Goal: Task Accomplishment & Management: Manage account settings

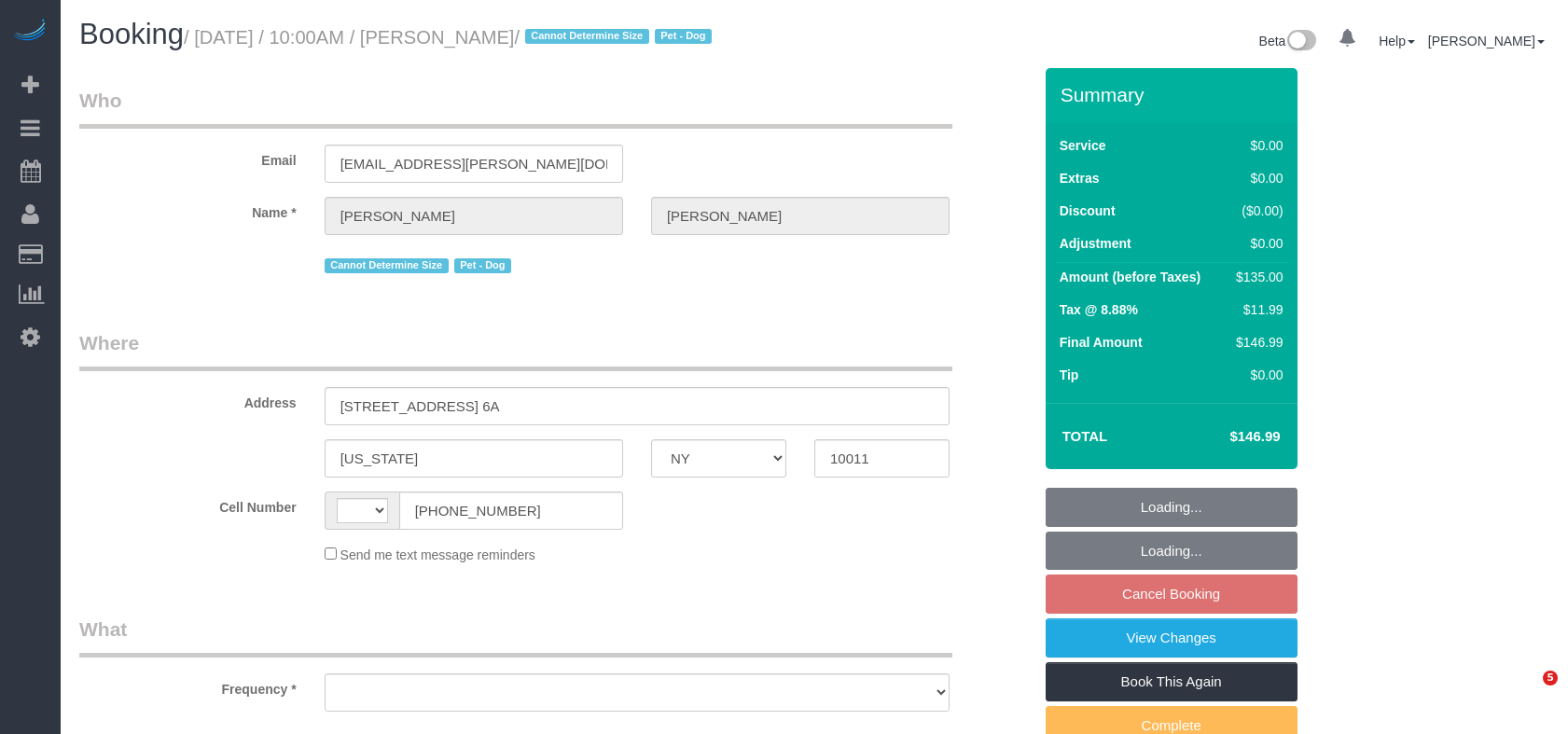
select select "NY"
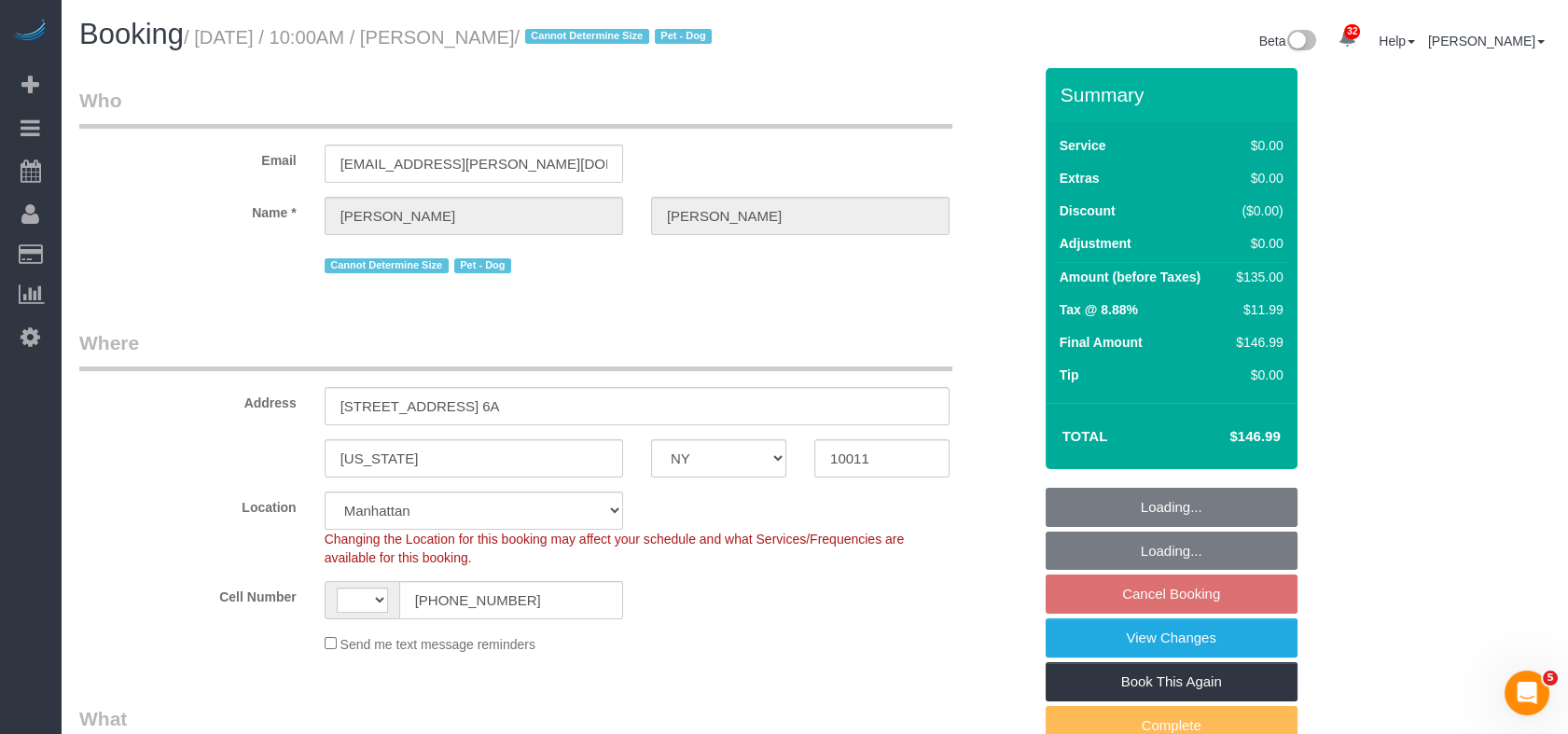
select select "string:US"
select select "object:493"
select select "string:stripe-pm_1RKPDA4VGloSiKo778i2jq03"
select select "object:1067"
select select "number:58"
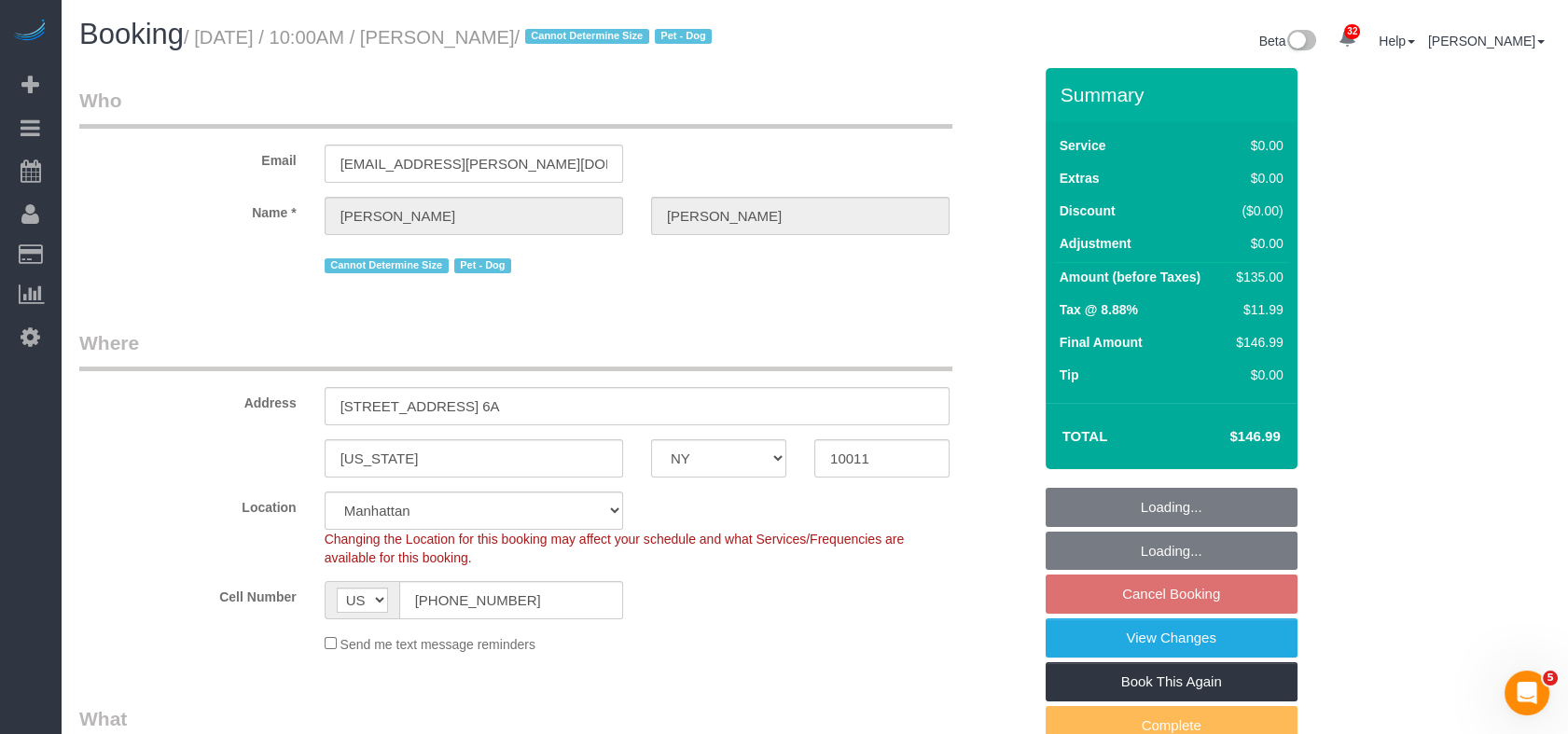
select select "number:73"
select select "number:13"
select select "number:5"
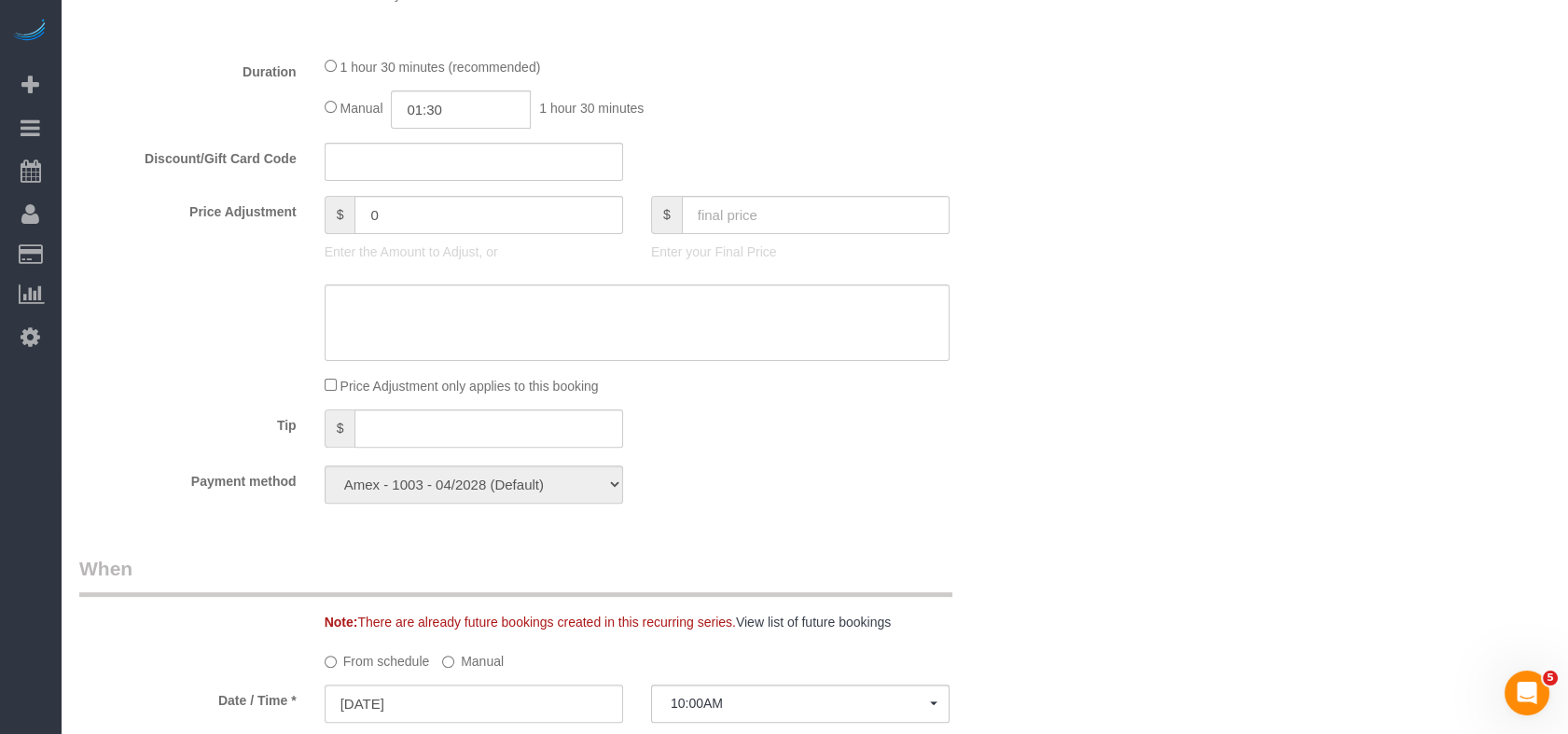
scroll to position [1554, 0]
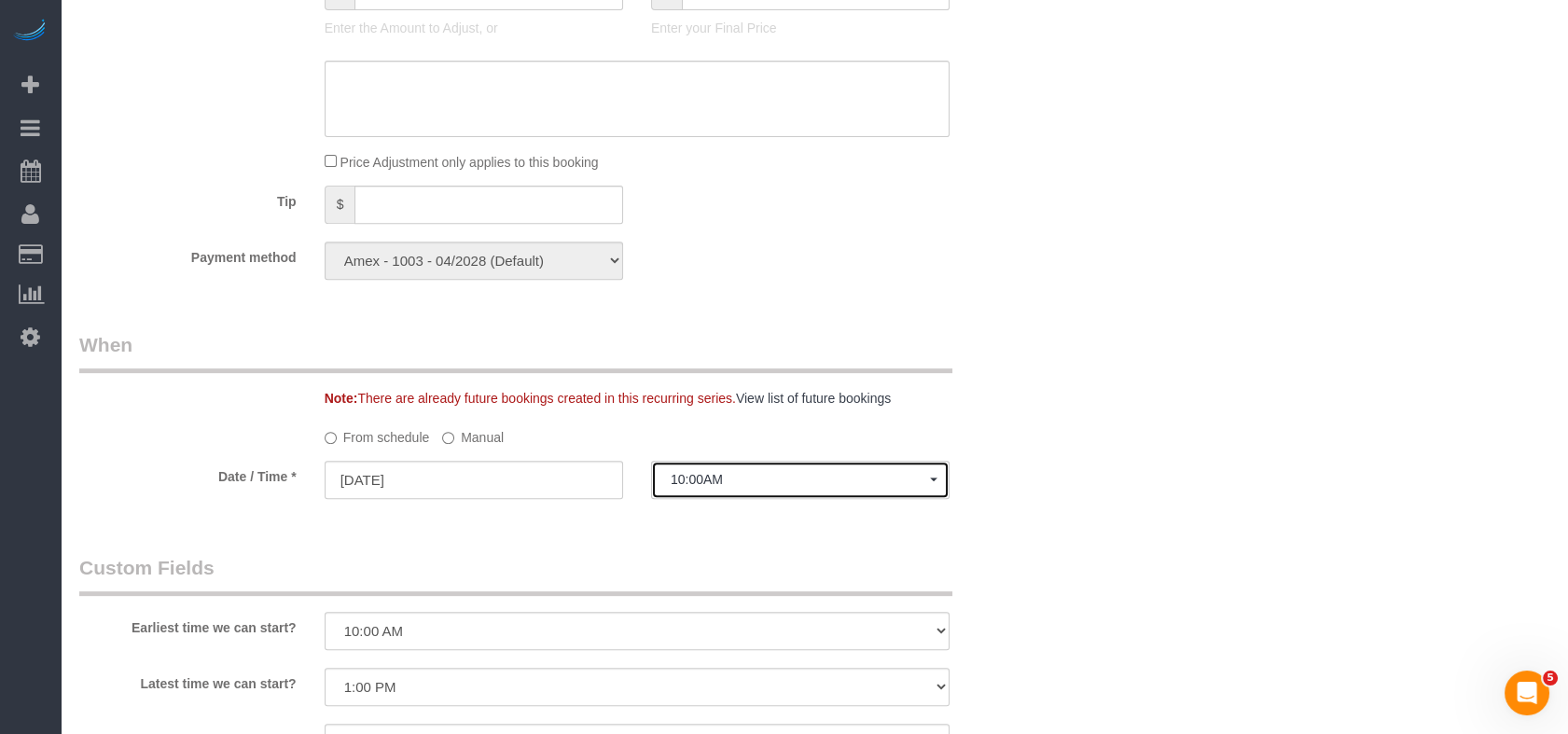
click at [713, 480] on button "10:00AM" at bounding box center [800, 480] width 299 height 38
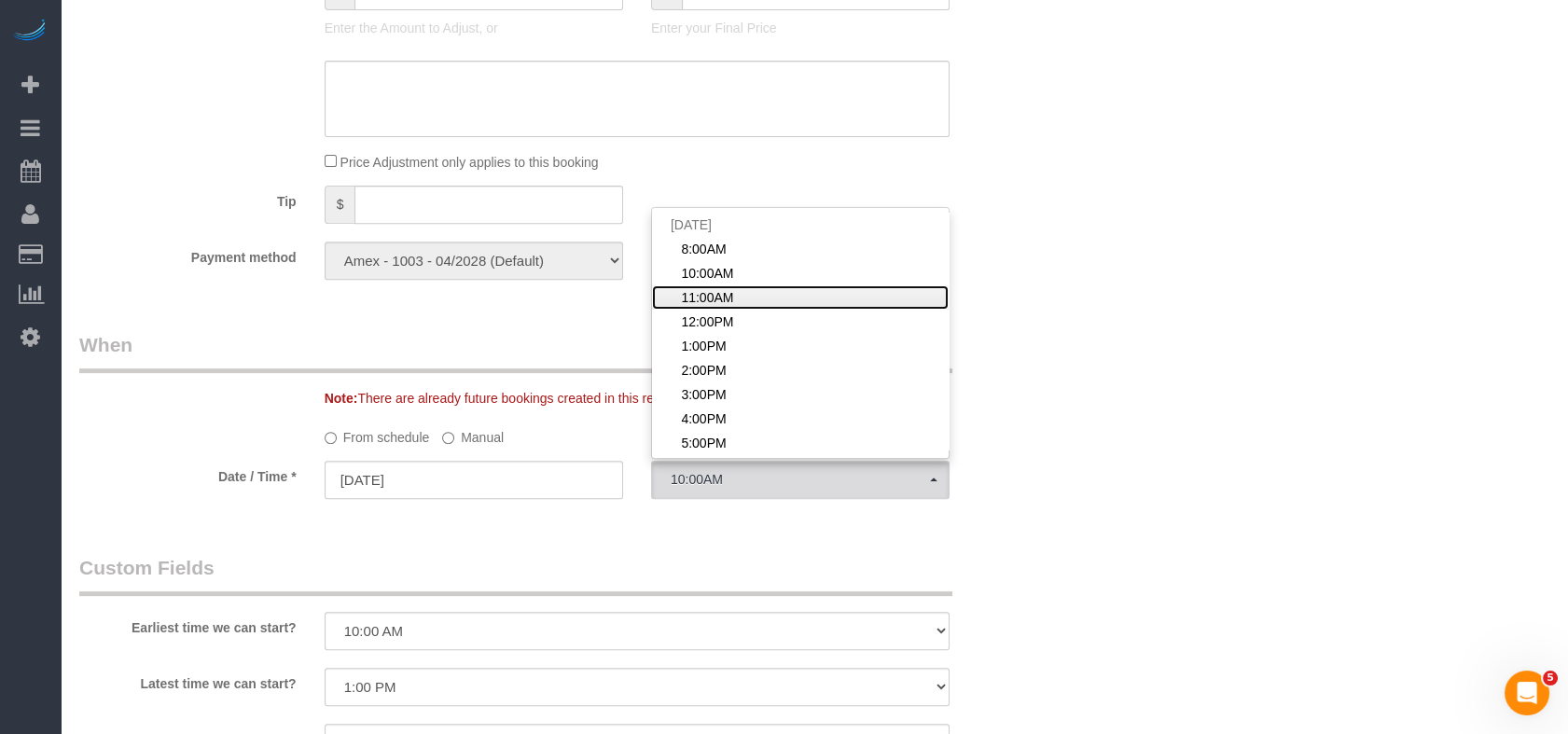
click at [719, 305] on span "11:00AM" at bounding box center [707, 298] width 53 height 19
select select "spot3"
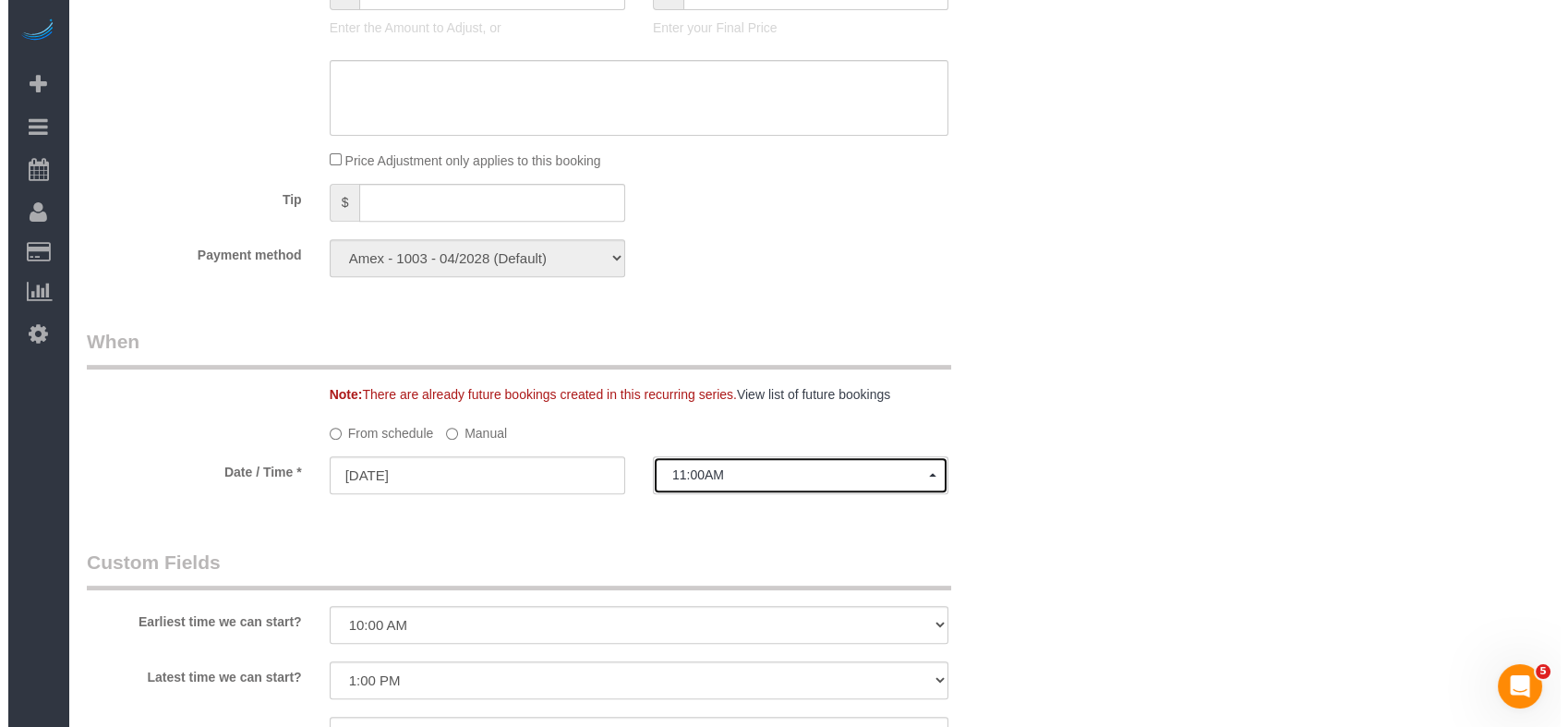
scroll to position [2052, 0]
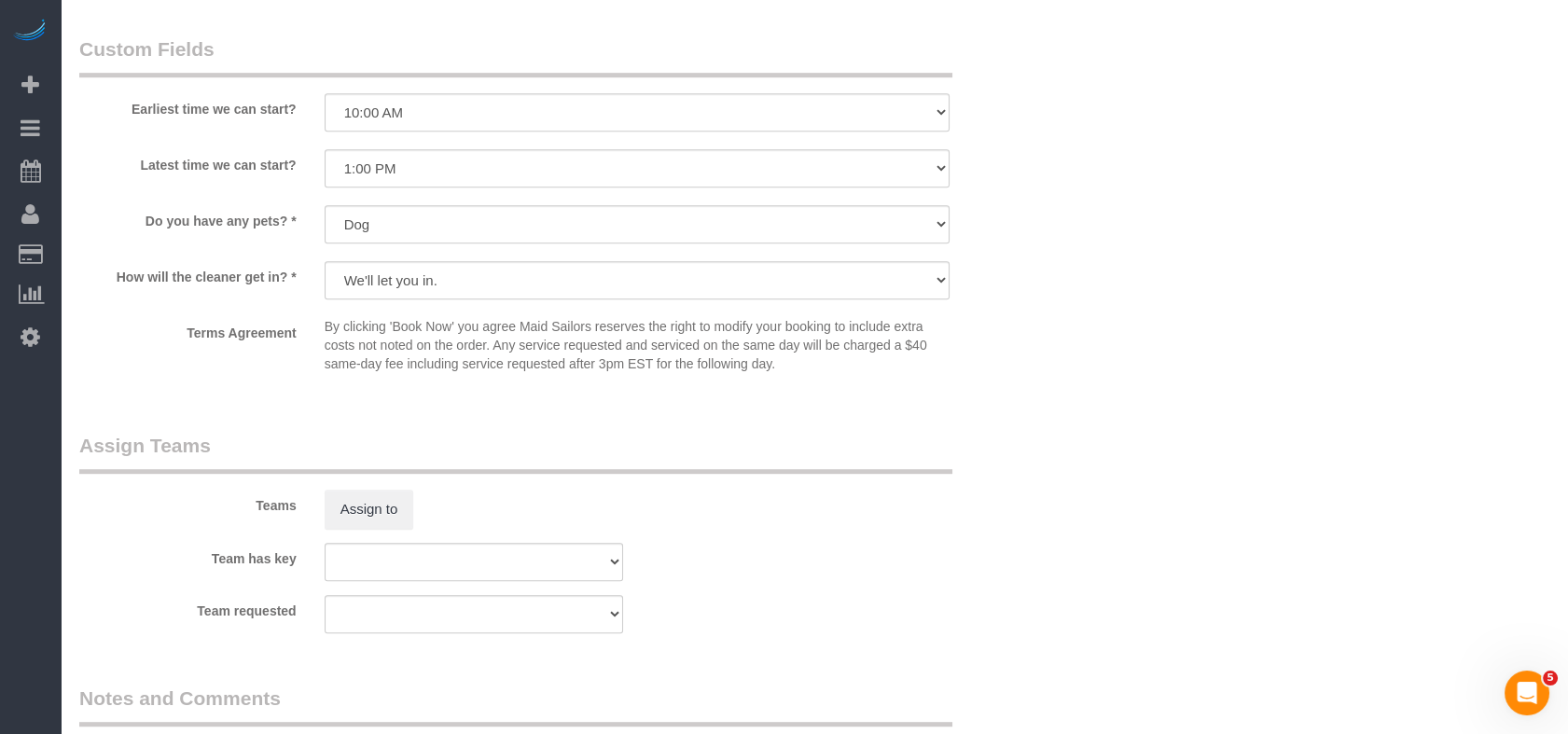
click at [372, 486] on div "Teams Assign to" at bounding box center [555, 480] width 981 height 97
click at [373, 505] on button "Assign to" at bounding box center [370, 509] width 90 height 39
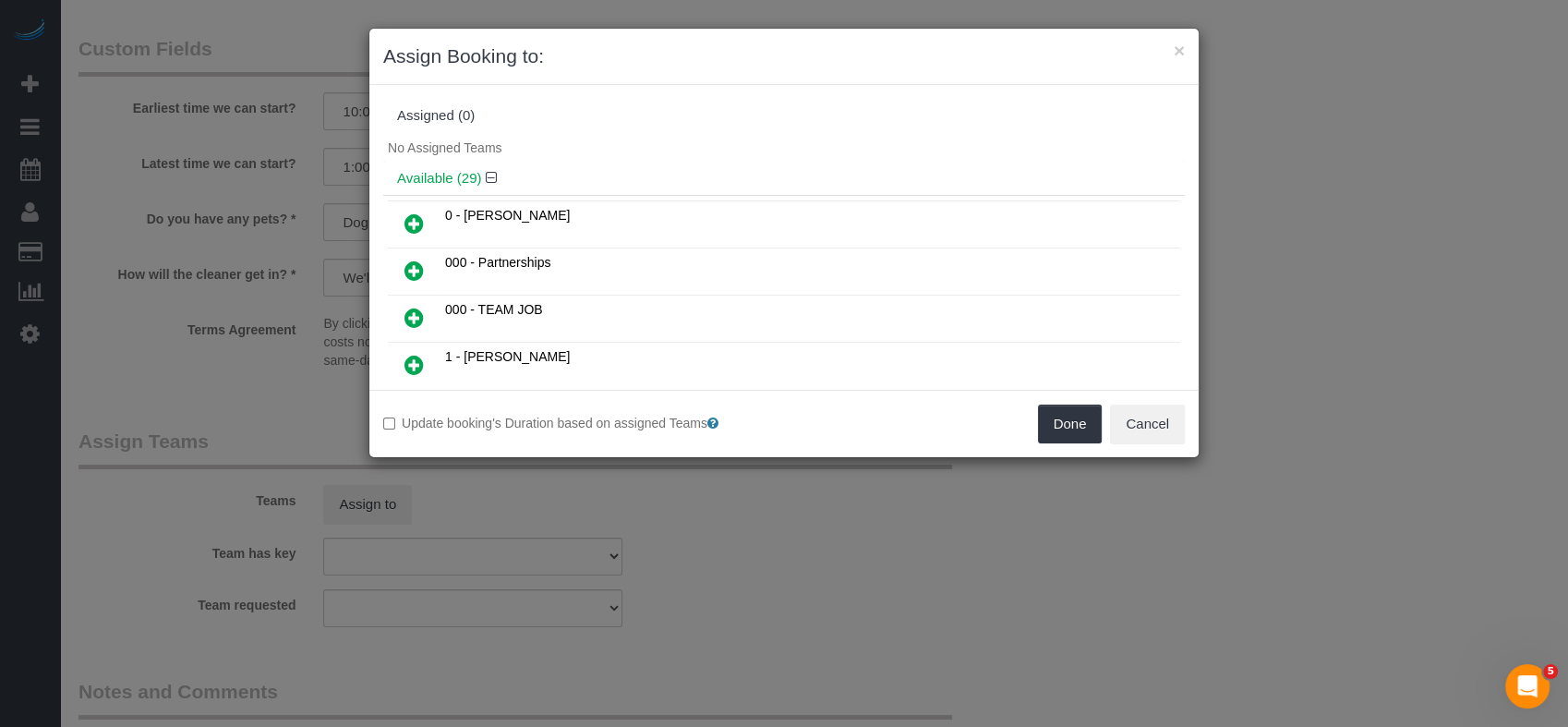
click at [629, 303] on td "000 - TEAM JOB" at bounding box center [810, 320] width 740 height 47
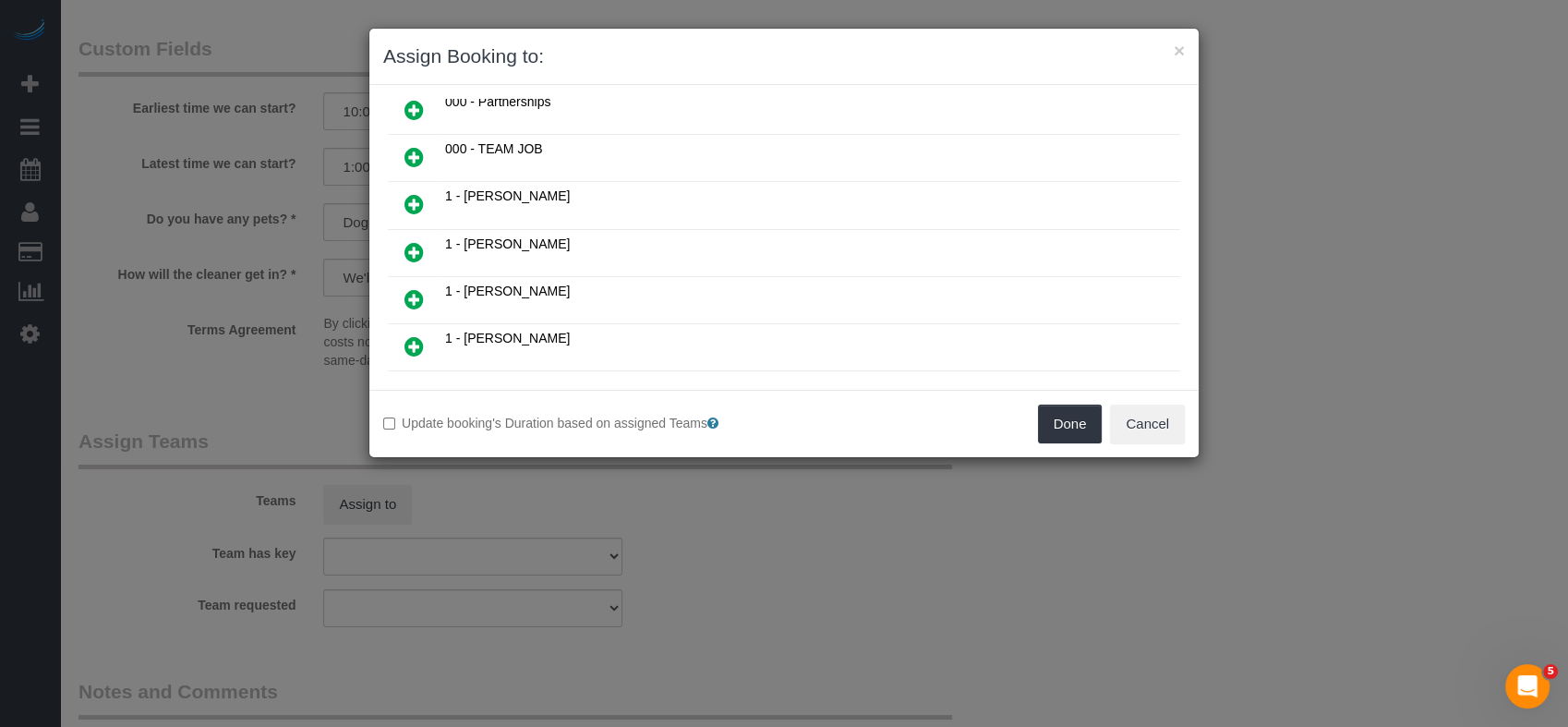
click at [410, 243] on icon at bounding box center [414, 251] width 20 height 22
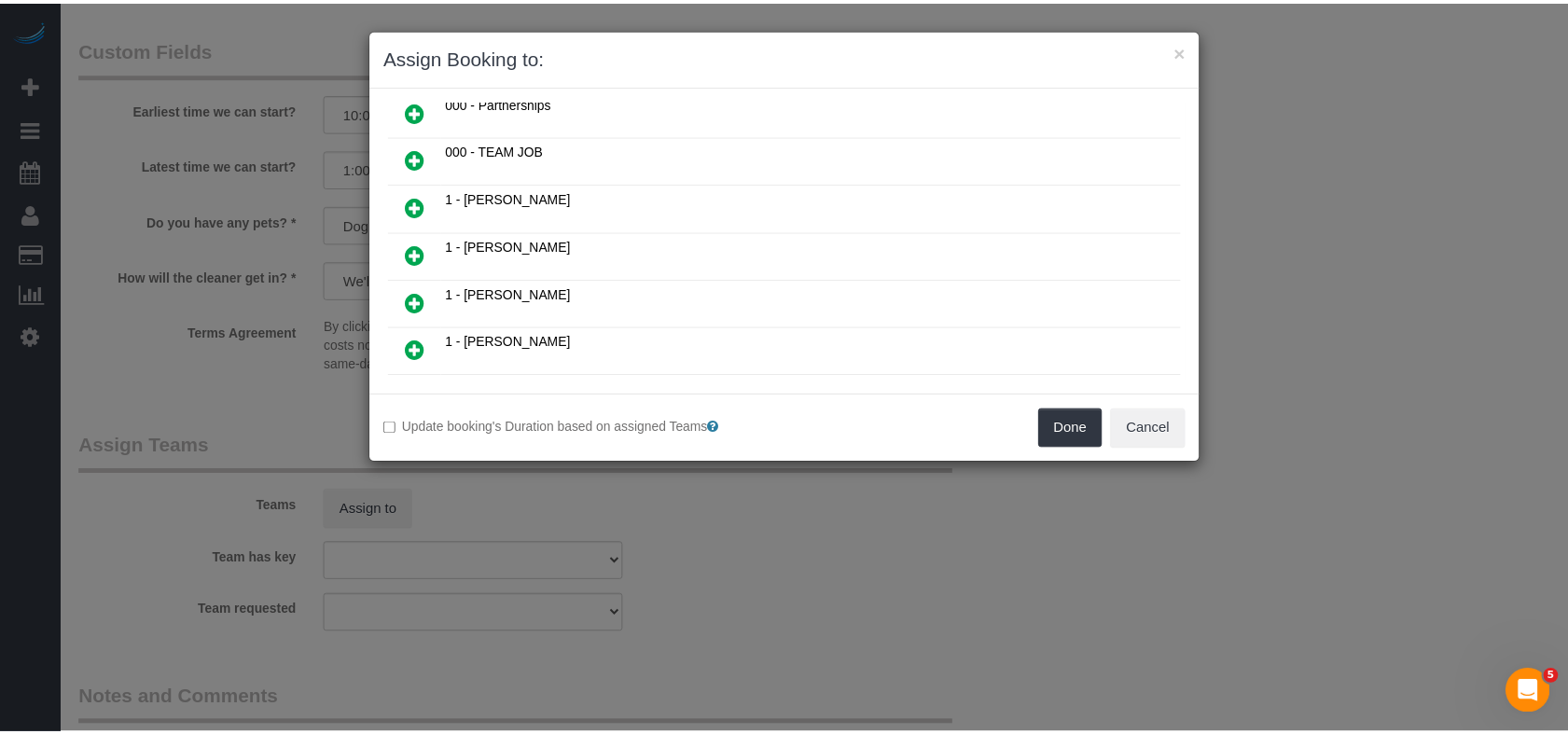
scroll to position [206, 0]
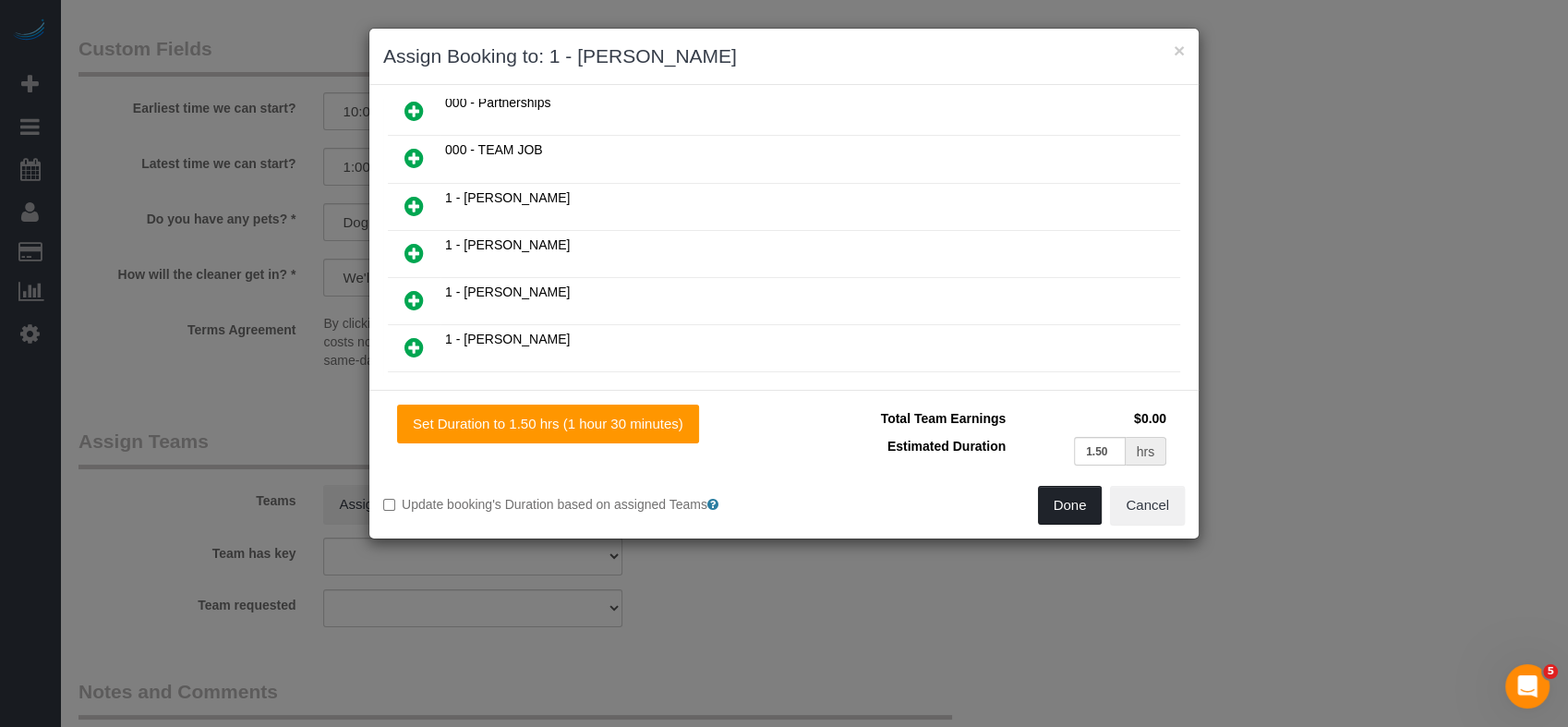
click at [1057, 502] on button "Done" at bounding box center [1070, 505] width 64 height 39
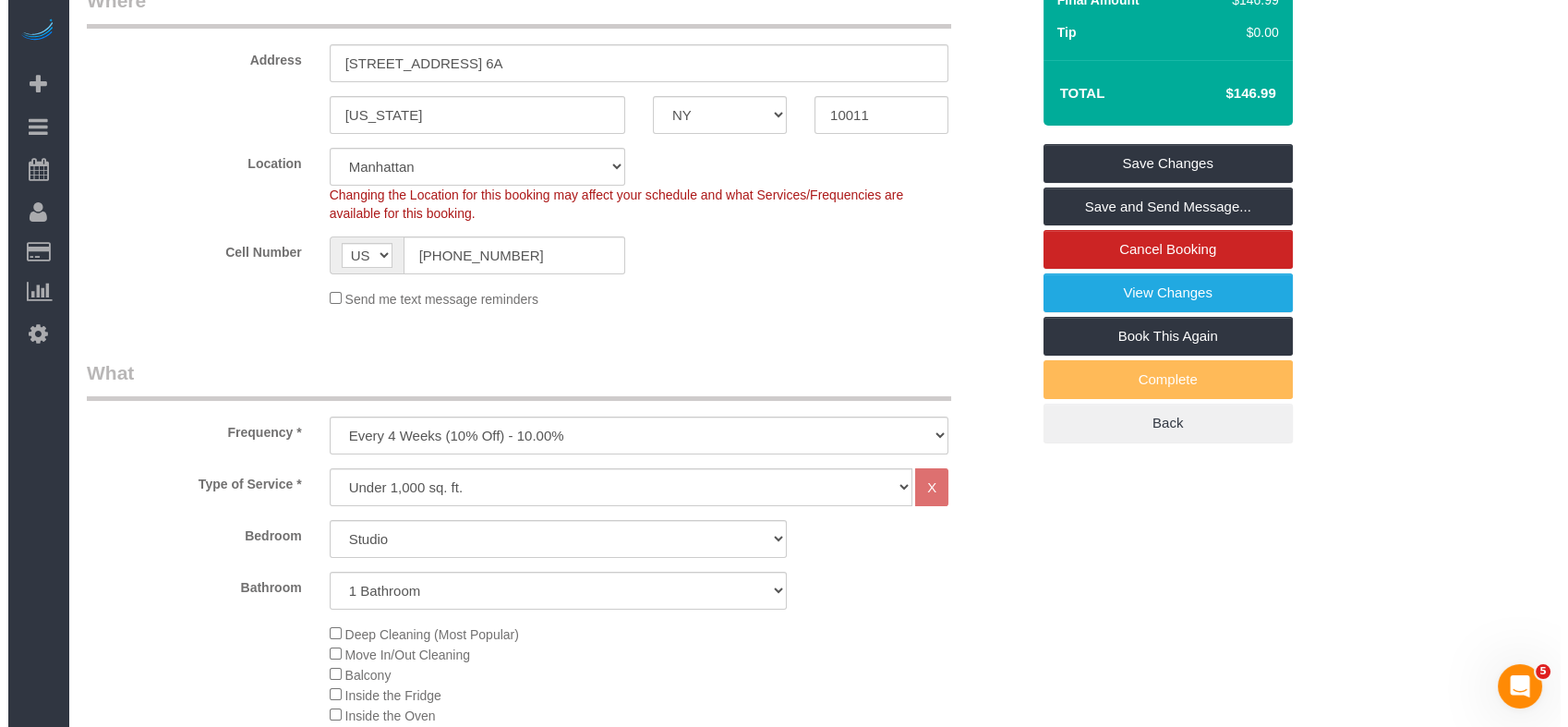
scroll to position [0, 0]
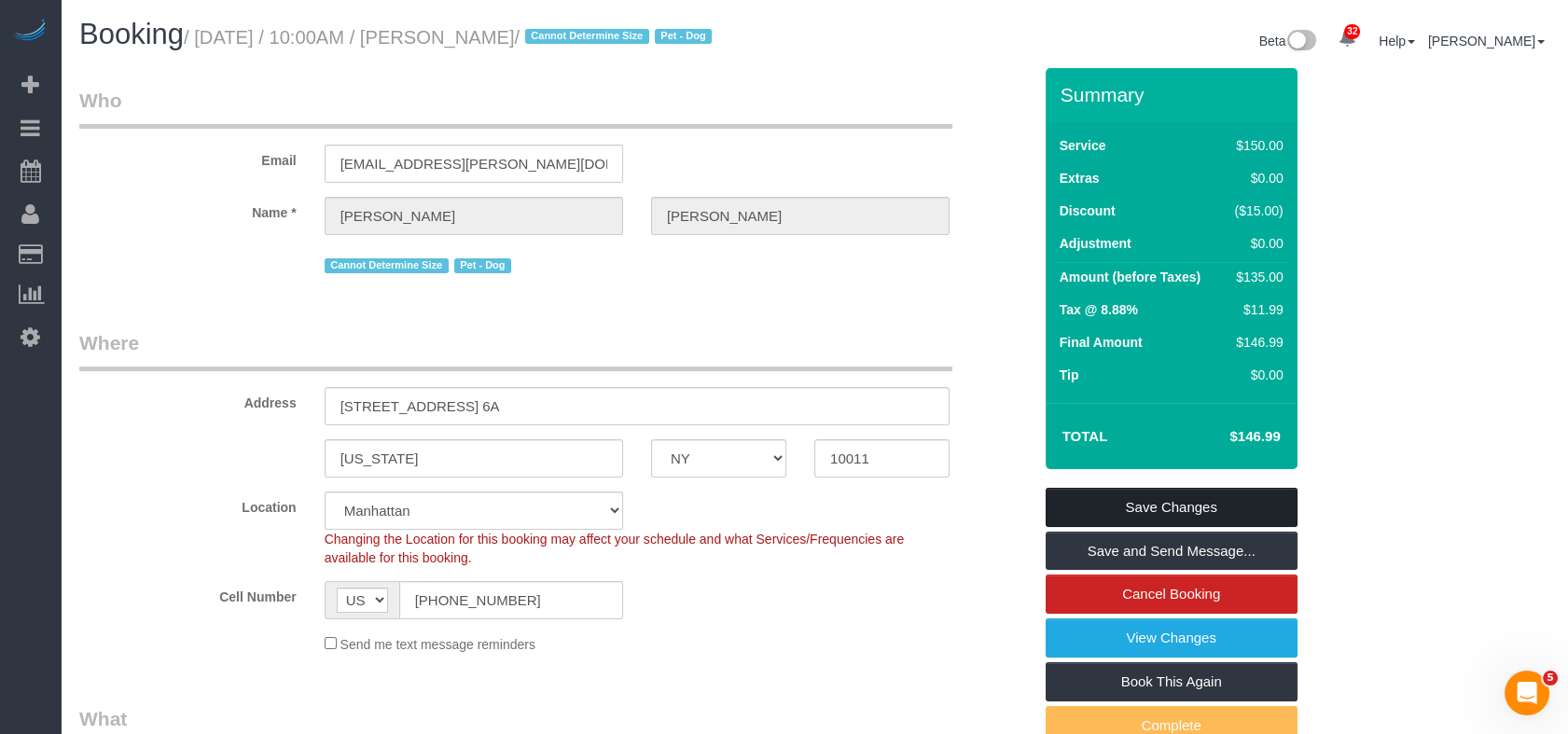
click at [1242, 502] on link "Save Changes" at bounding box center [1172, 507] width 252 height 39
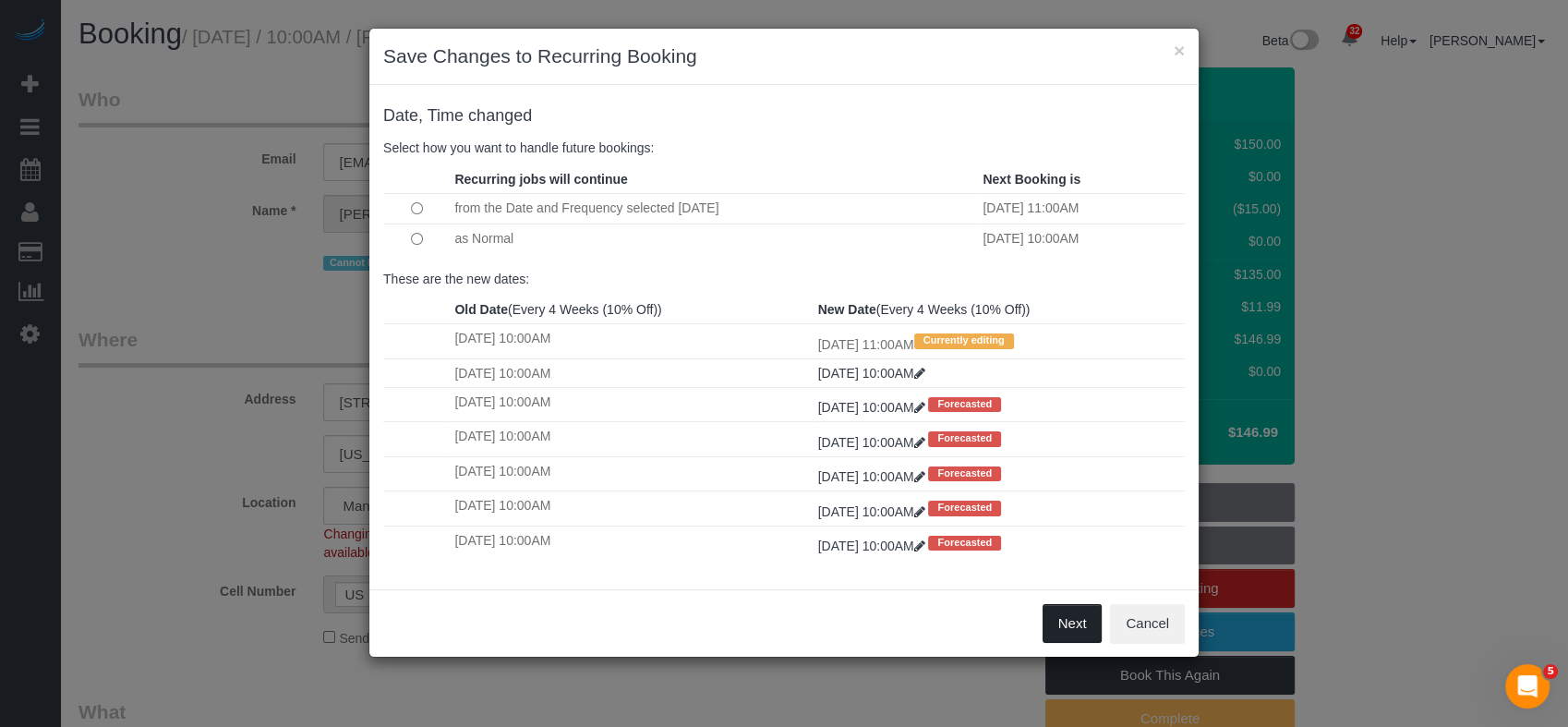
click at [1086, 638] on button "Next" at bounding box center [1073, 623] width 60 height 39
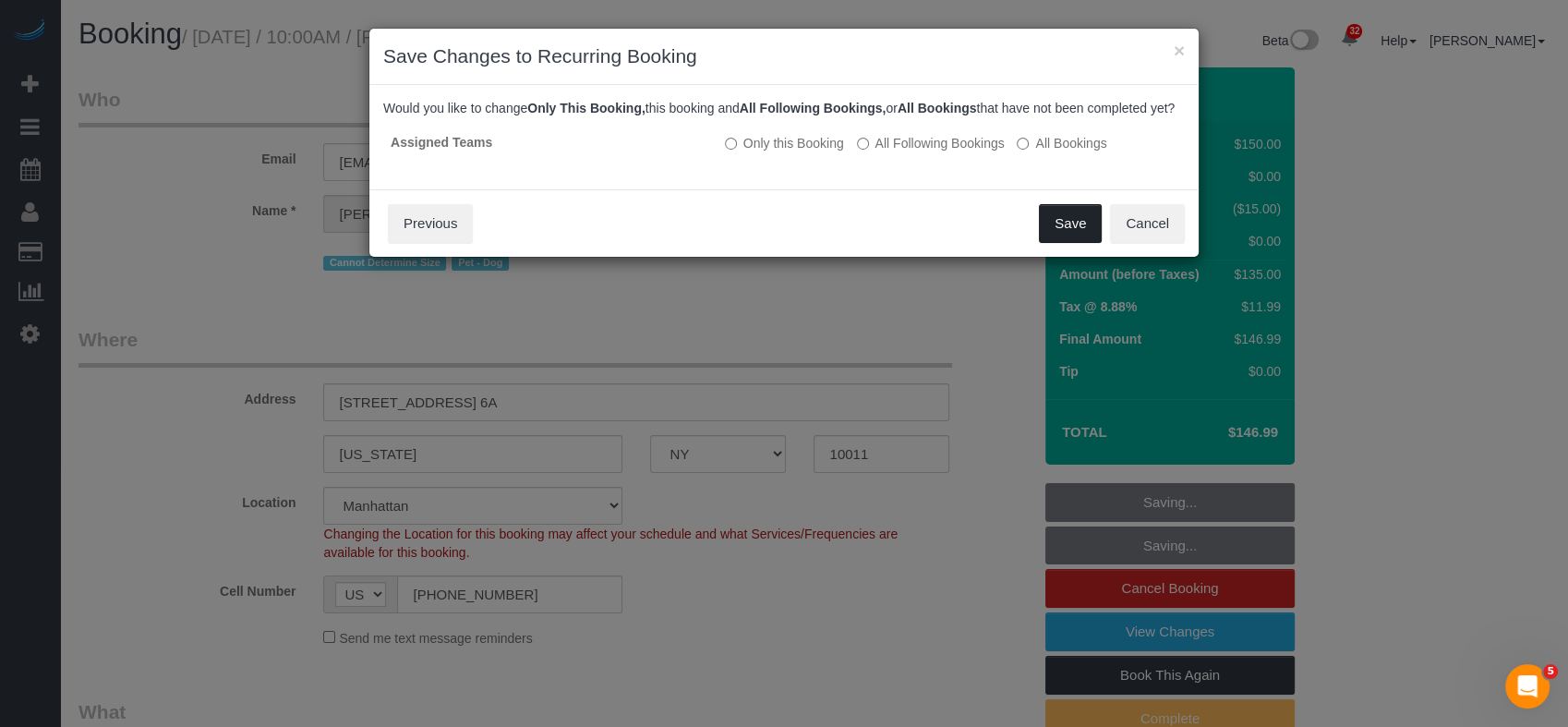
click at [1077, 243] on button "Save" at bounding box center [1070, 223] width 62 height 39
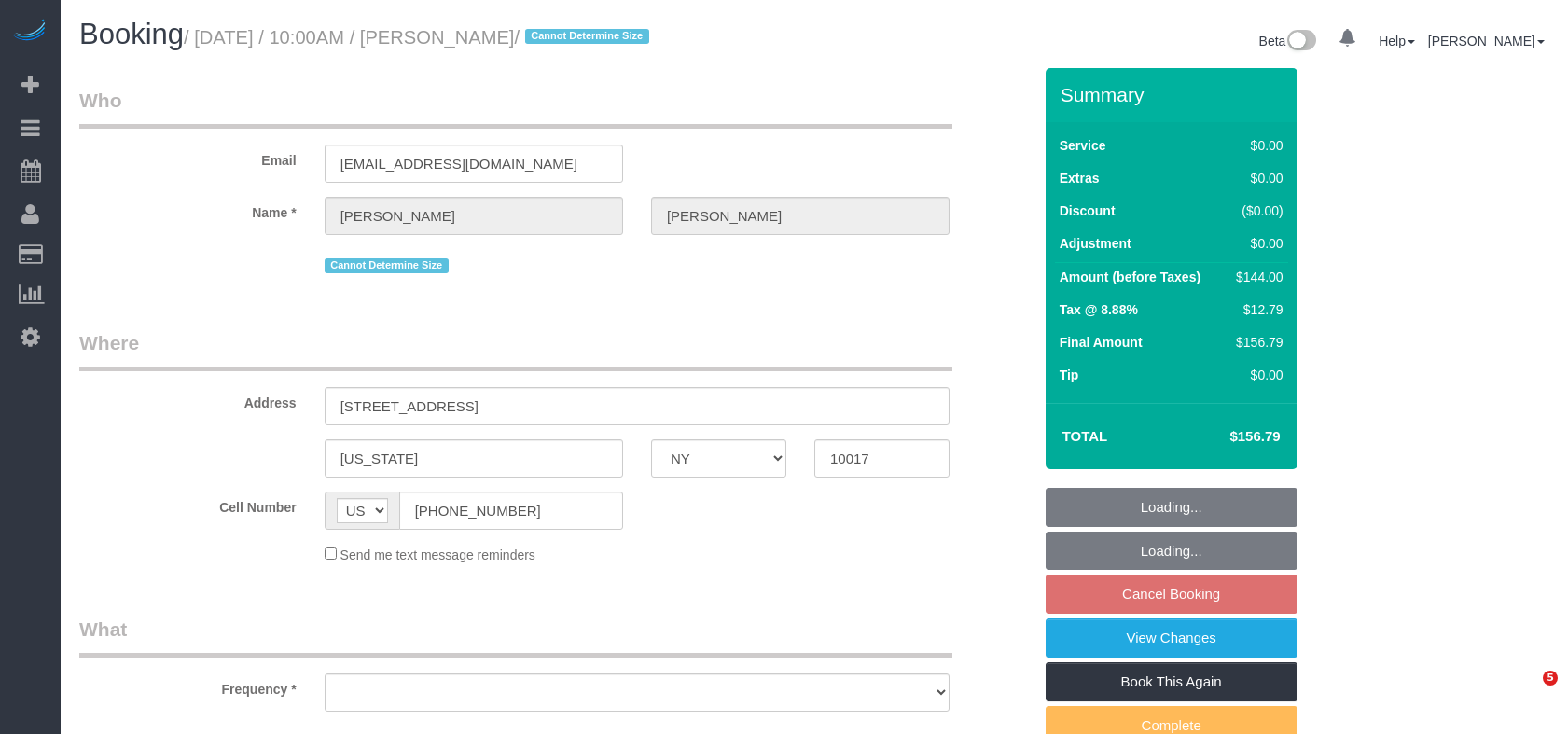
select select "NY"
select select "number:89"
select select "number:90"
select select "number:15"
select select "number:5"
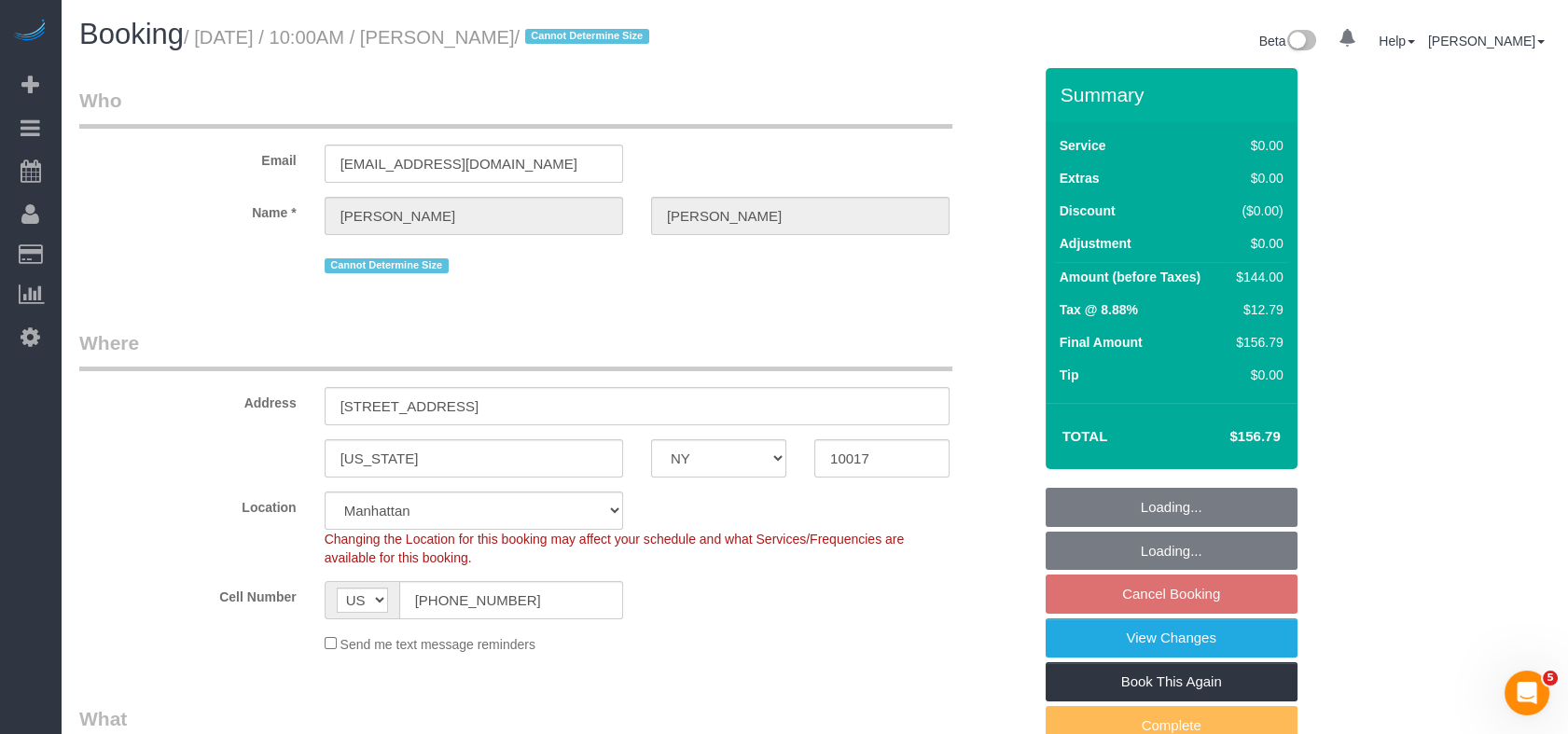
select select "object:1059"
select select "string:stripe-pm_1QO42J4VGloSiKo7BwRwKNAi"
select select "1"
select select "spot2"
select select "1"
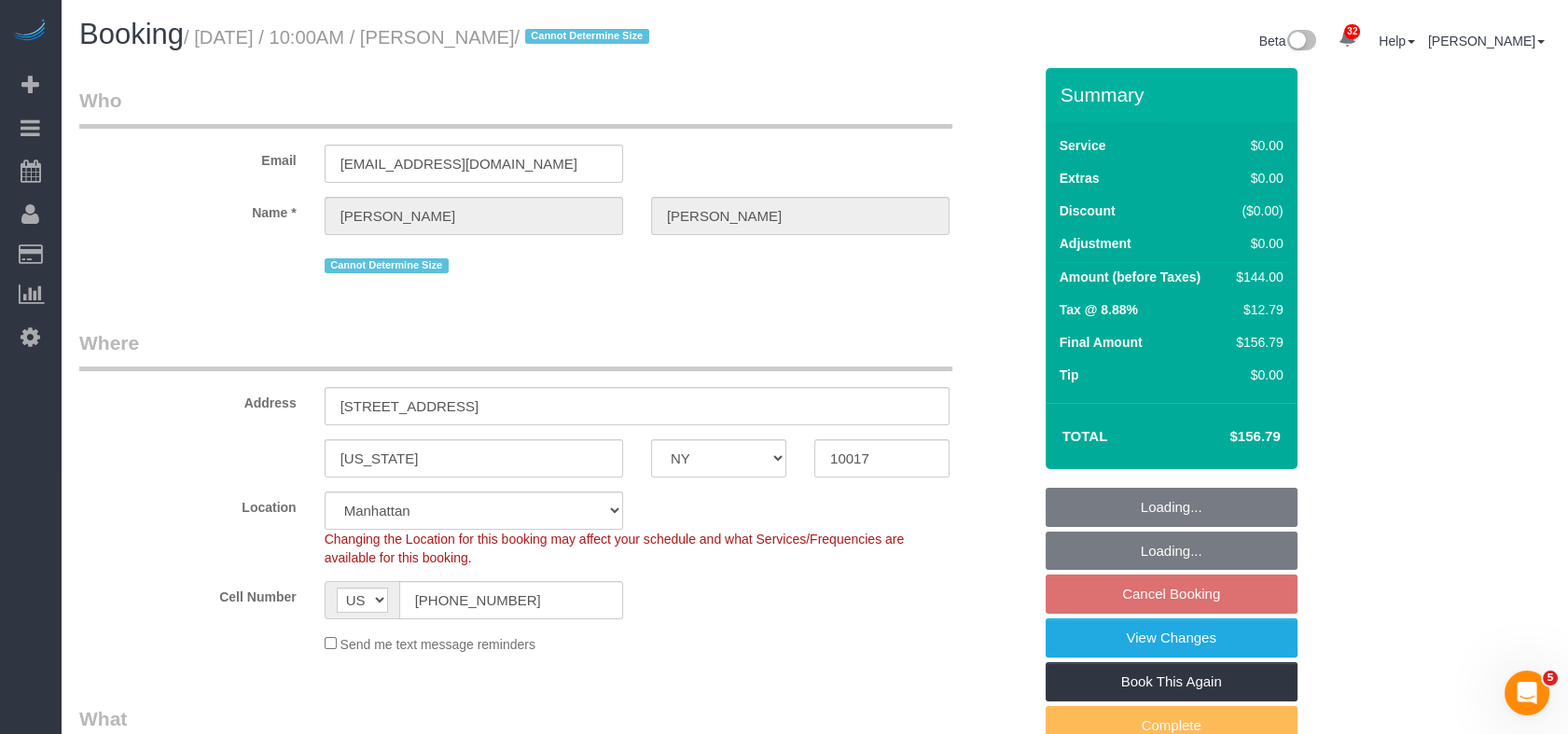
select select "object:1488"
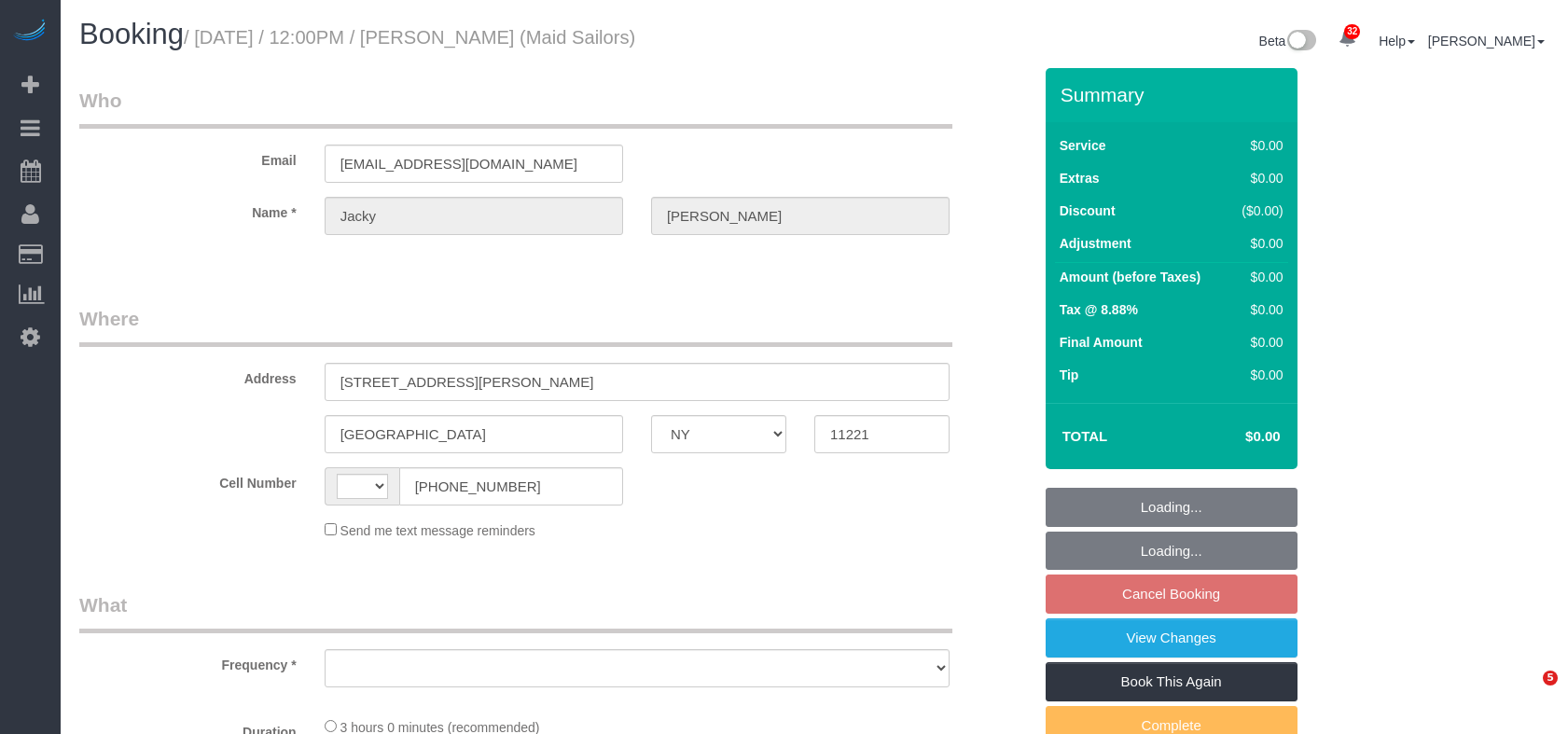
select select "NY"
select select "spot5"
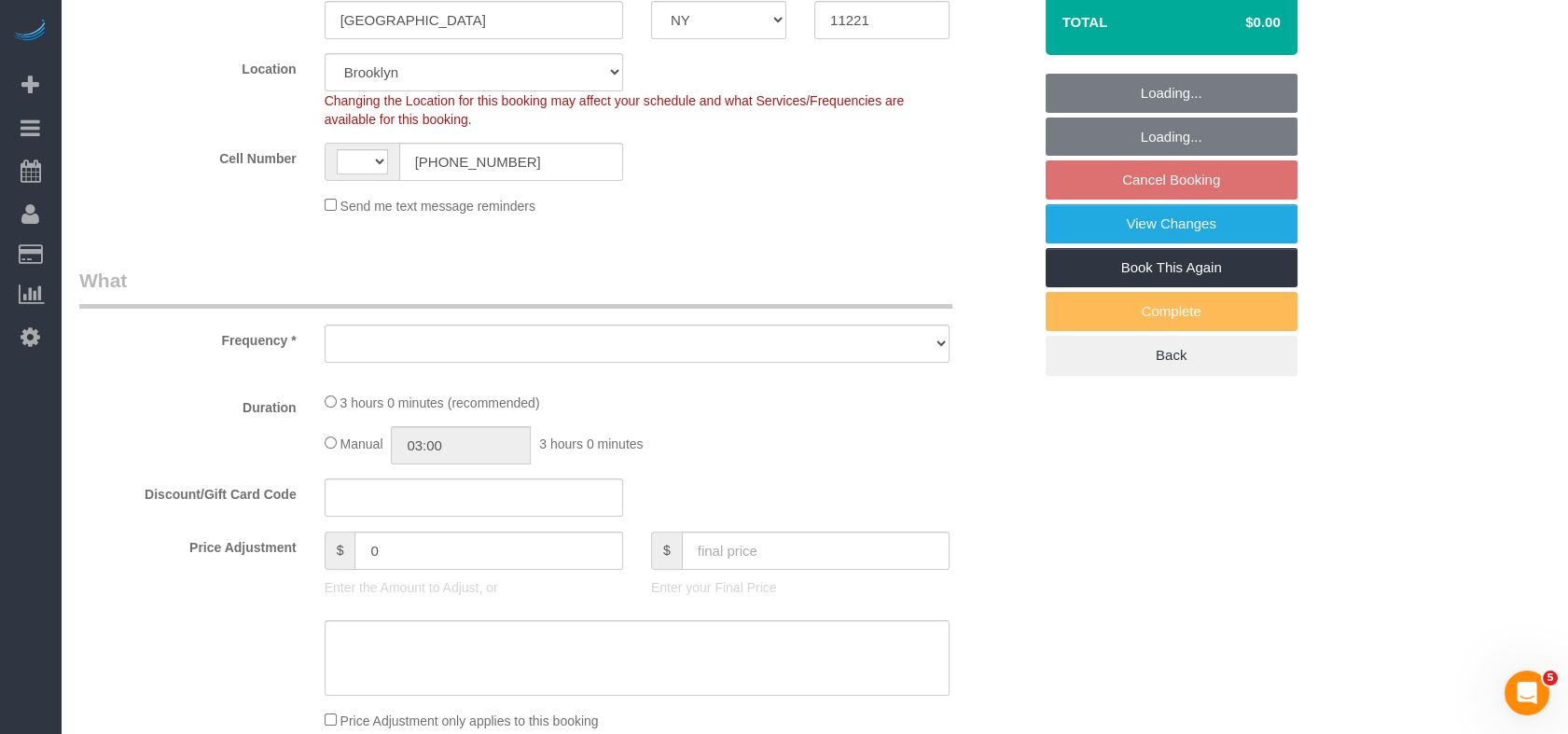
select select "string:[GEOGRAPHIC_DATA]"
select select "180"
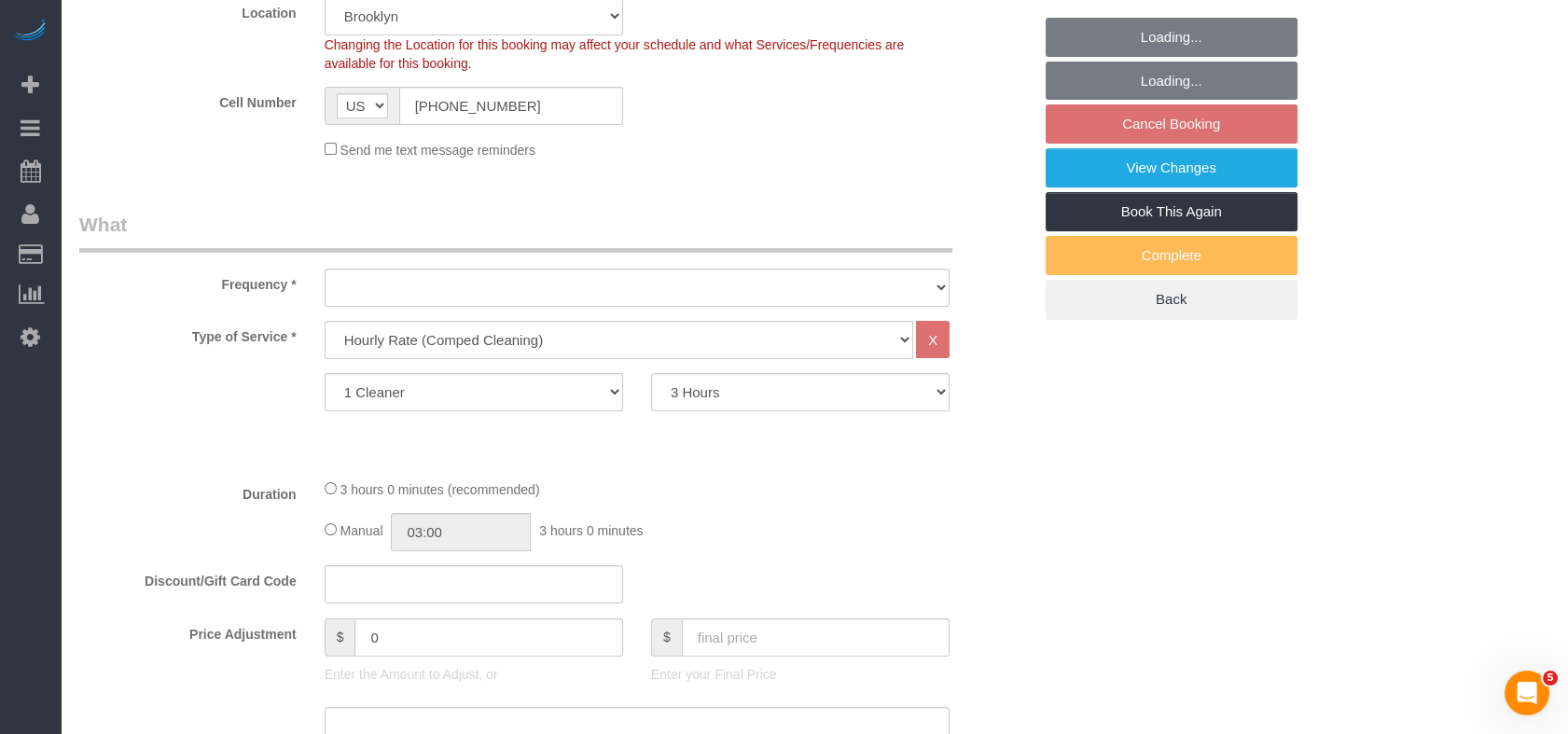
select select "object:928"
select select "number:89"
select select "number:73"
select select "number:15"
select select "number:5"
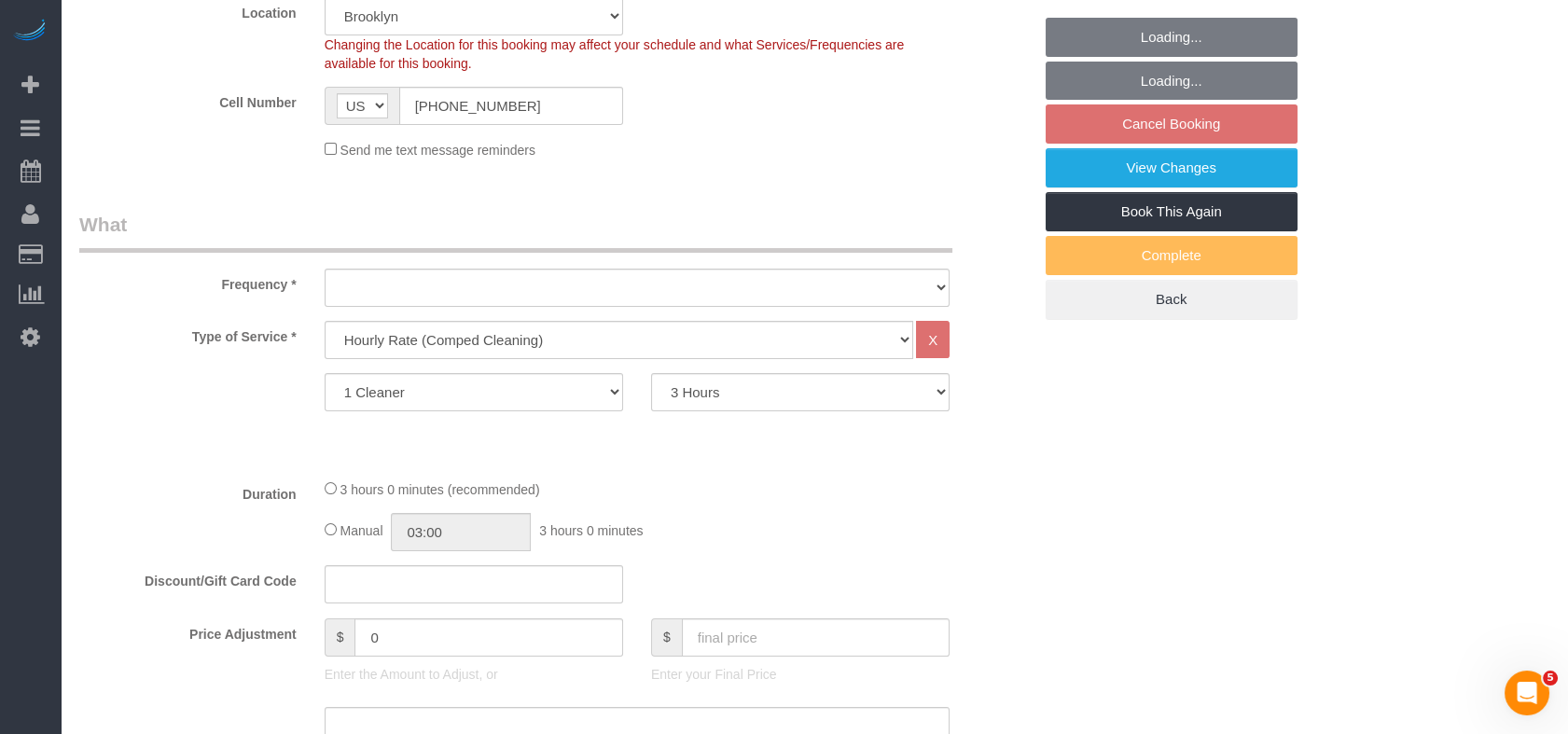
select select "number:21"
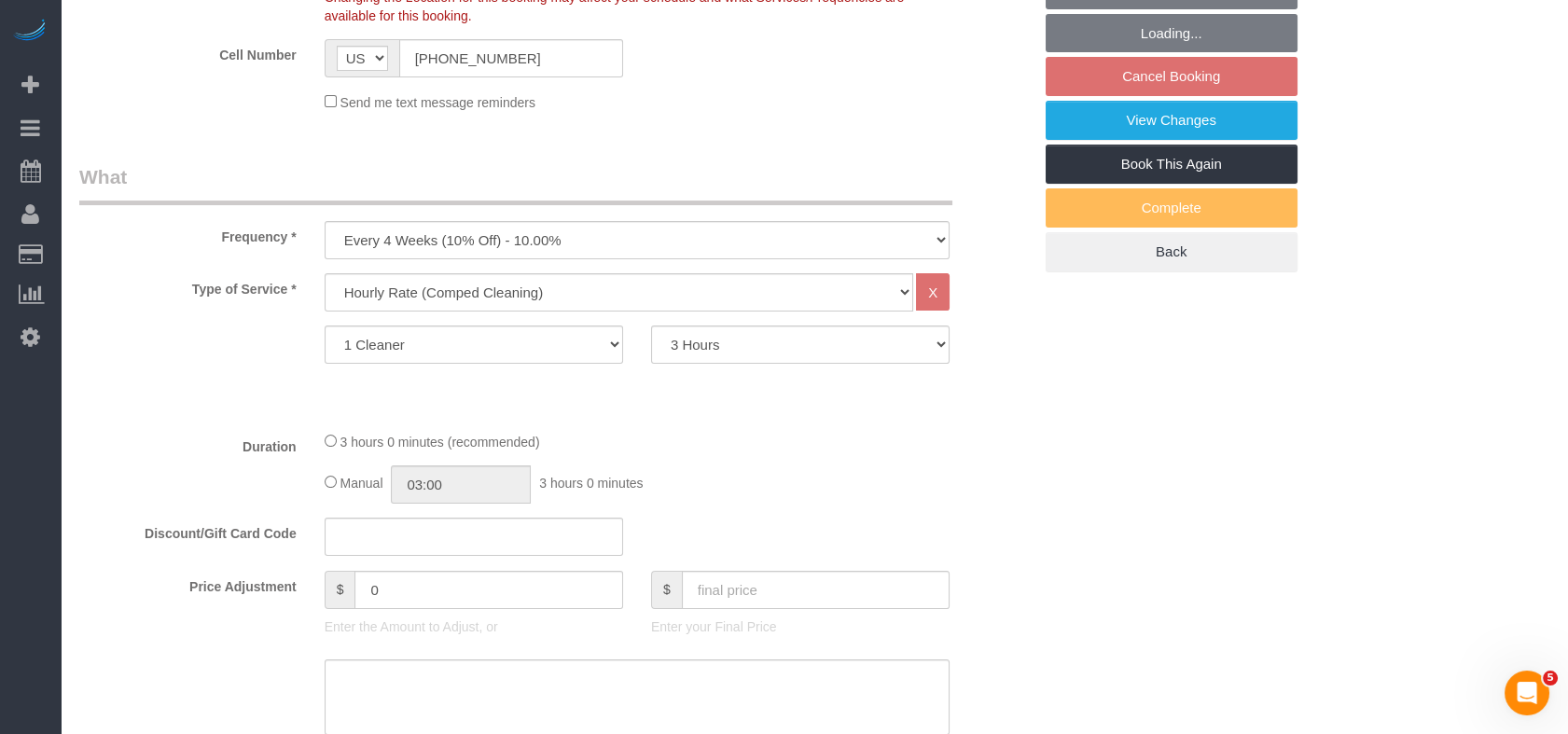
select select "object:1441"
select select "spot65"
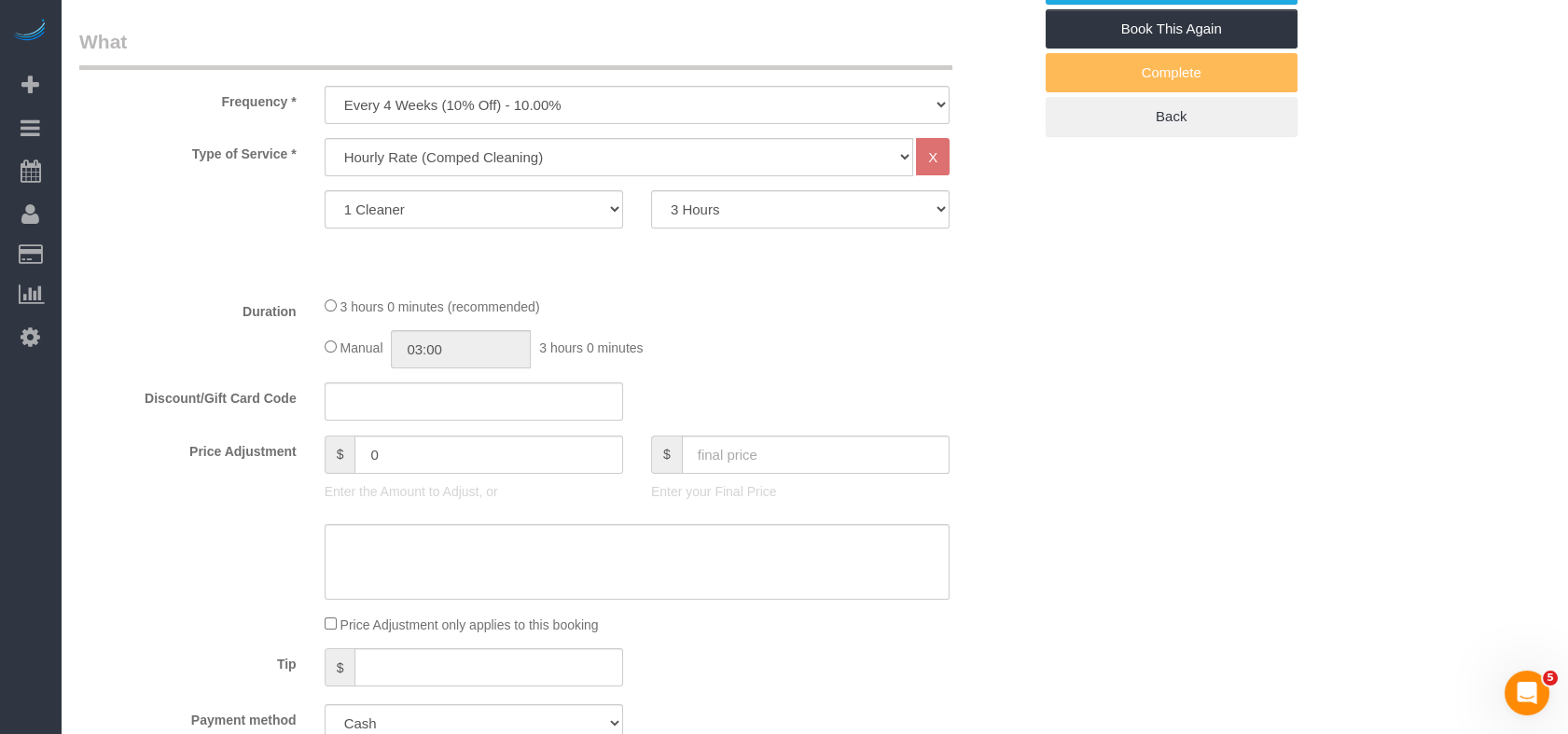
scroll to position [1036, 0]
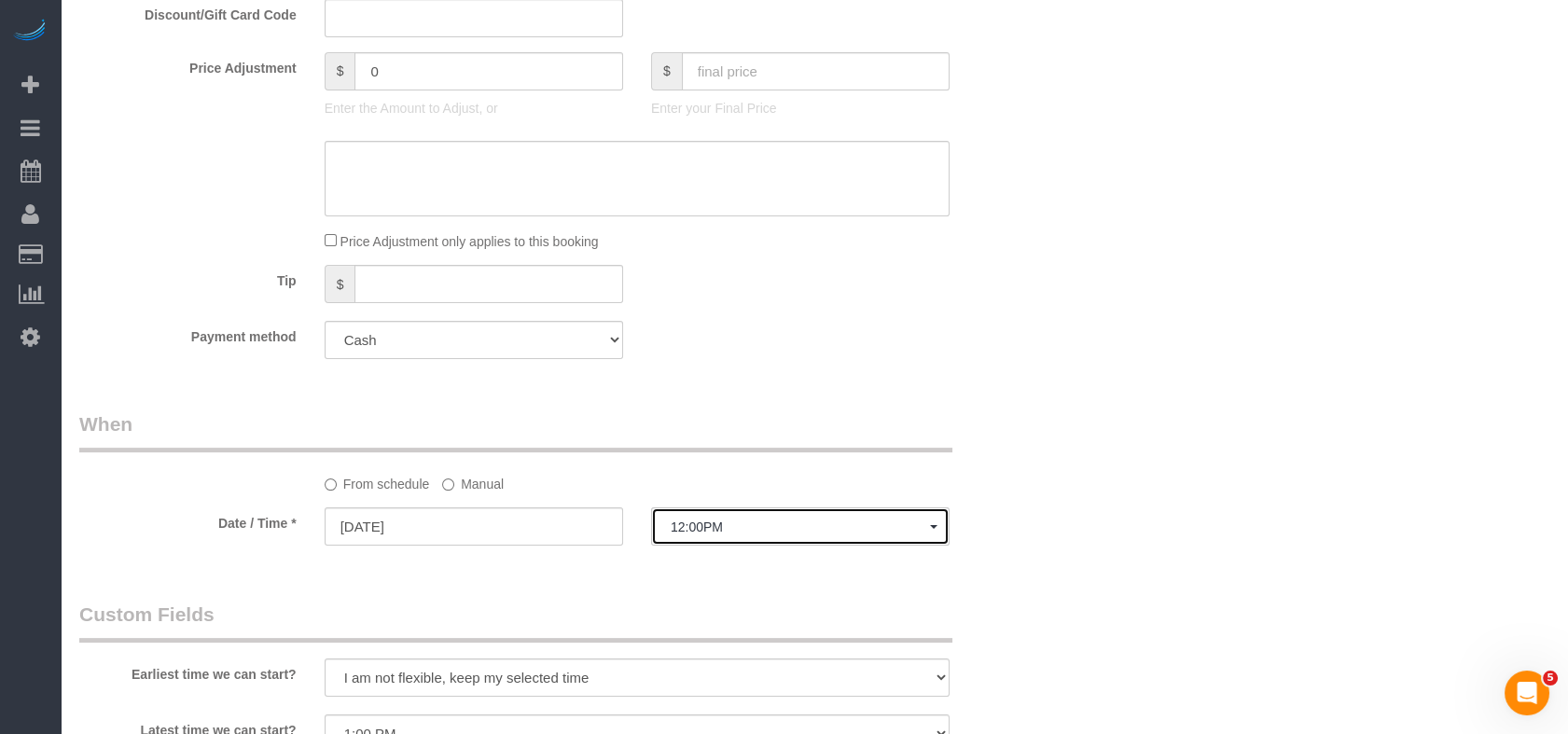
click at [710, 534] on span "12:00PM" at bounding box center [800, 527] width 260 height 15
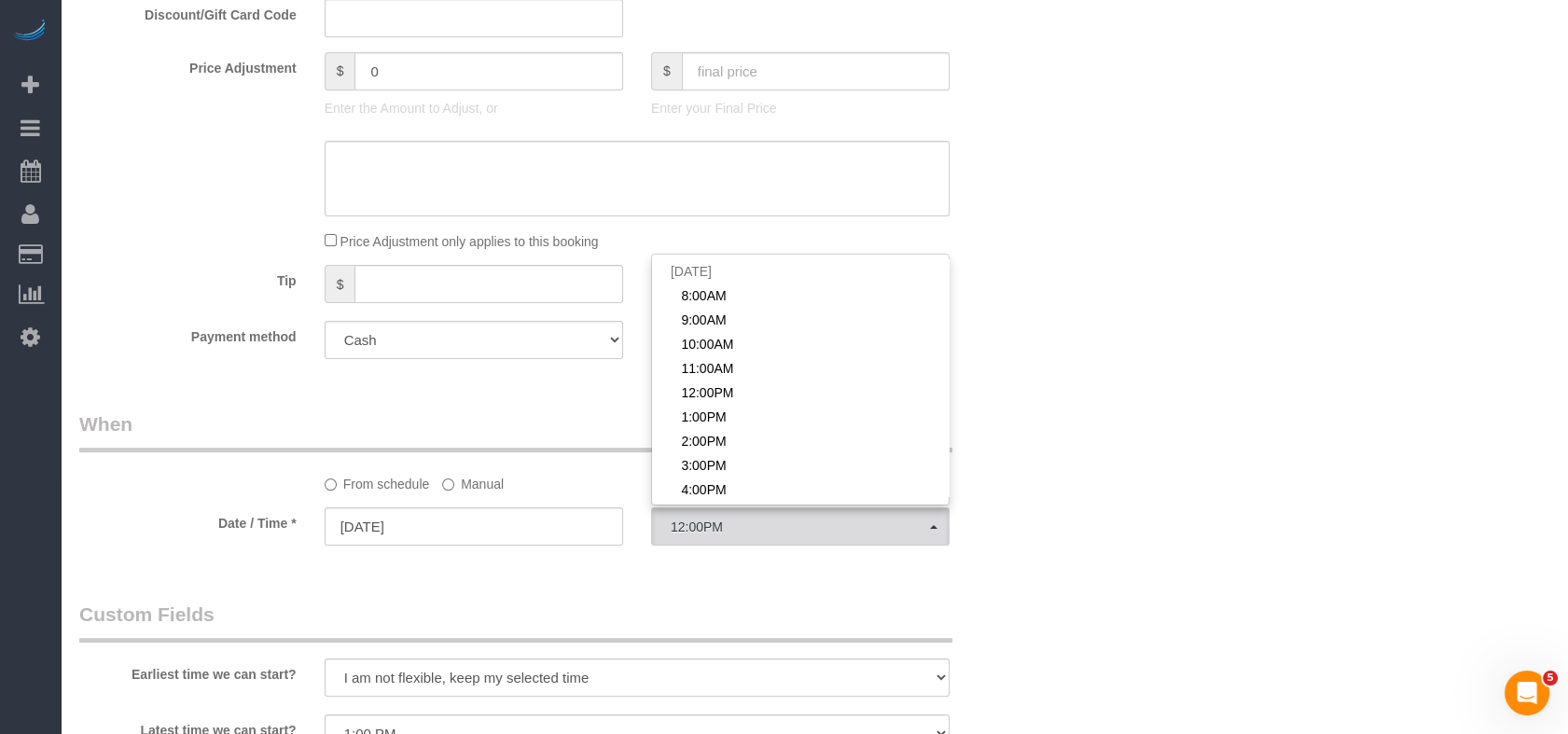
click at [432, 492] on div "From schedule Manual" at bounding box center [637, 480] width 653 height 25
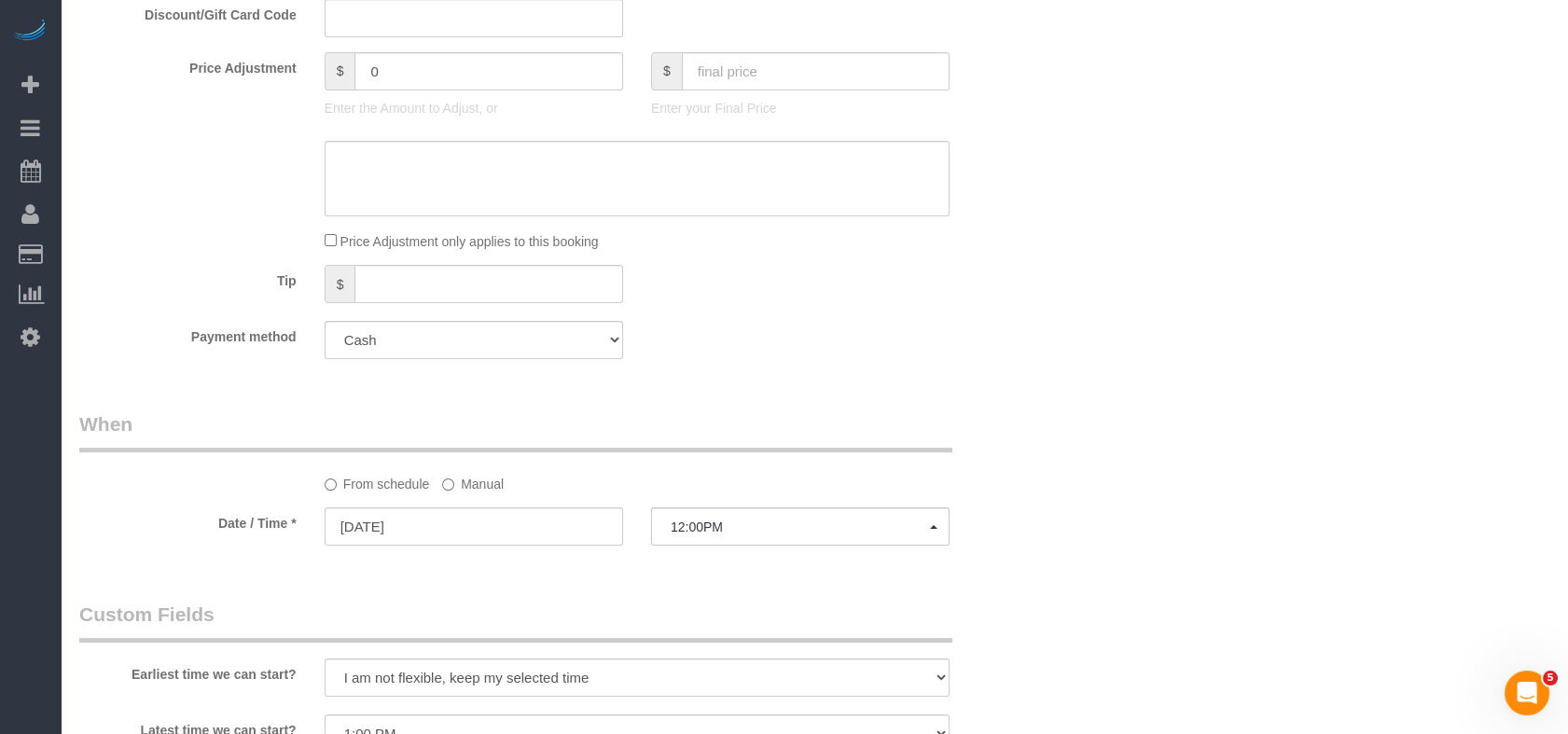
click at [450, 472] on label "Manual" at bounding box center [473, 480] width 61 height 25
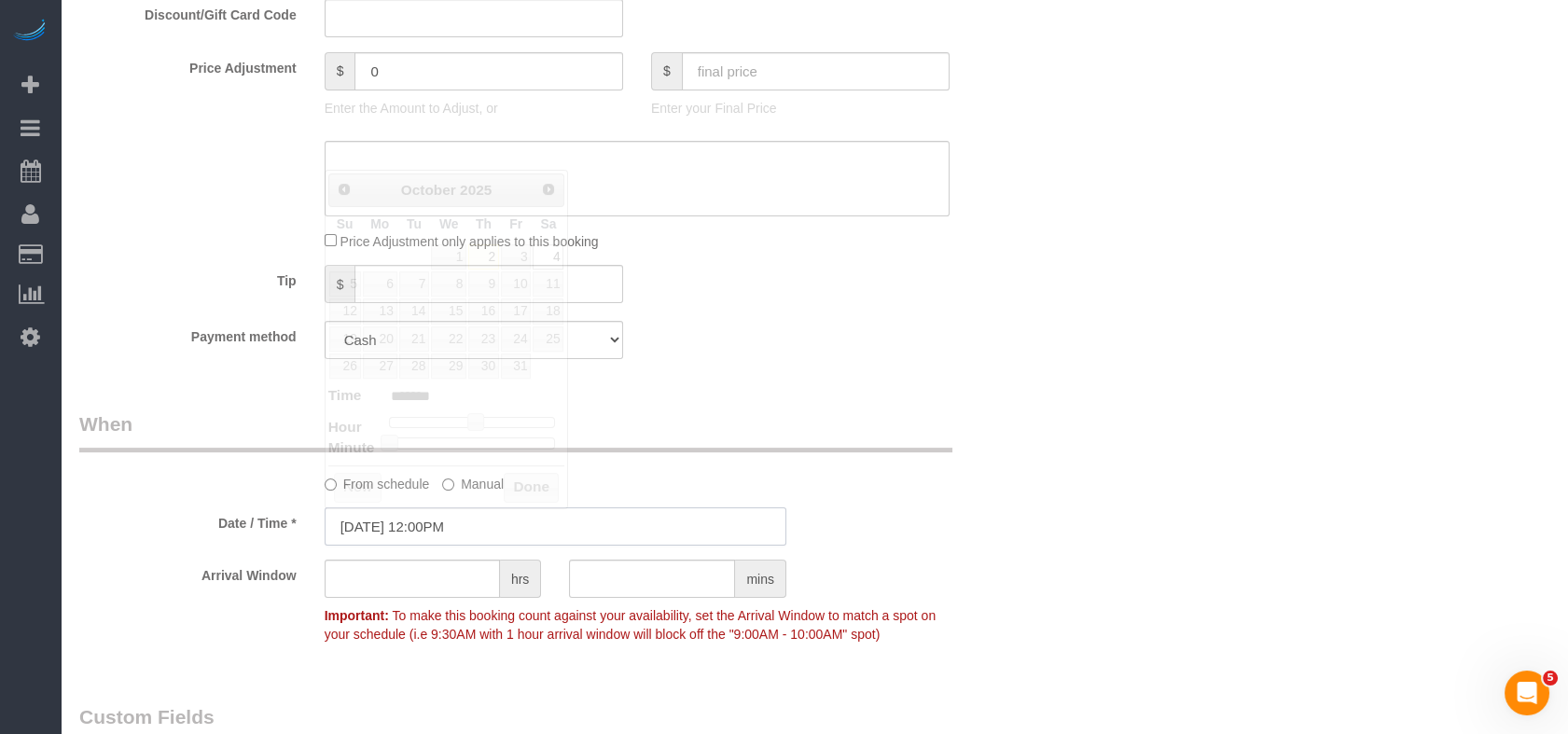
click at [455, 521] on input "10/04/2025 12:00PM" at bounding box center [556, 526] width 462 height 38
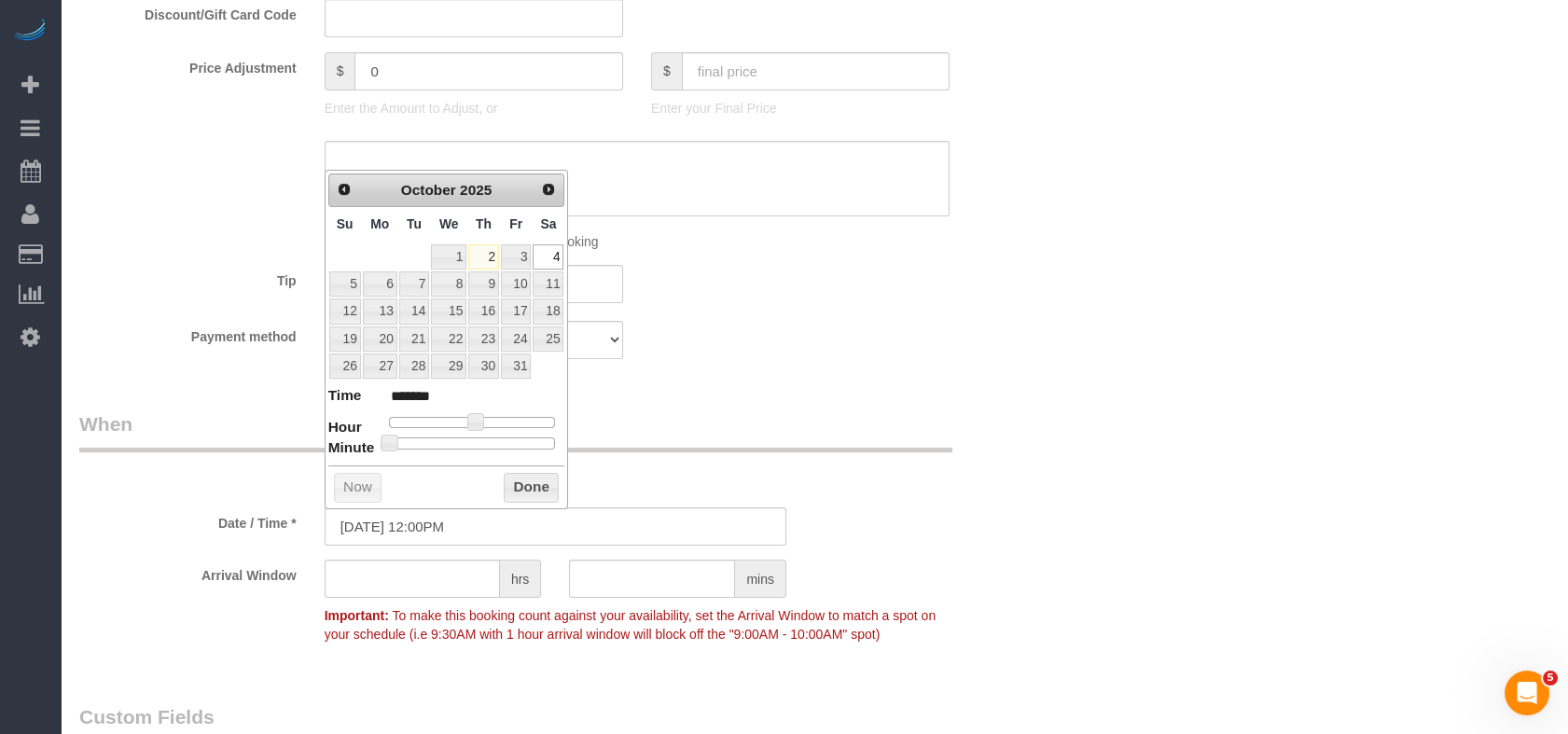
type input "10/04/2025 12:25PM"
type input "*******"
type input "10/04/2025 12:30PM"
type input "*******"
drag, startPoint x: 468, startPoint y: 442, endPoint x: 481, endPoint y: 443, distance: 13.0
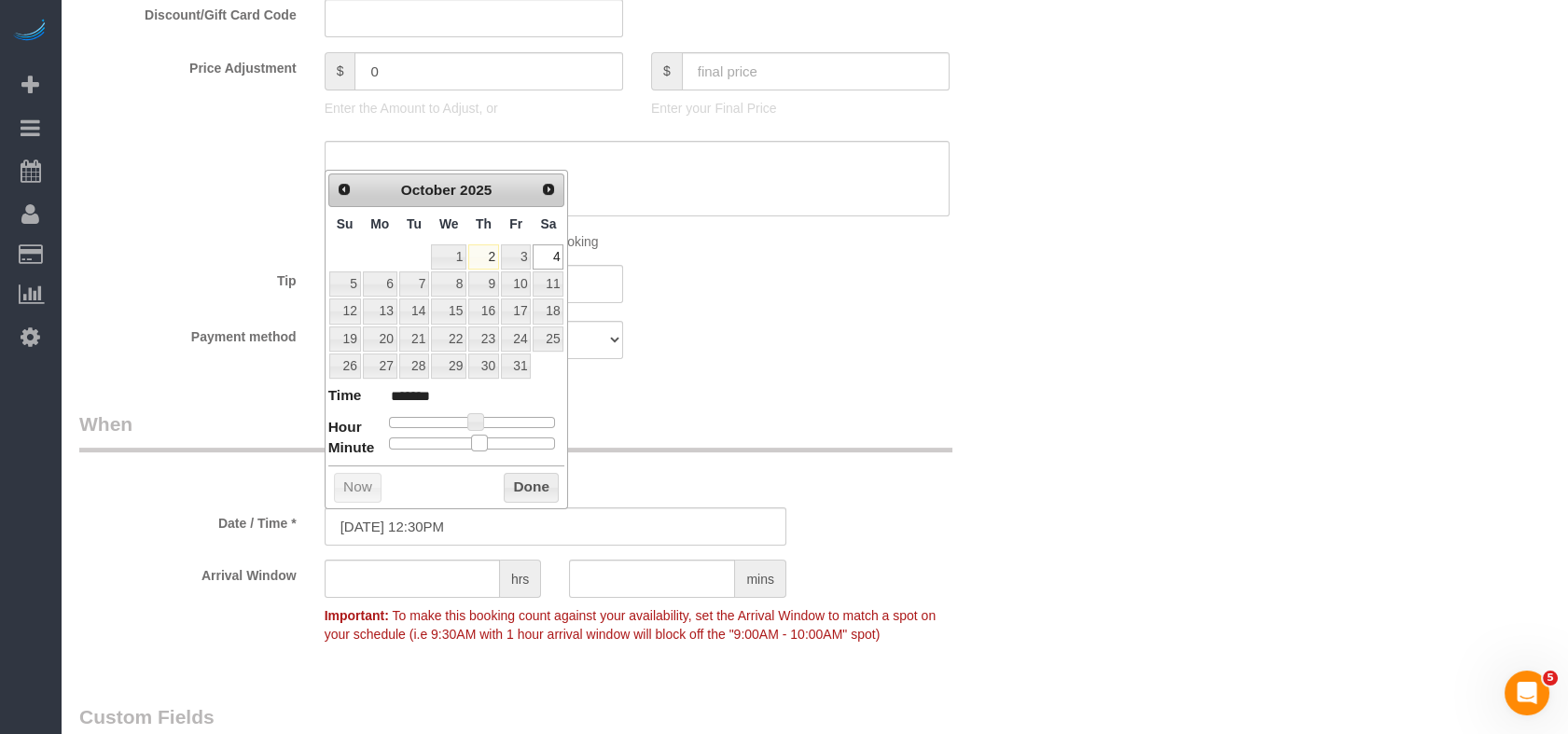
click at [481, 443] on div at bounding box center [472, 443] width 167 height 11
click at [513, 485] on button "Done" at bounding box center [532, 487] width 55 height 30
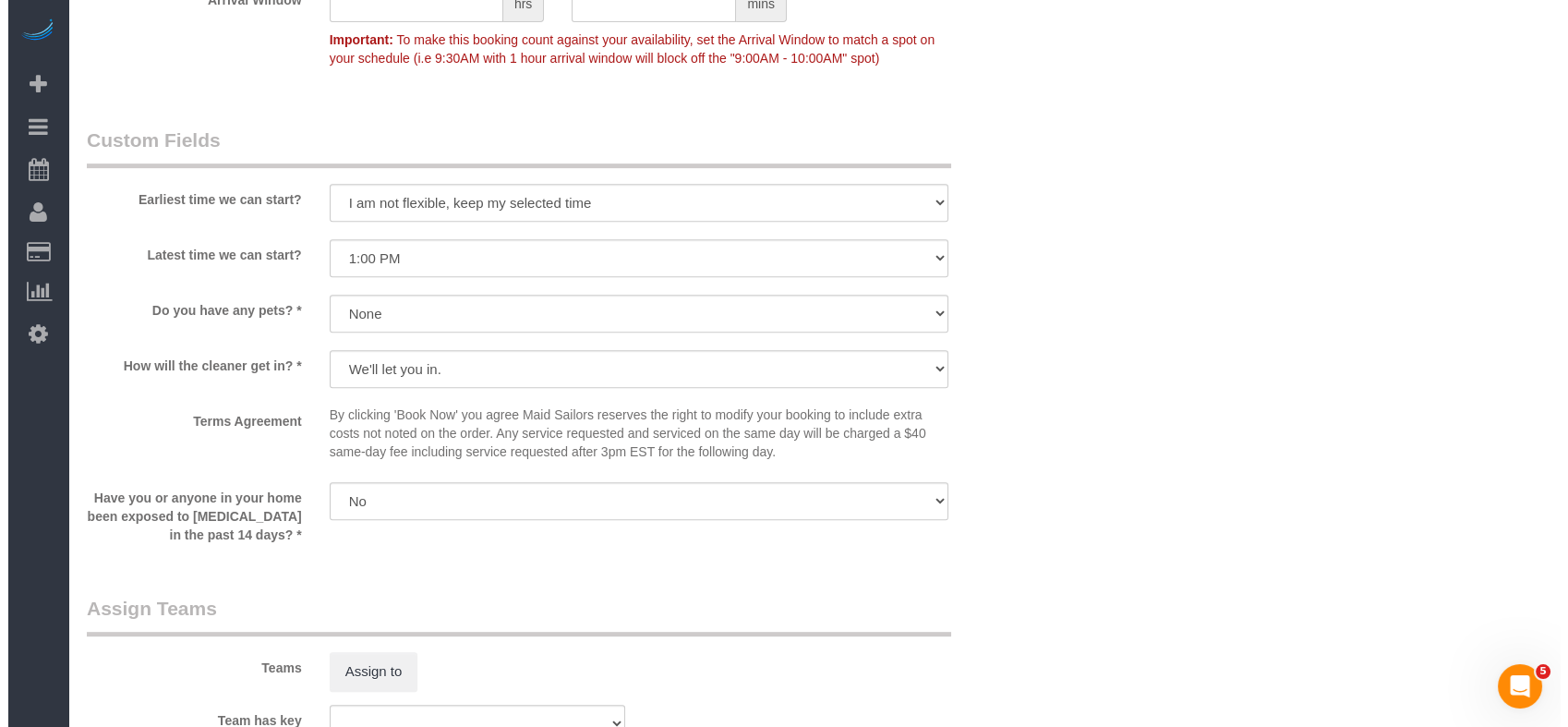
scroll to position [1744, 0]
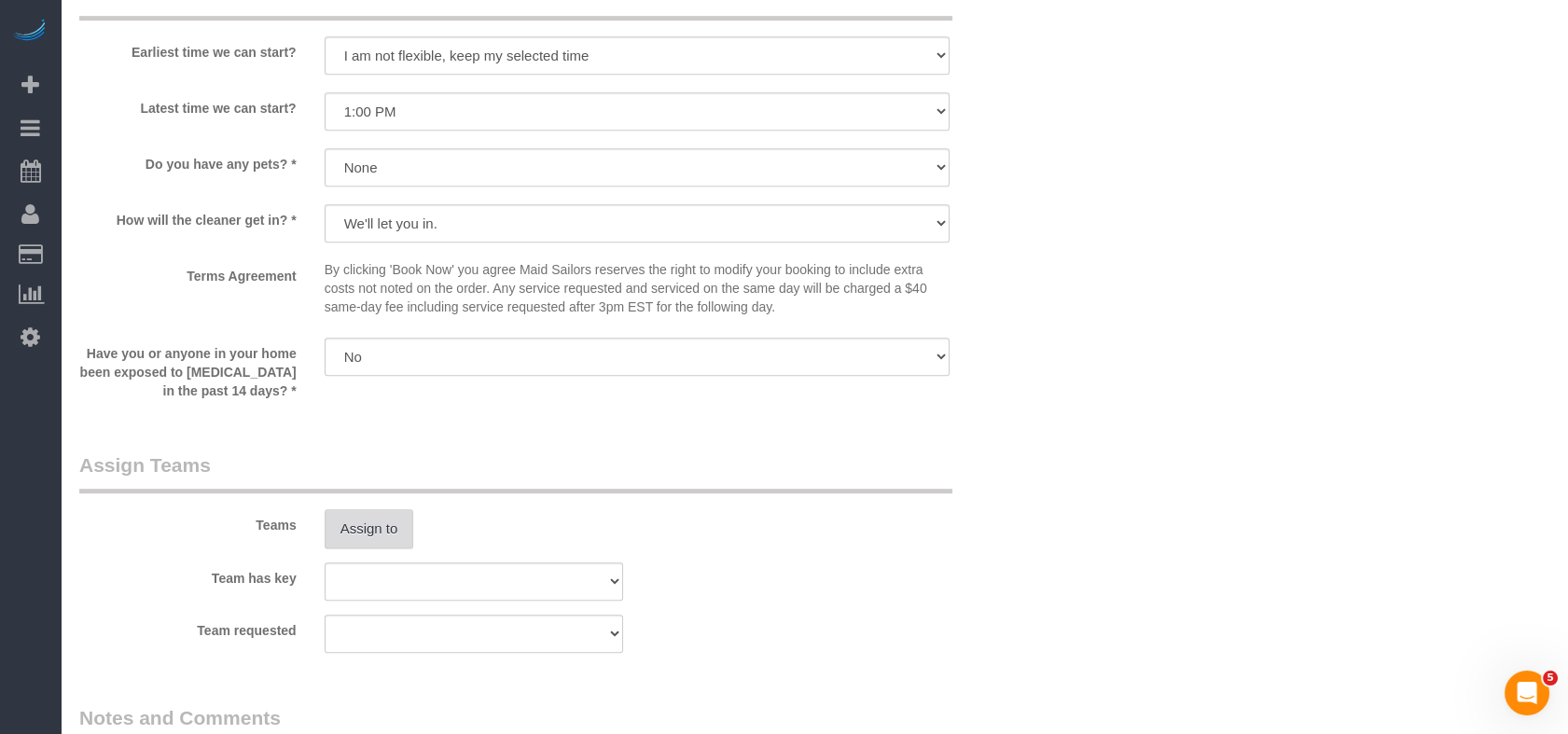
click at [386, 526] on button "Assign to" at bounding box center [370, 528] width 90 height 39
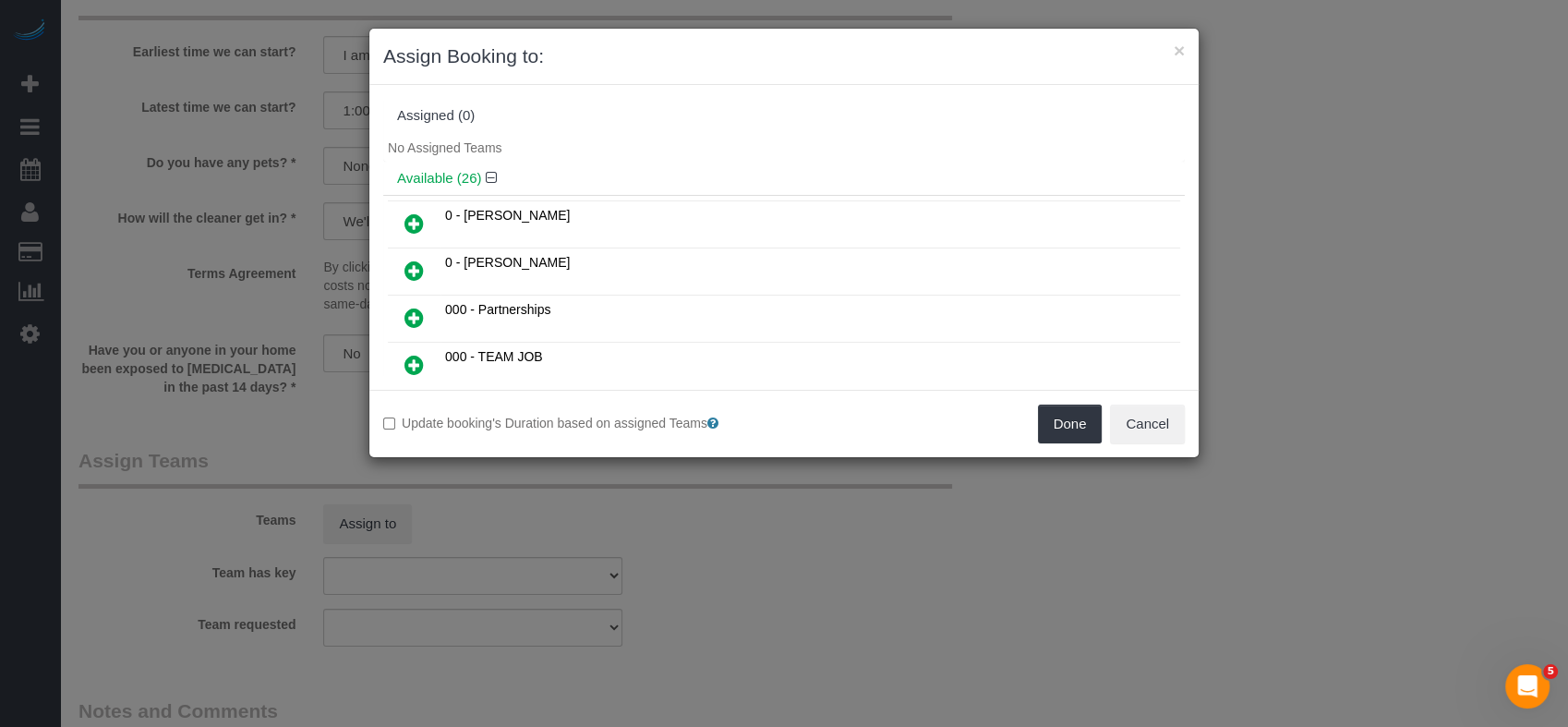
click at [635, 171] on h4 "Available (26)" at bounding box center [784, 179] width 774 height 16
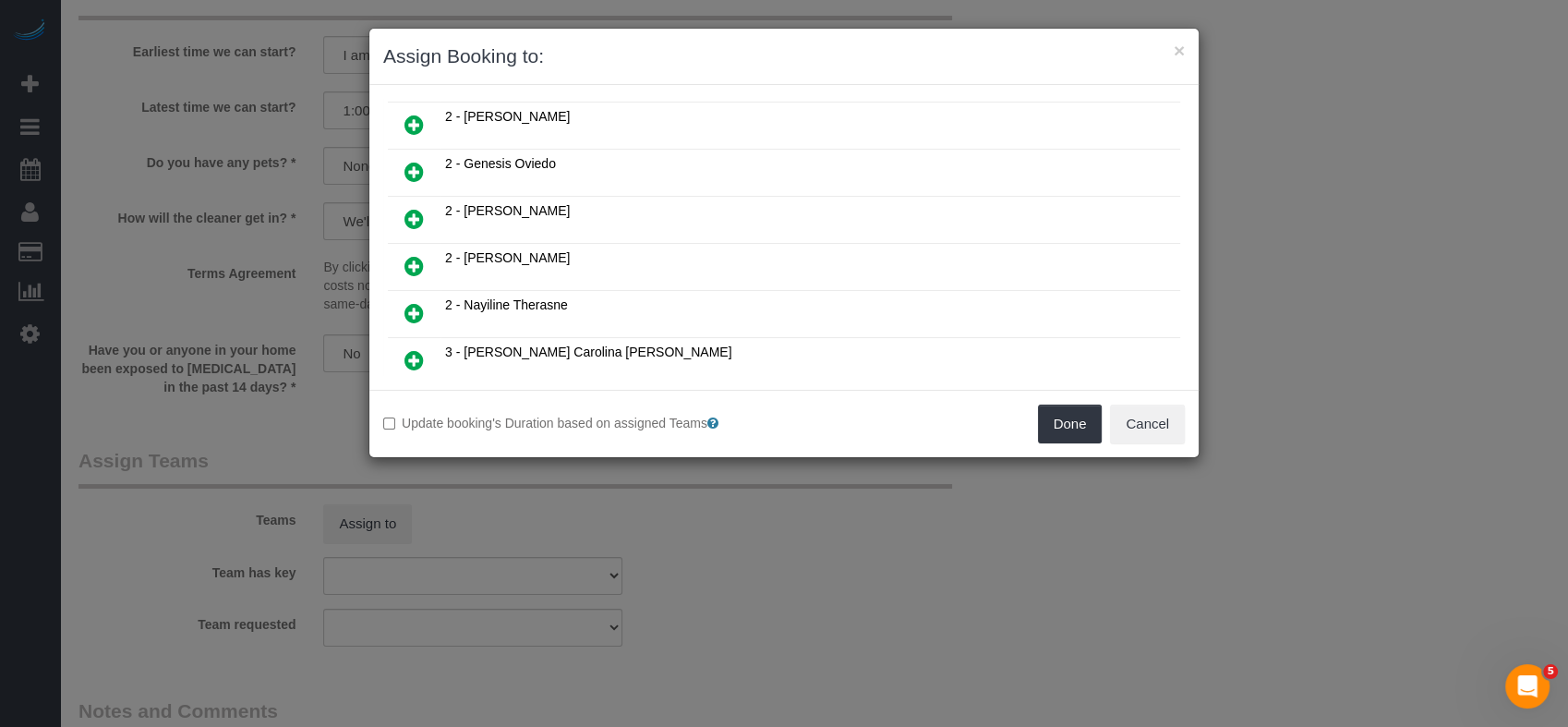
click at [408, 244] on td at bounding box center [414, 268] width 53 height 47
click at [408, 255] on icon at bounding box center [414, 266] width 20 height 22
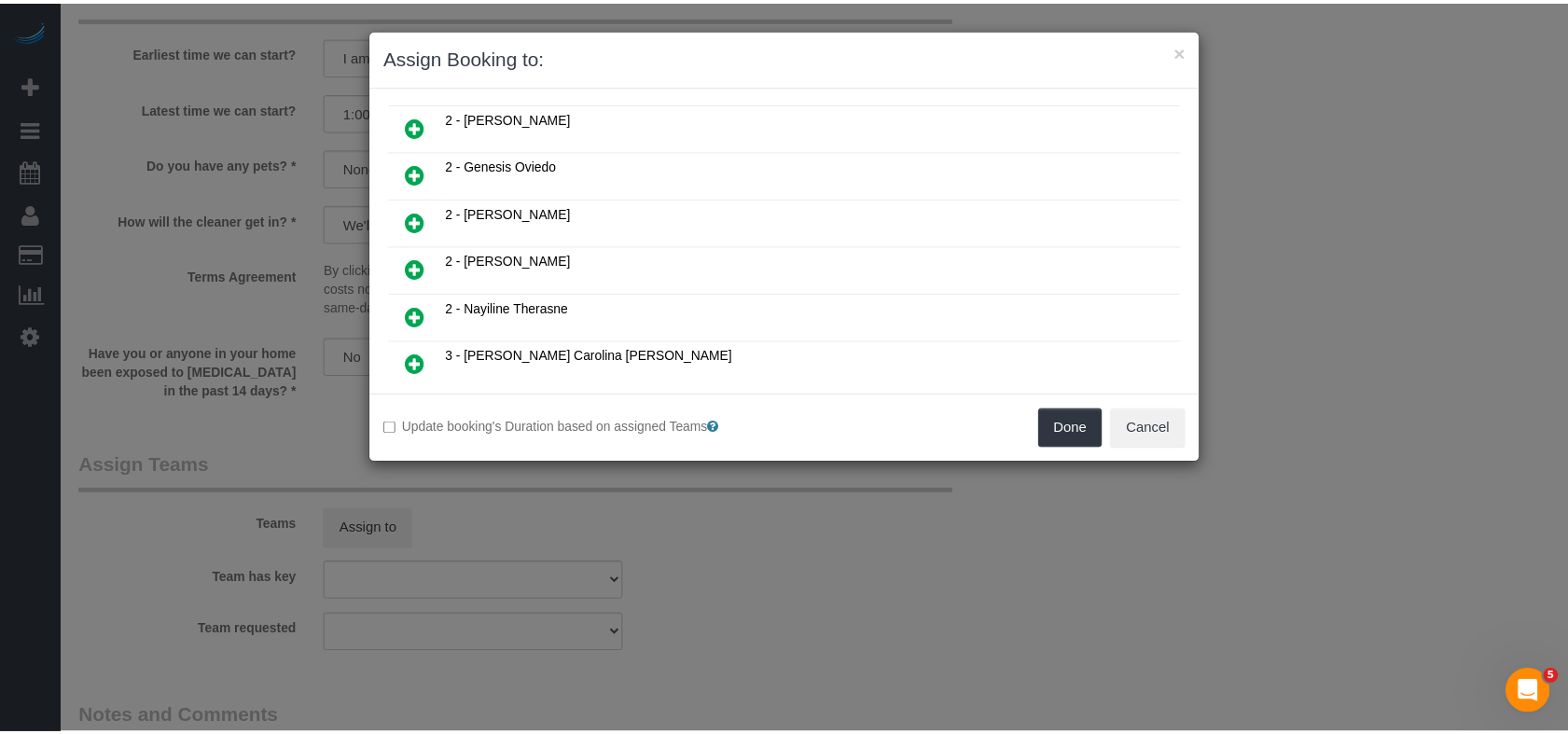
scroll to position [716, 0]
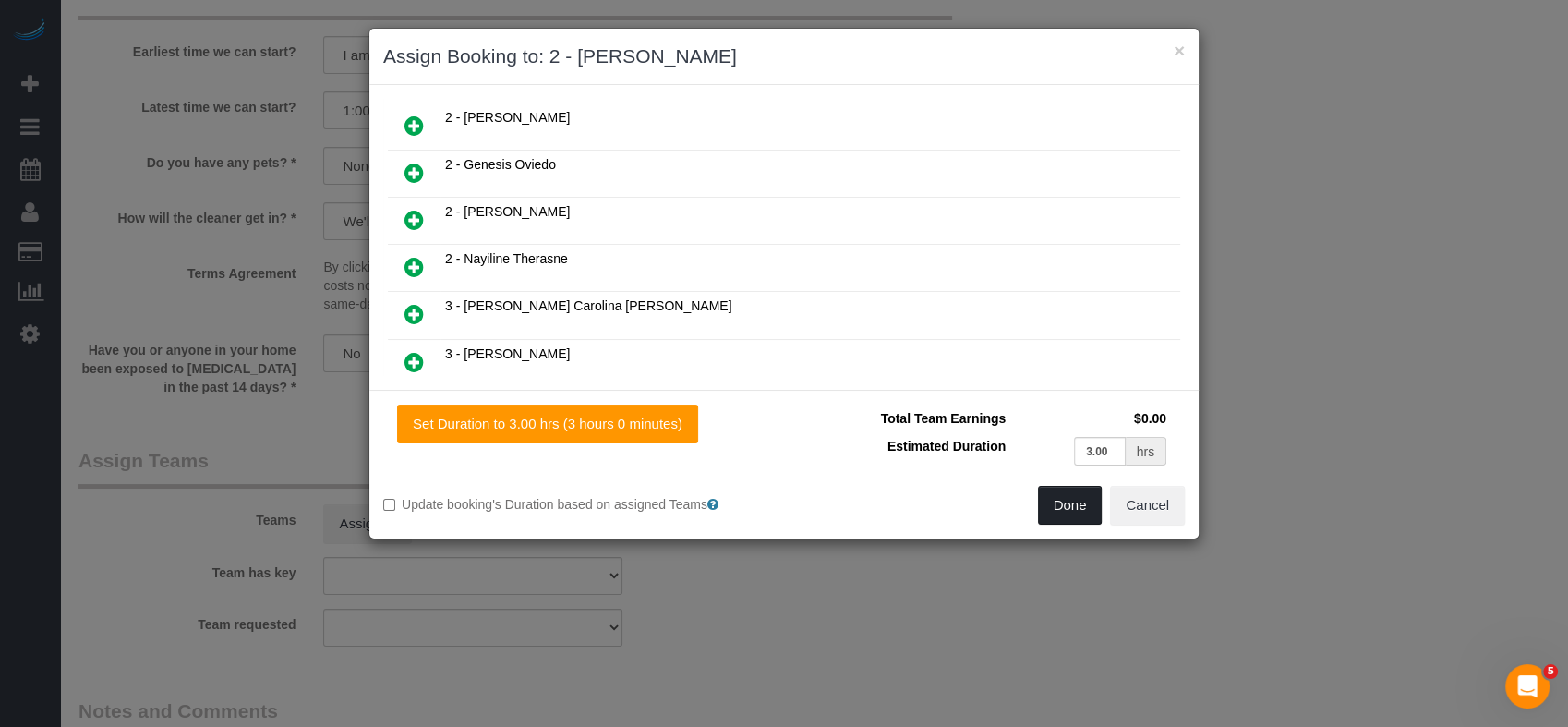
click at [1048, 502] on button "Done" at bounding box center [1070, 505] width 64 height 39
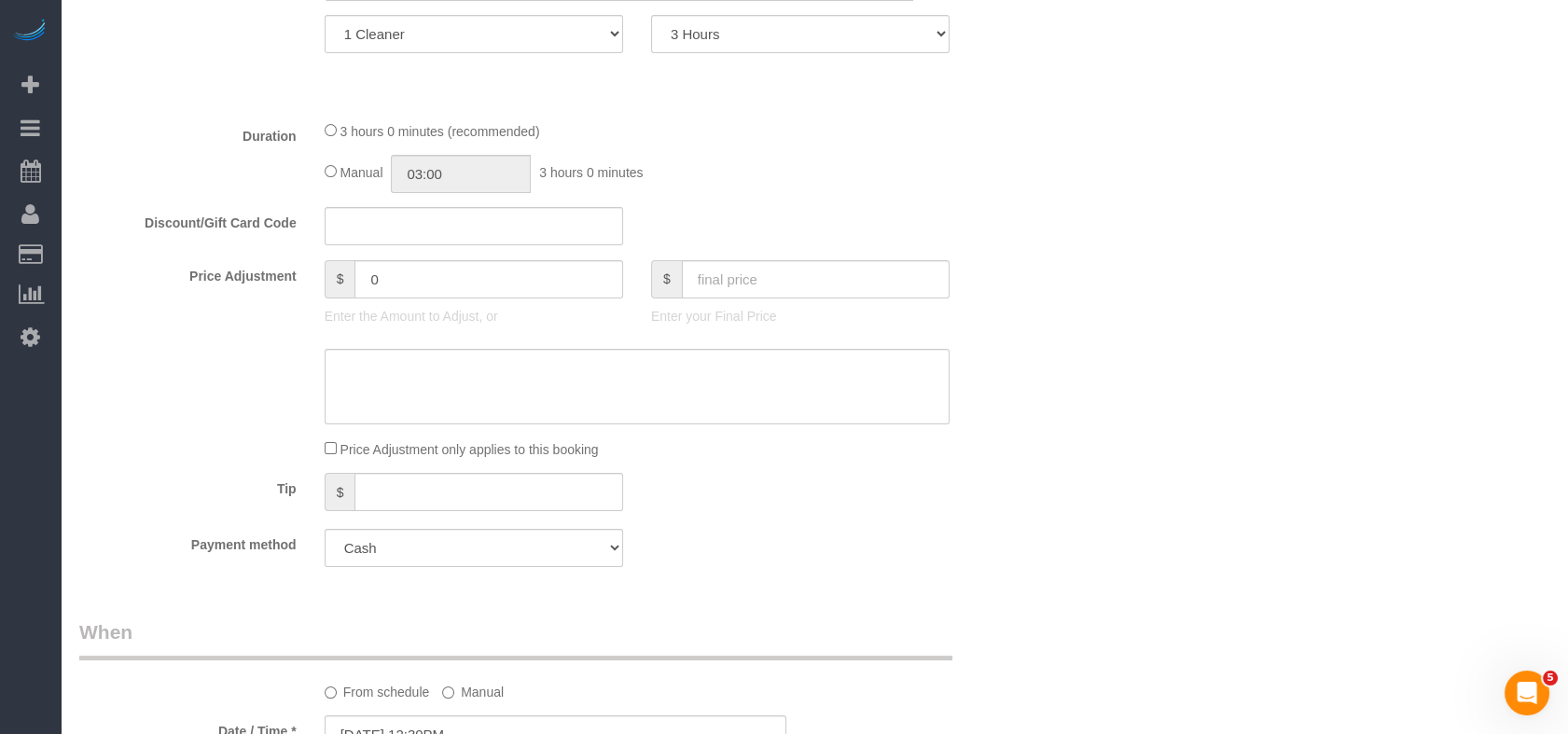
scroll to position [310, 0]
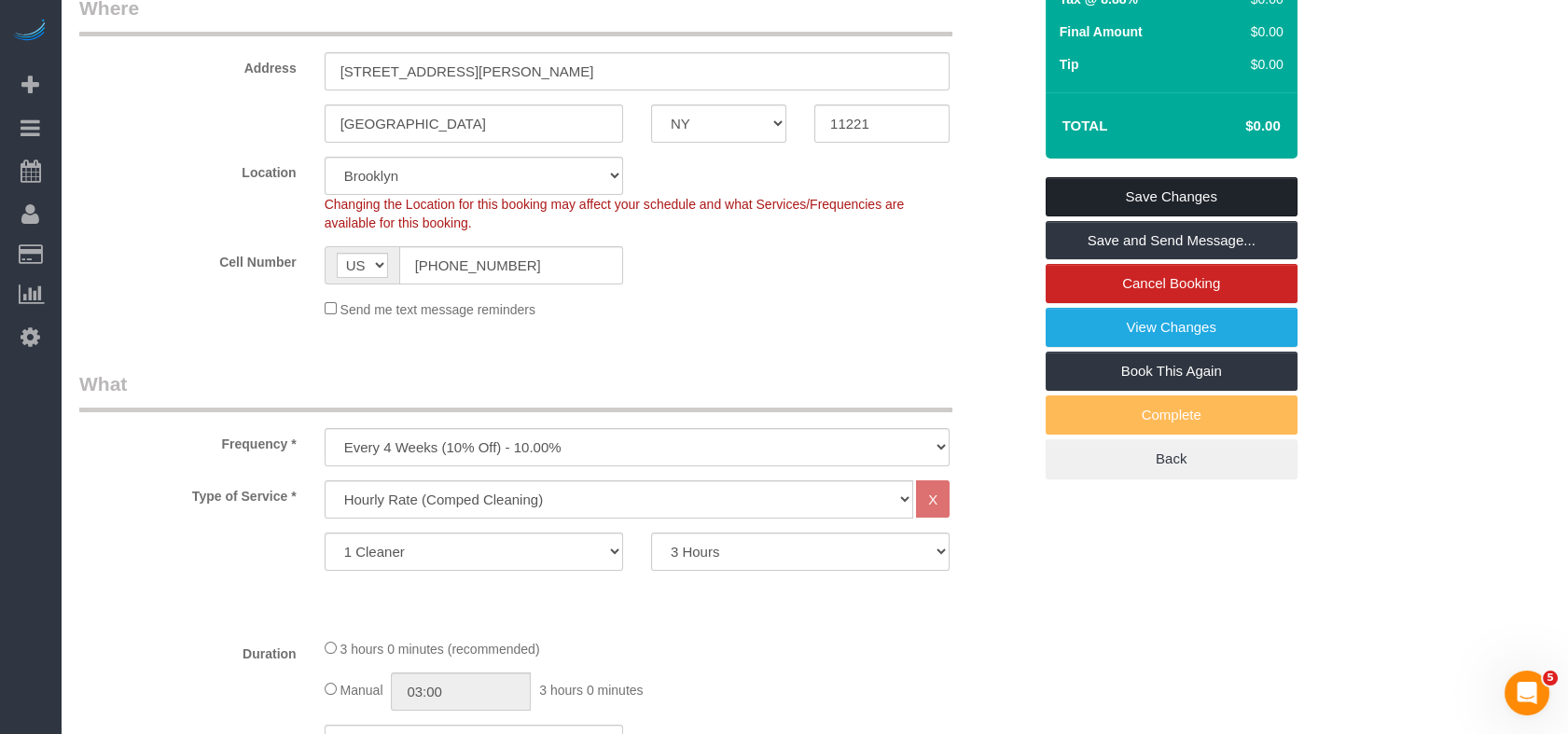
click at [1196, 186] on link "Save Changes" at bounding box center [1172, 197] width 252 height 39
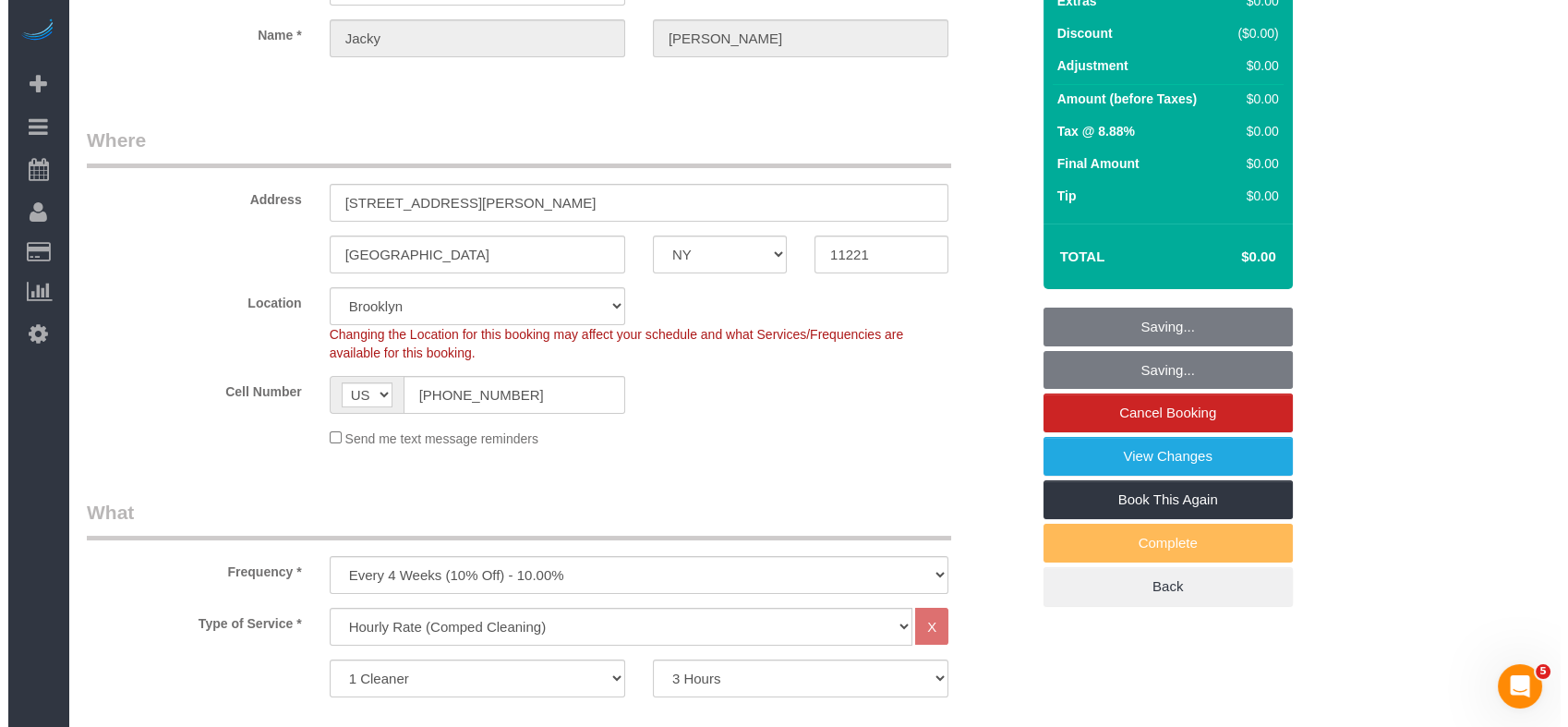
scroll to position [0, 0]
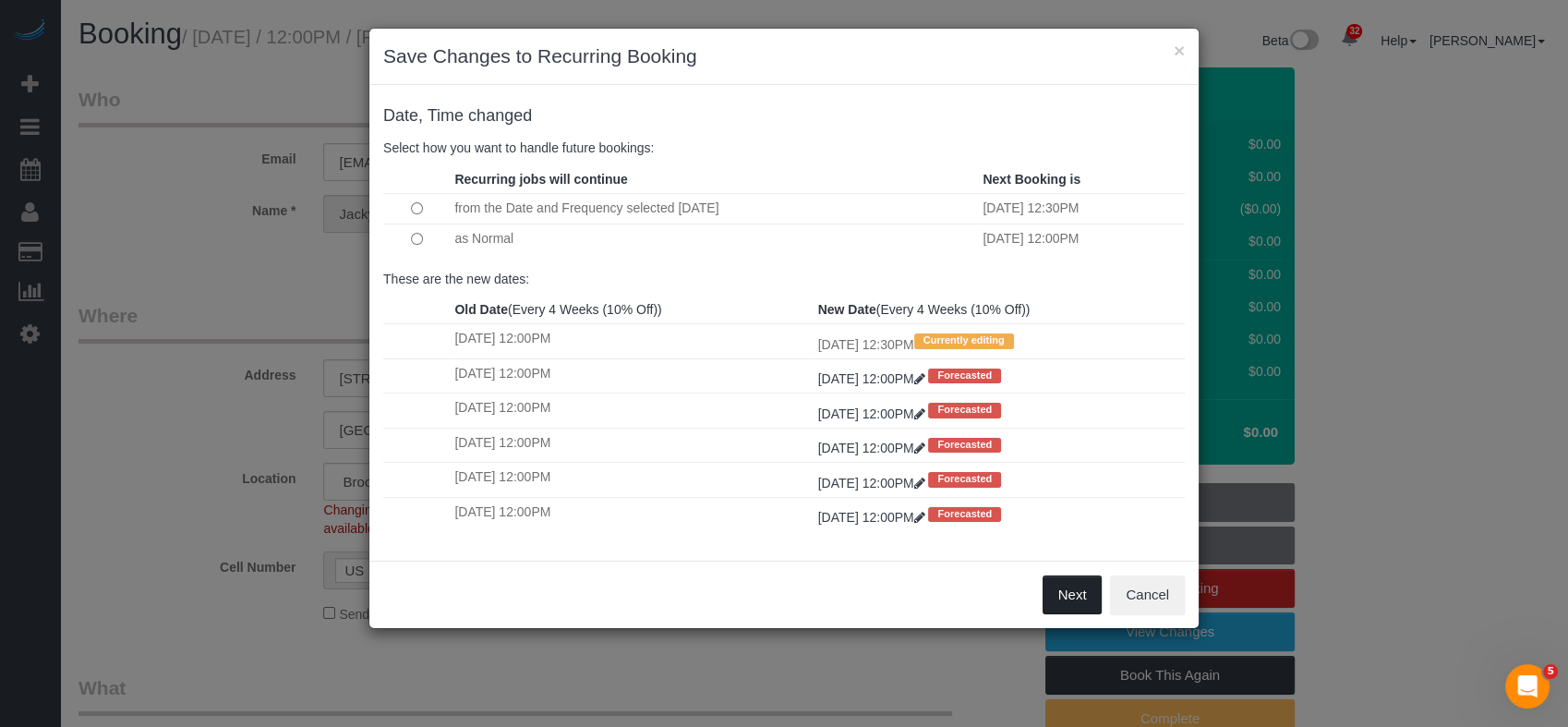
click at [1077, 595] on button "Next" at bounding box center [1073, 595] width 60 height 39
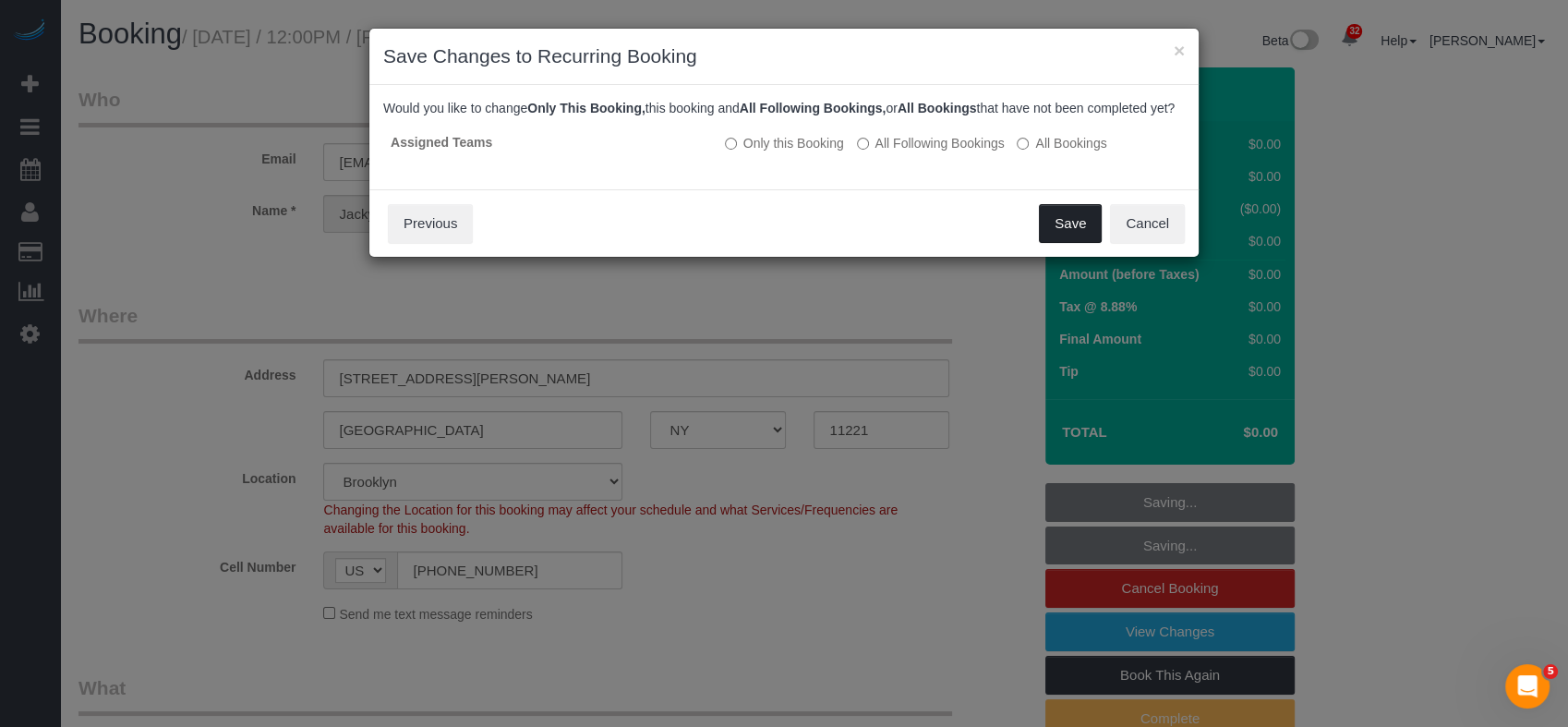
click at [1068, 243] on button "Save" at bounding box center [1070, 223] width 62 height 39
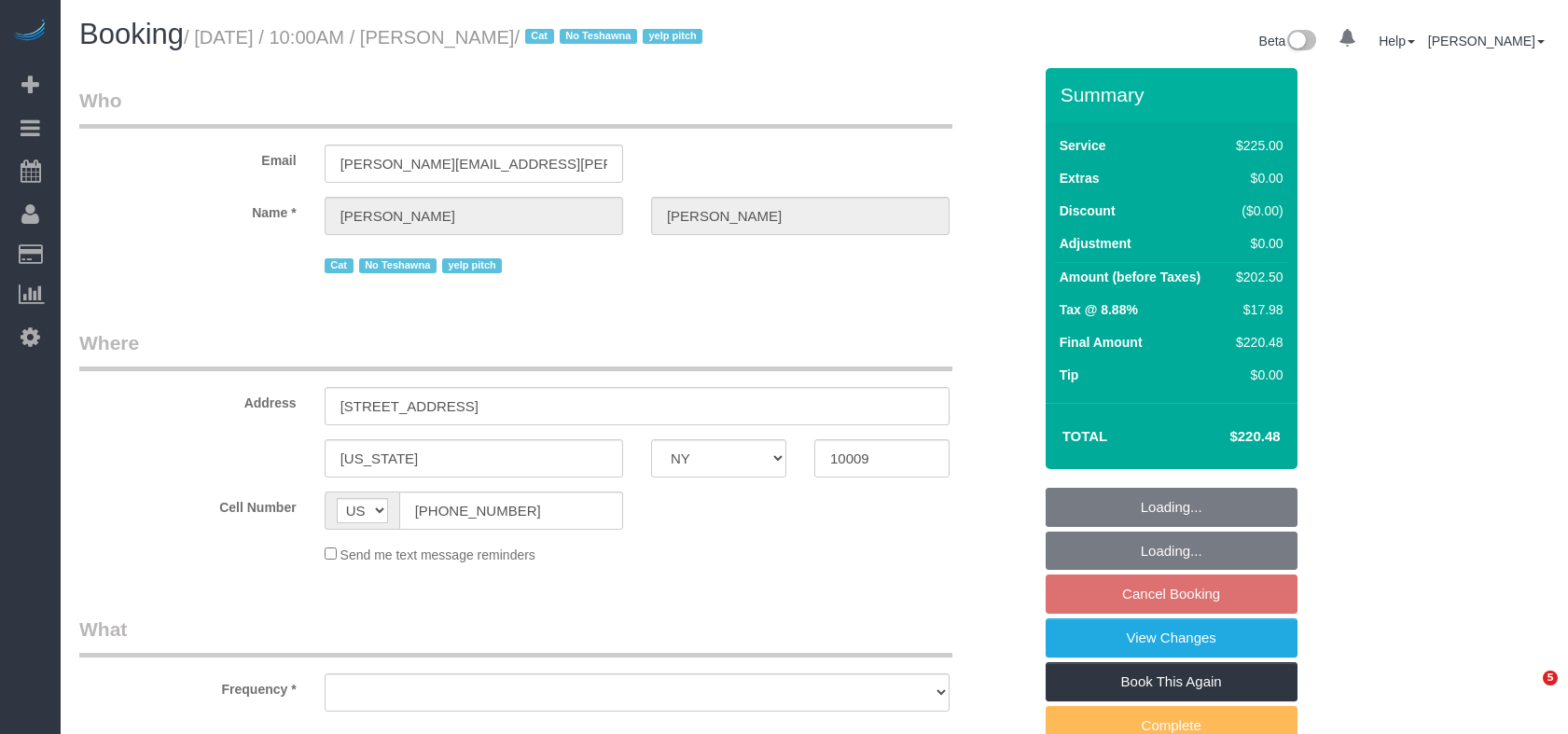
select select "NY"
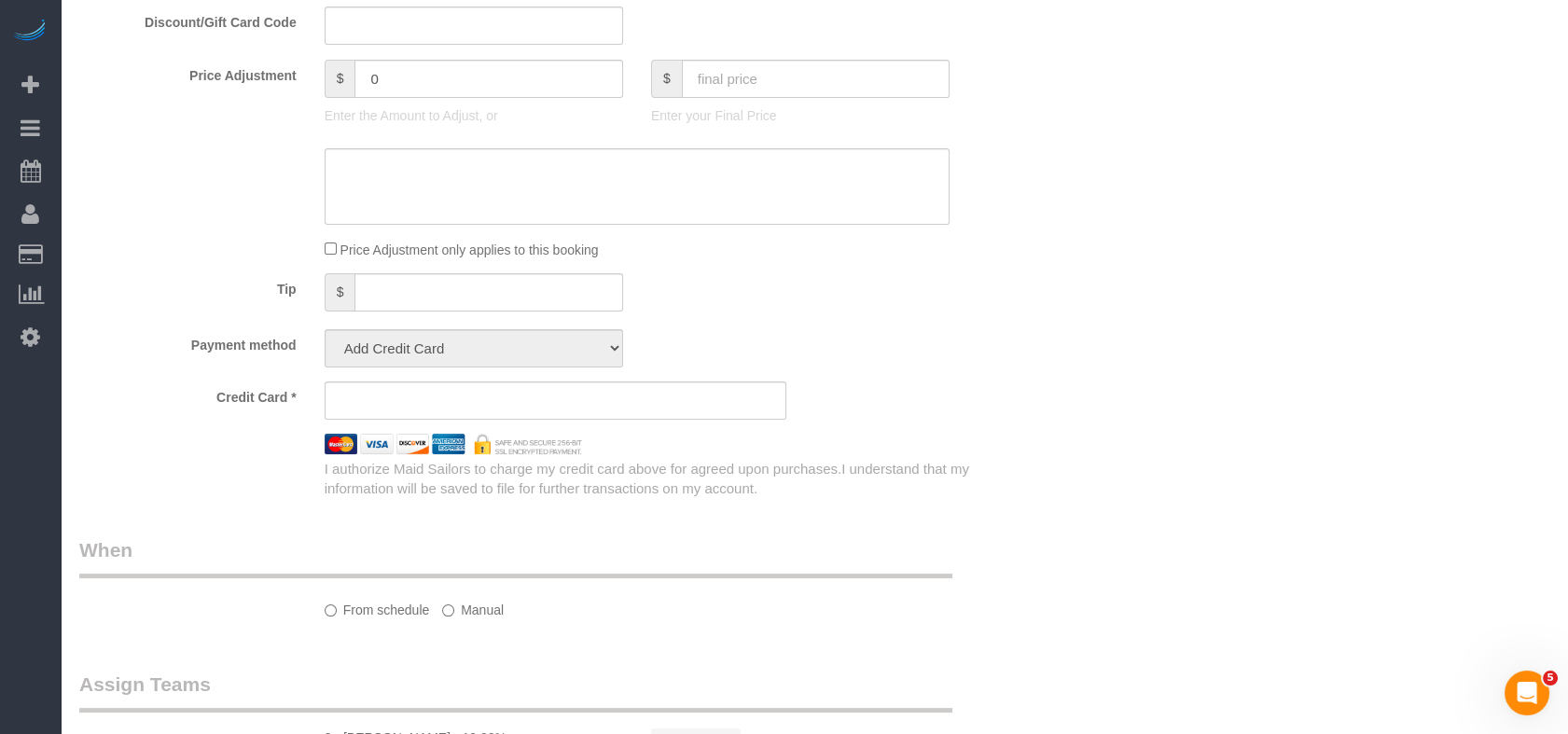
select select "object:829"
select select "string:stripe-pm_1QsTRj4VGloSiKo7oQ0bjtl8"
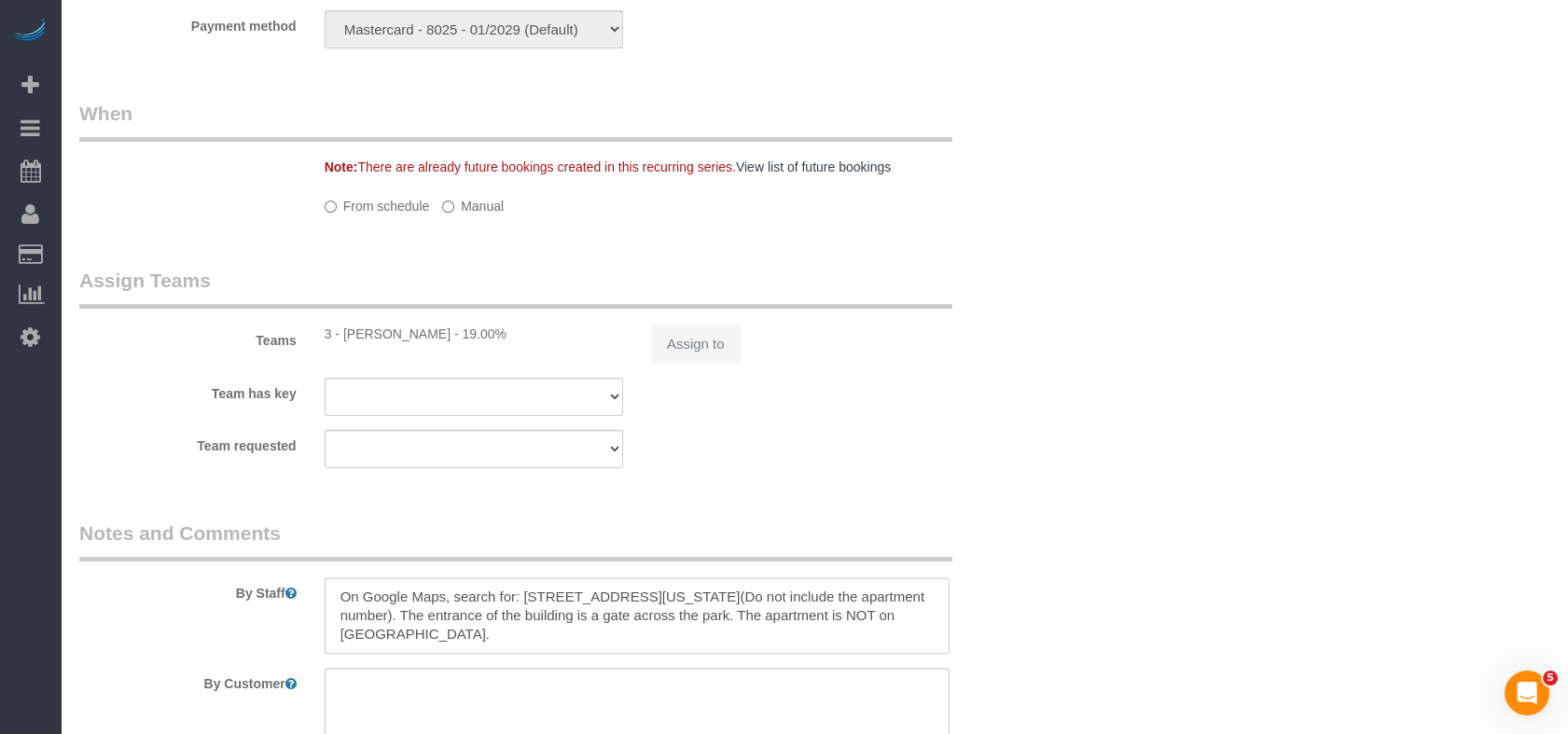
select select "object:1000"
select select "180"
select select "spot2"
select select "number:89"
select select "number:90"
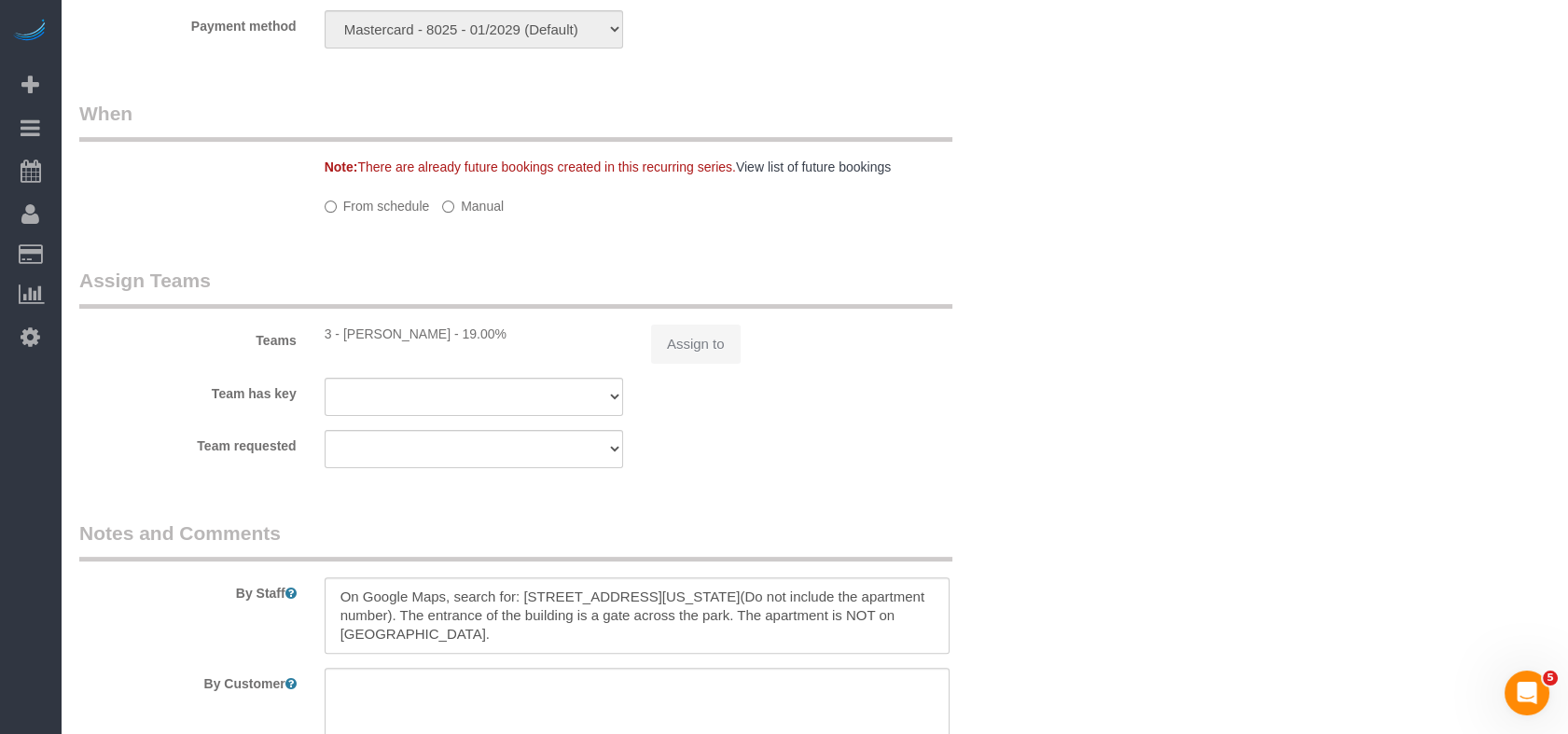
select select "number:15"
select select "number:5"
select select "number:21"
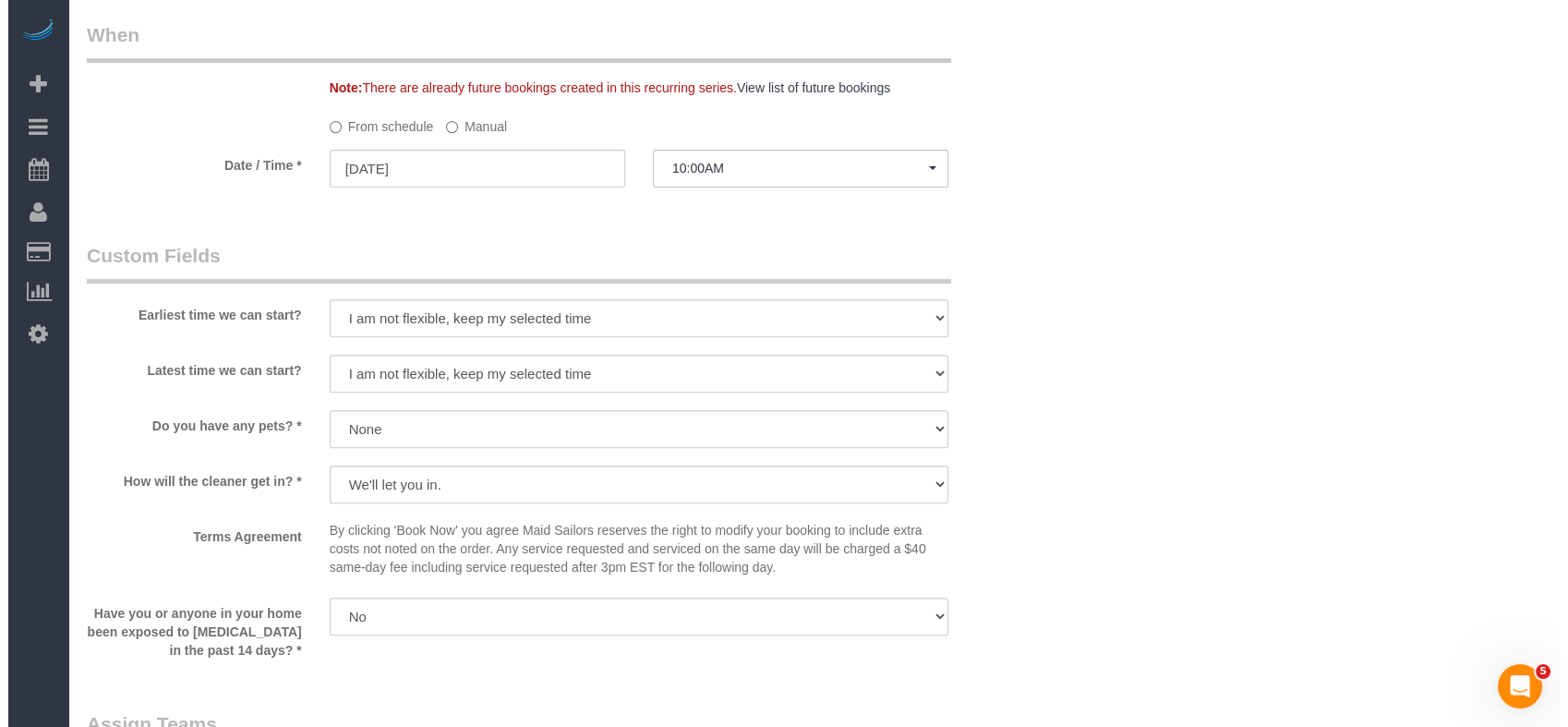
scroll to position [1686, 0]
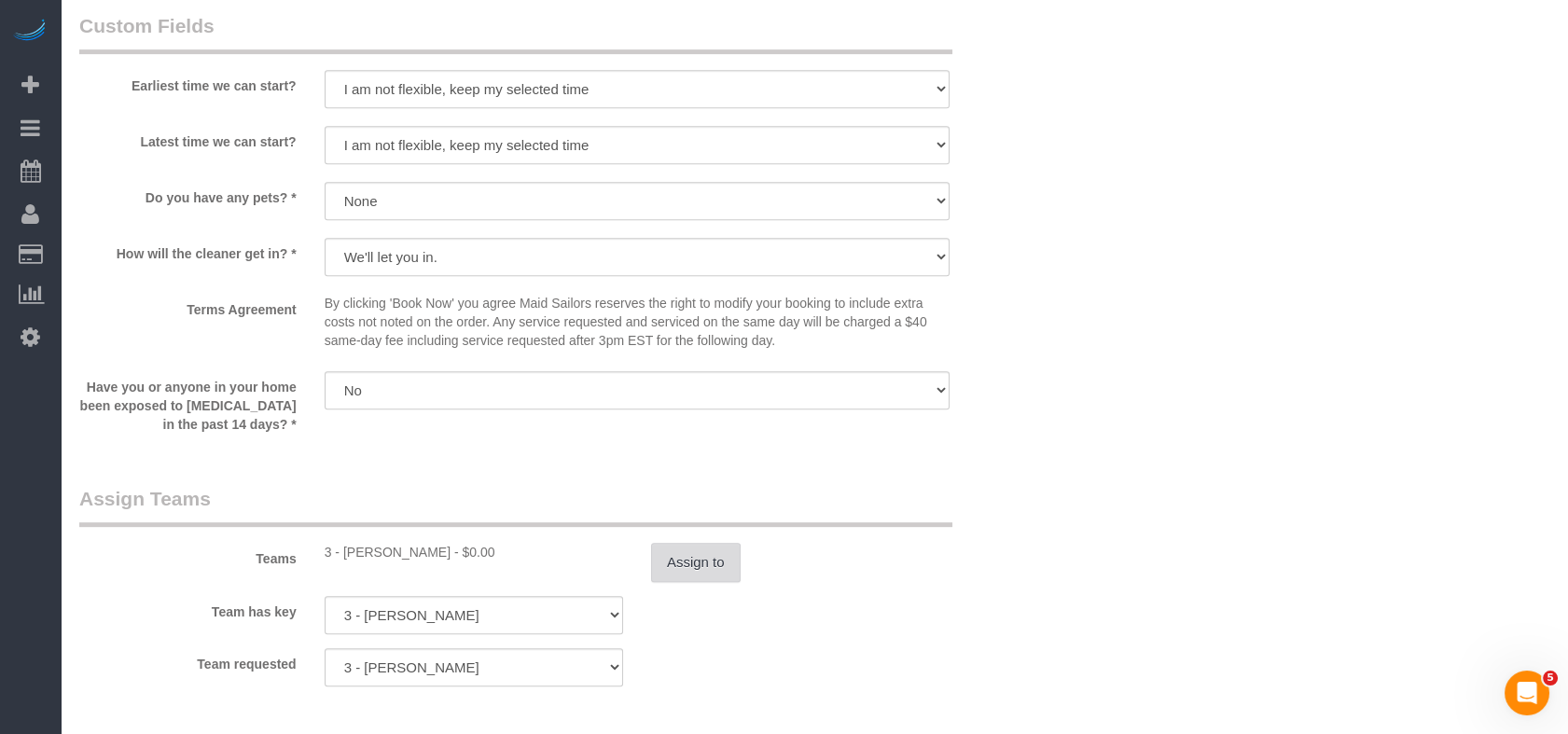
click at [676, 556] on button "Assign to" at bounding box center [696, 562] width 90 height 39
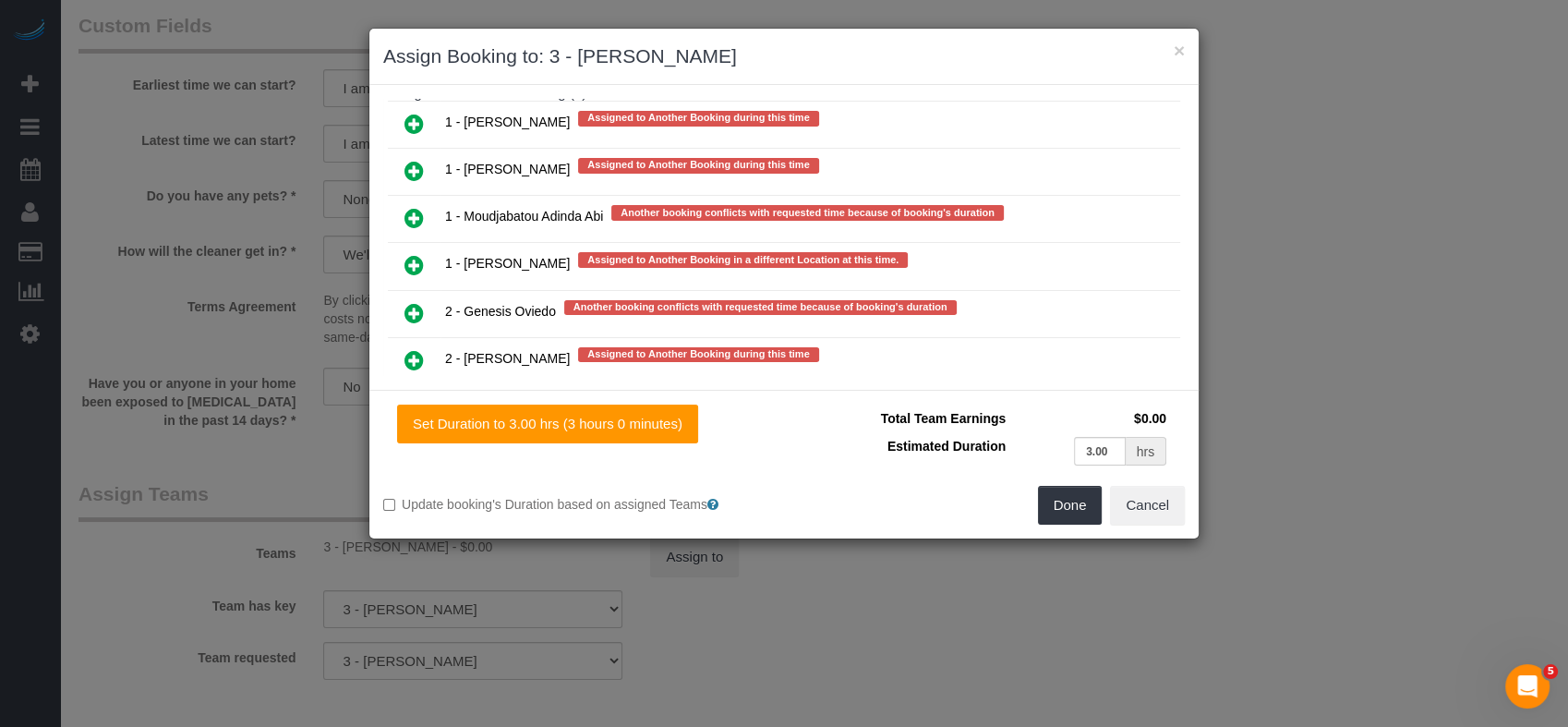
scroll to position [1489, 0]
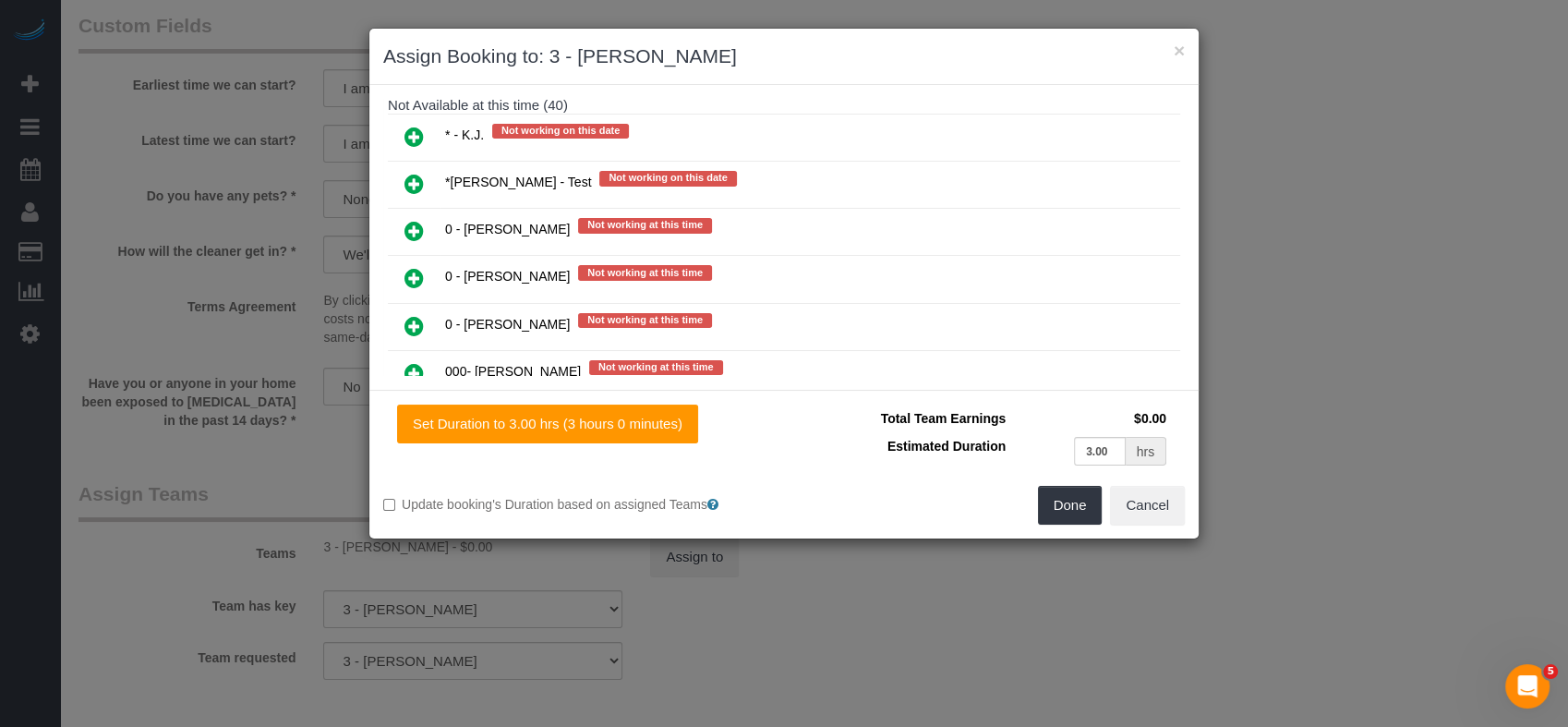
click at [405, 267] on icon at bounding box center [414, 277] width 20 height 22
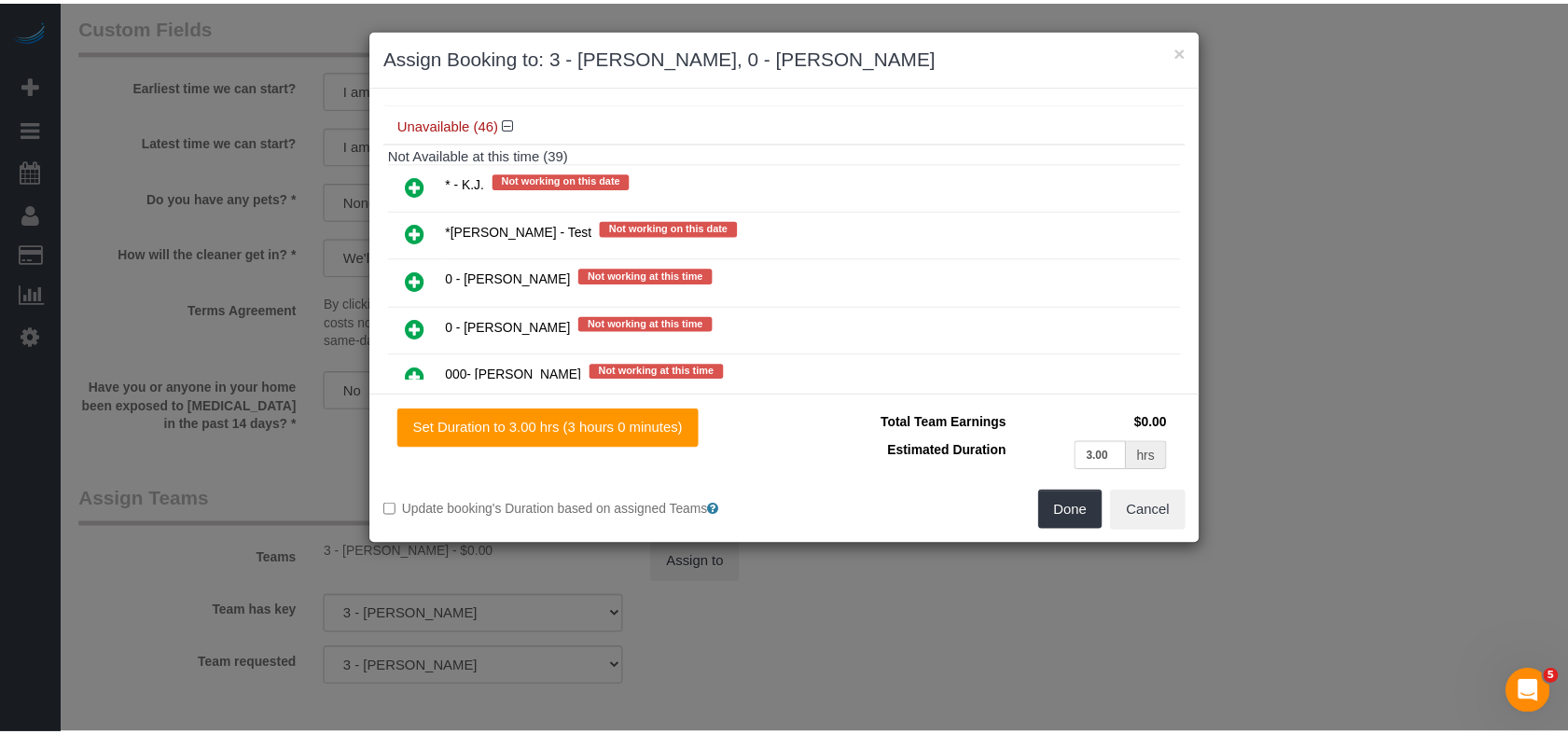
scroll to position [1550, 0]
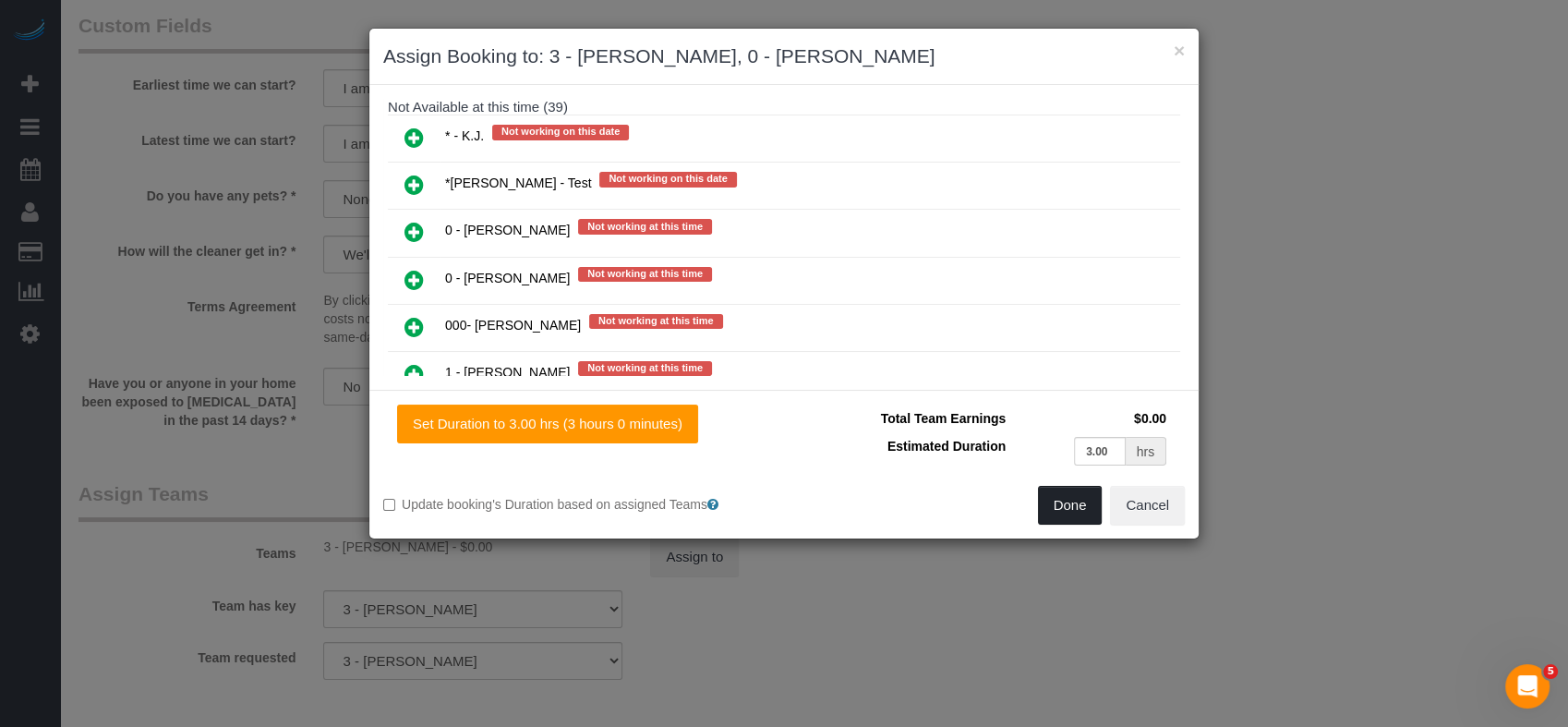
click at [1057, 508] on button "Done" at bounding box center [1070, 505] width 64 height 39
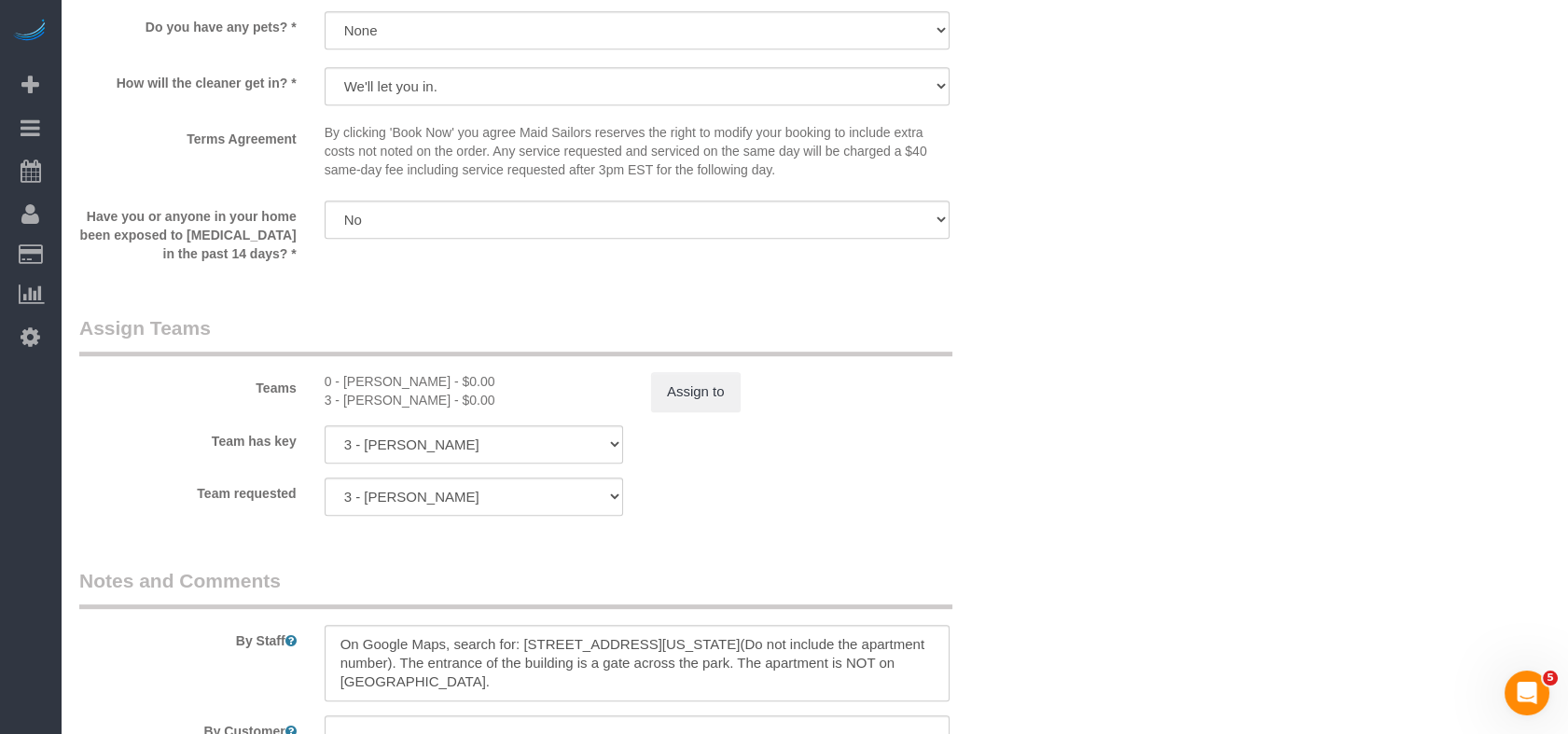
scroll to position [1910, 0]
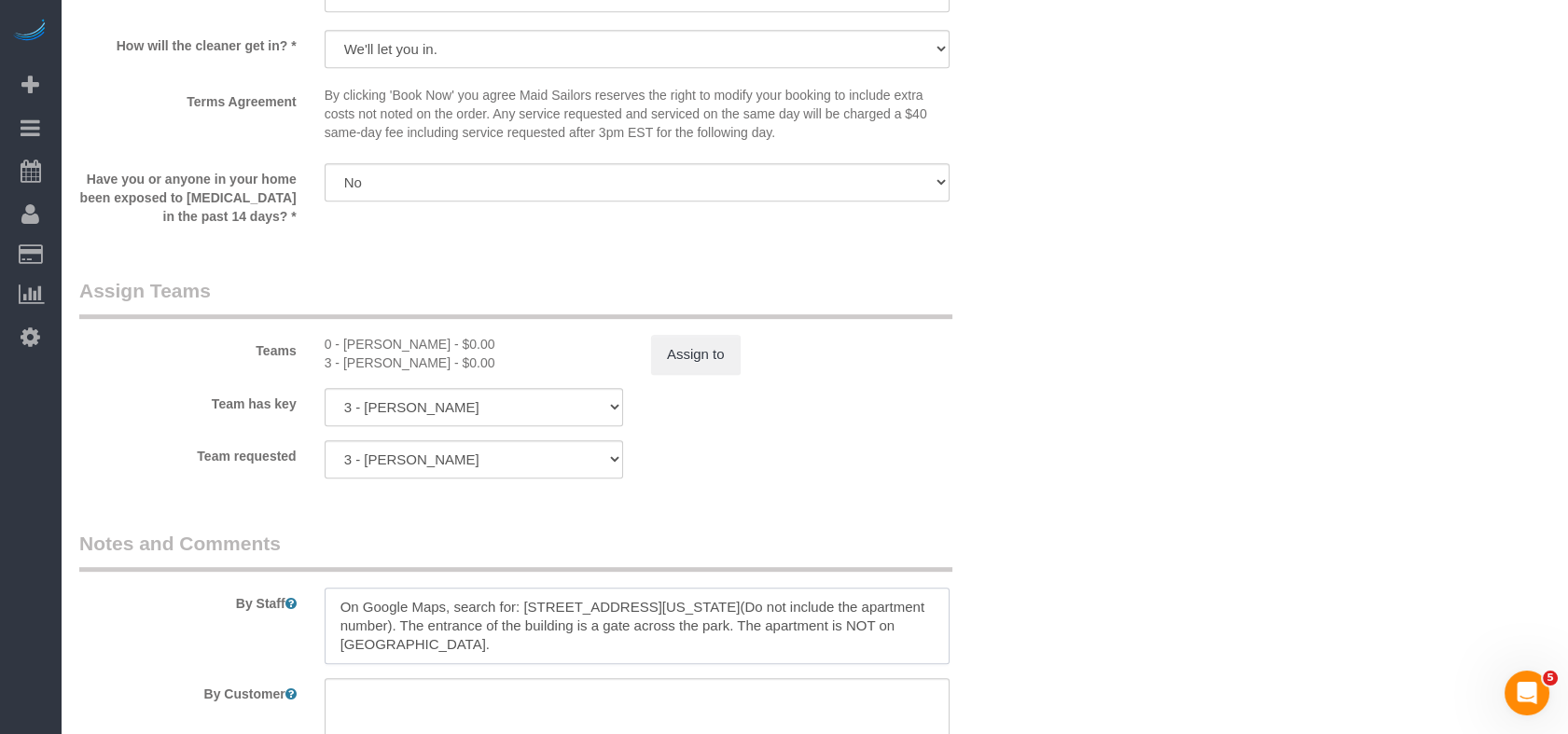
click at [431, 641] on textarea at bounding box center [637, 625] width 625 height 76
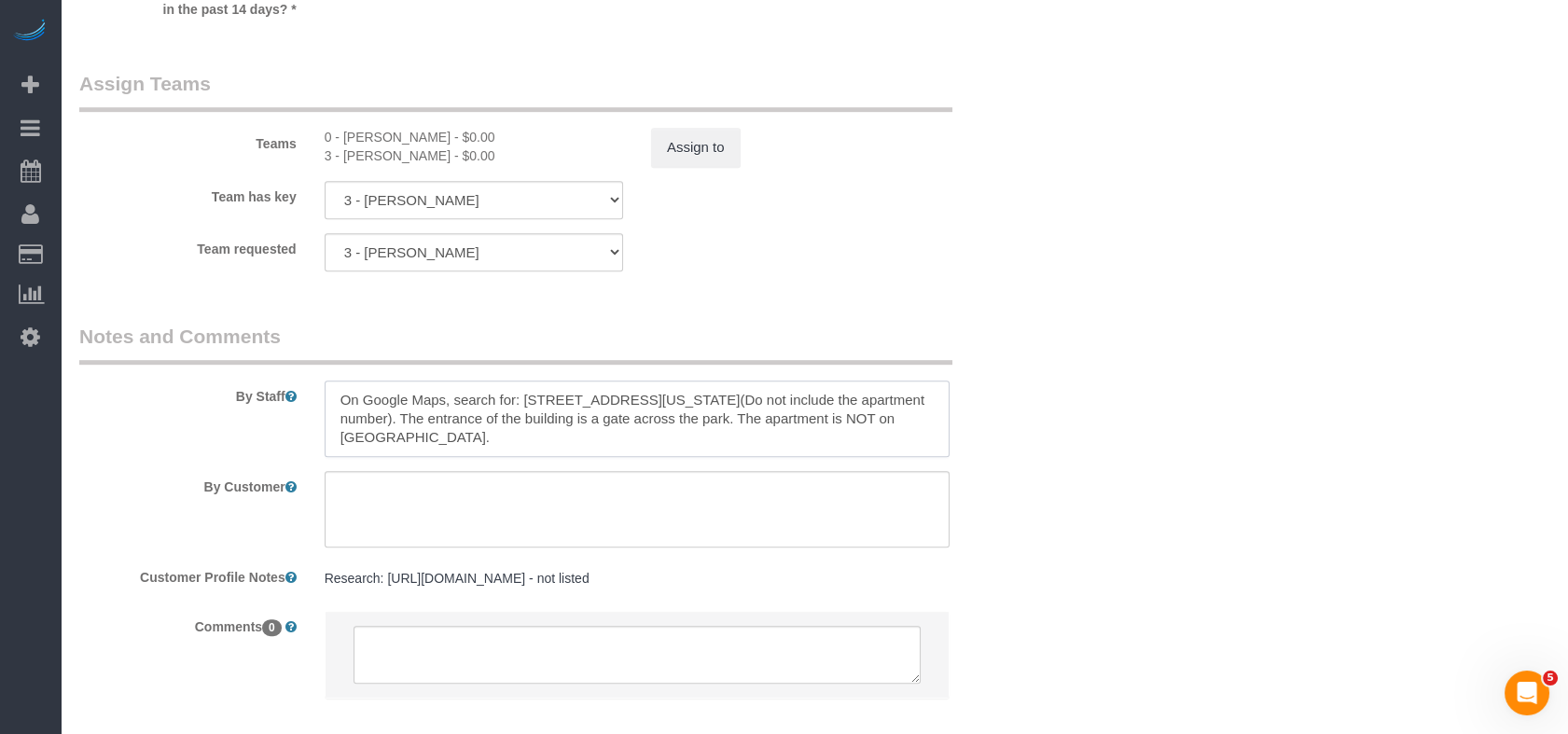
scroll to position [26, 0]
paste textarea "Trainee: NAME -- please wait for your trainer before entering the unit"
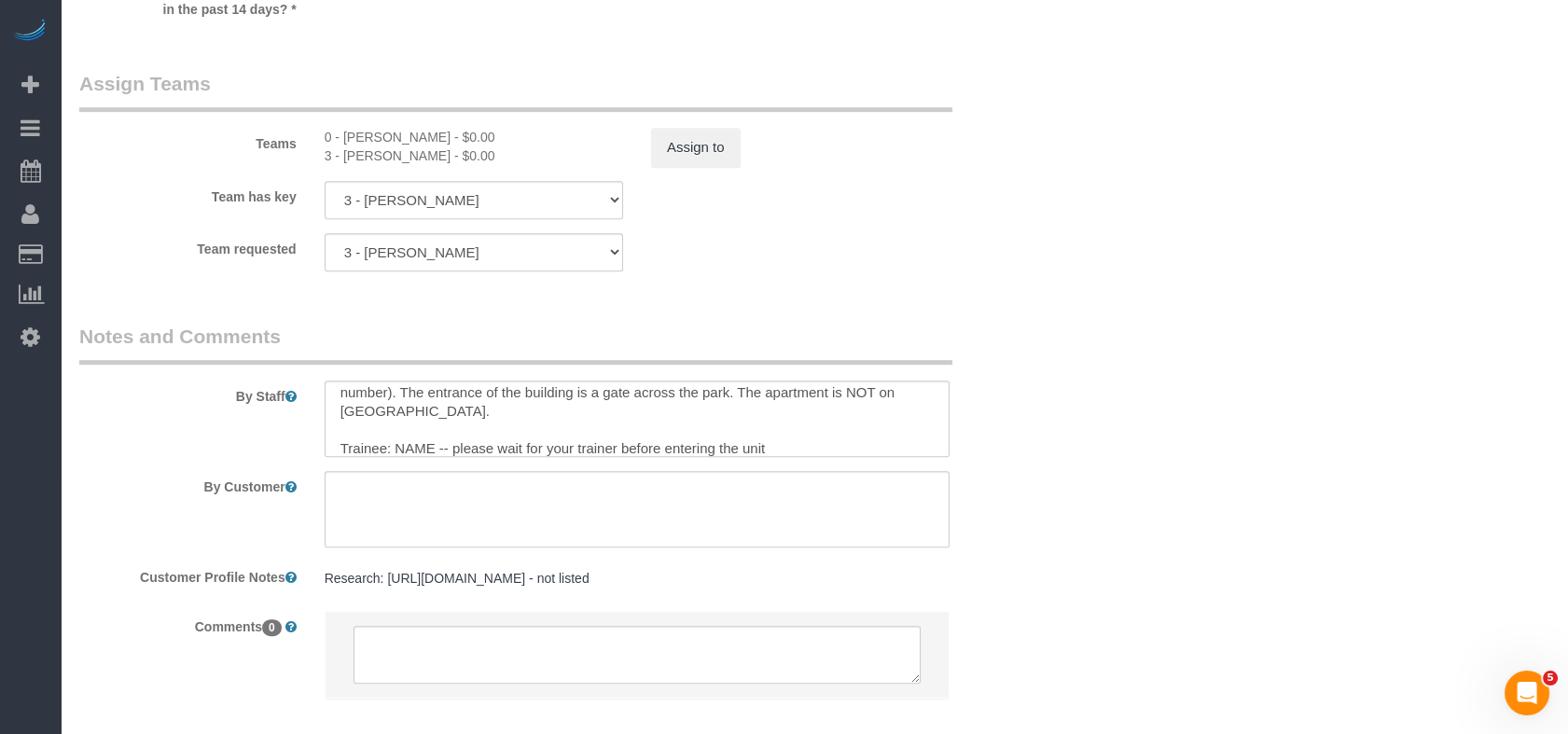
drag, startPoint x: 429, startPoint y: 138, endPoint x: 345, endPoint y: 131, distance: 84.3
click at [345, 131] on div "0 - [PERSON_NAME] - $0.00" at bounding box center [474, 137] width 299 height 19
copy div "[PERSON_NAME]"
click at [409, 454] on textarea at bounding box center [637, 419] width 625 height 76
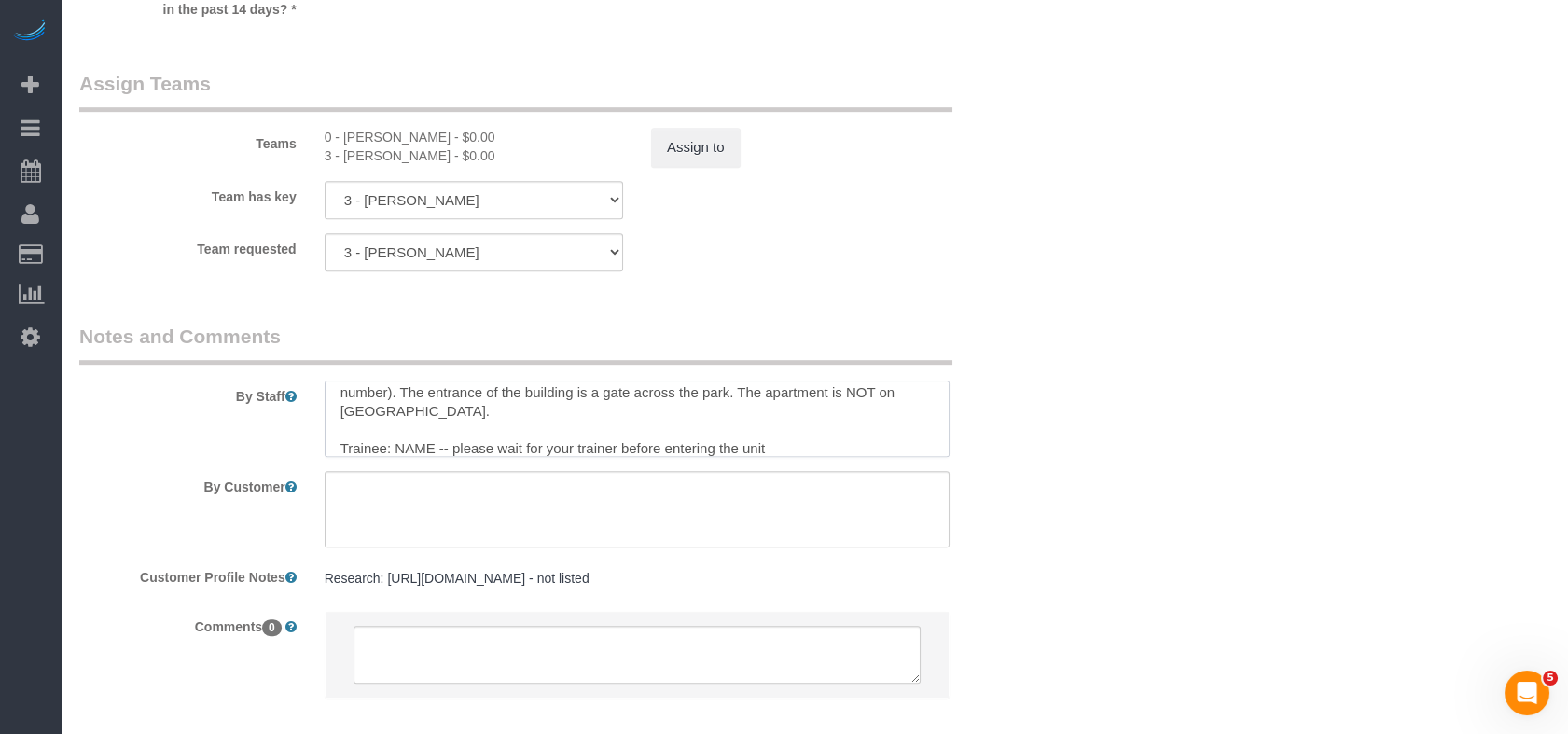
paste textarea "[PERSON_NAME]"
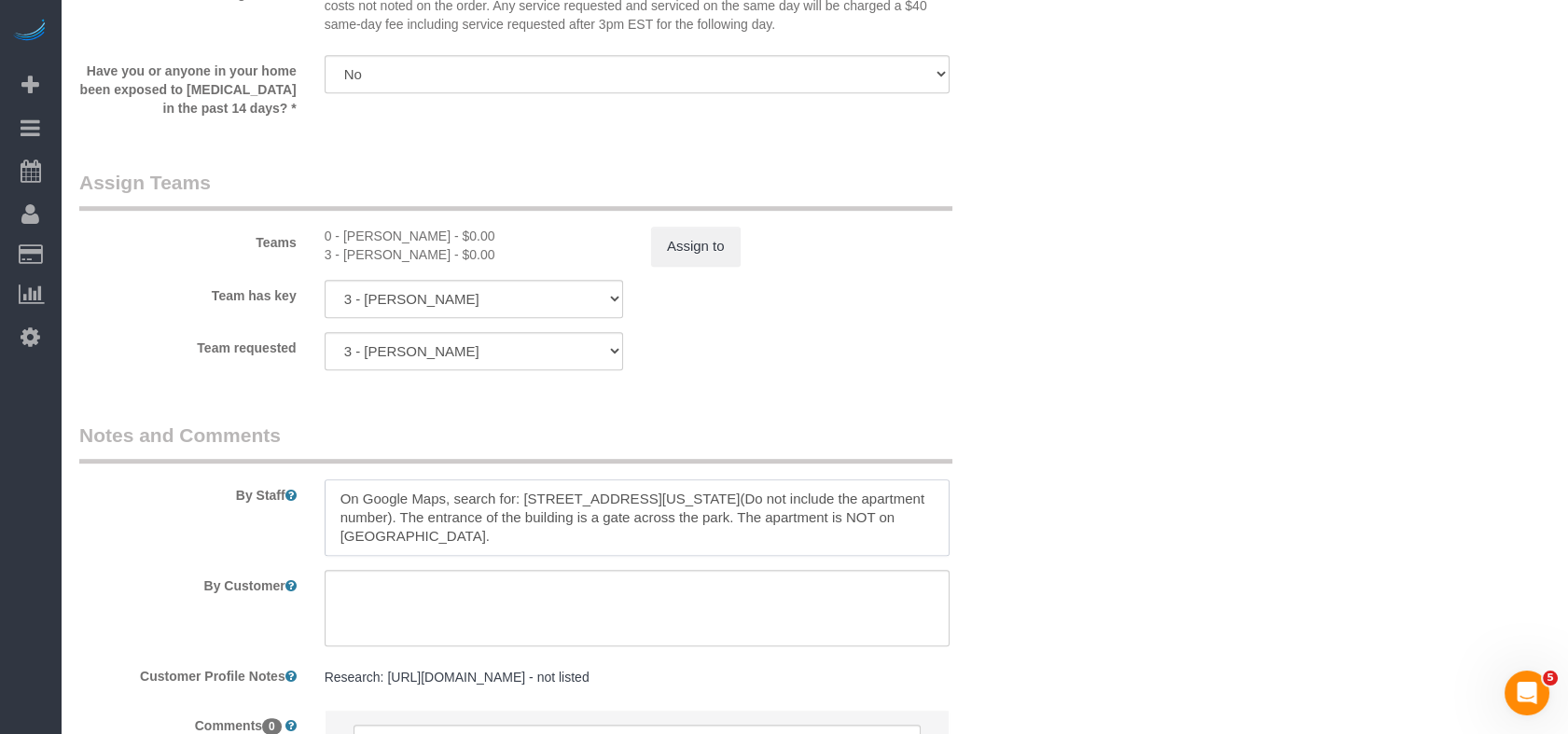
scroll to position [2013, 0]
click at [340, 514] on textarea at bounding box center [637, 522] width 625 height 76
click at [341, 504] on textarea at bounding box center [637, 522] width 625 height 76
click at [814, 498] on textarea at bounding box center [637, 522] width 625 height 76
type textarea "Important! On Google Maps, search for: [STREET_ADDRESS][US_STATE] (Do not inclu…"
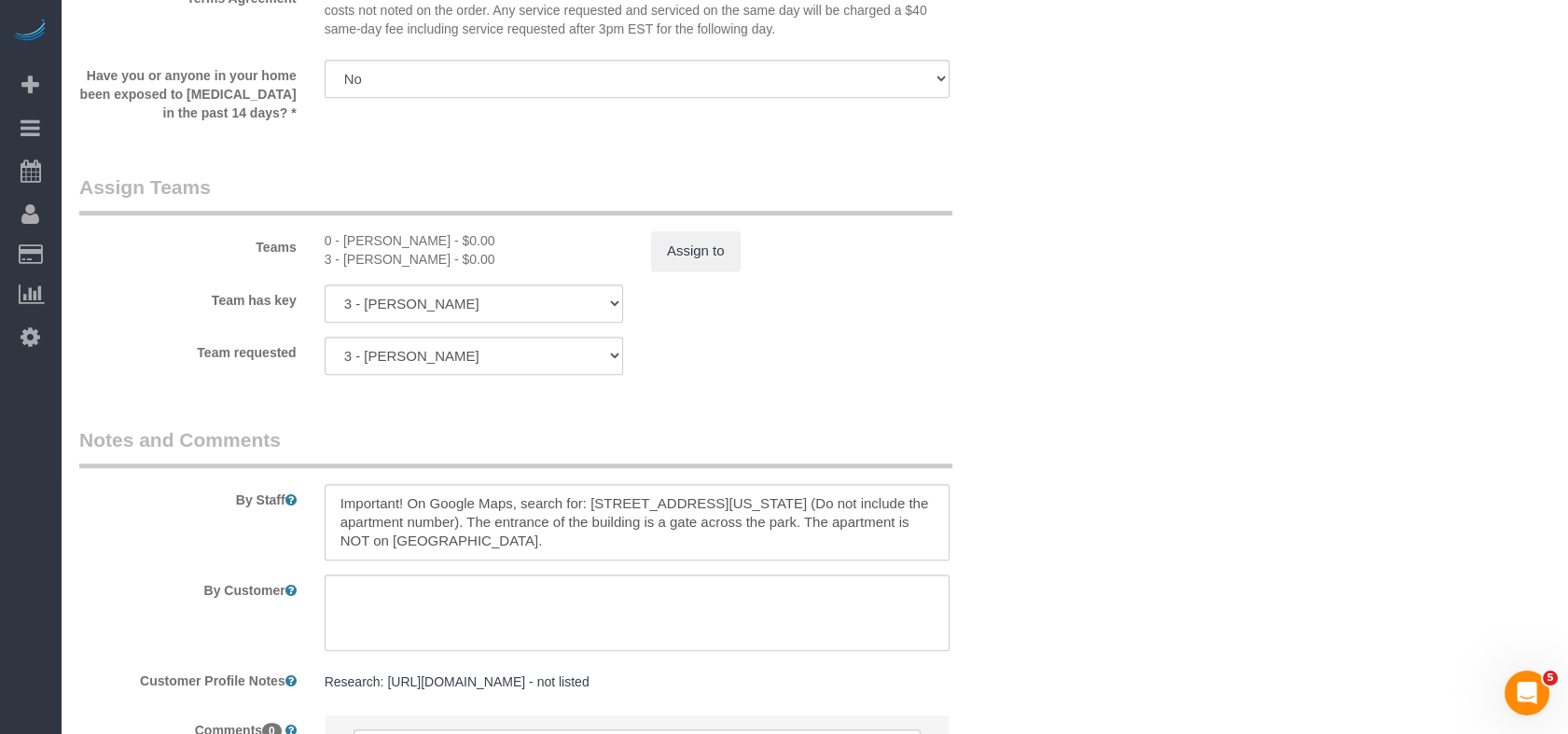
click at [1033, 485] on div "By Staff" at bounding box center [555, 493] width 981 height 135
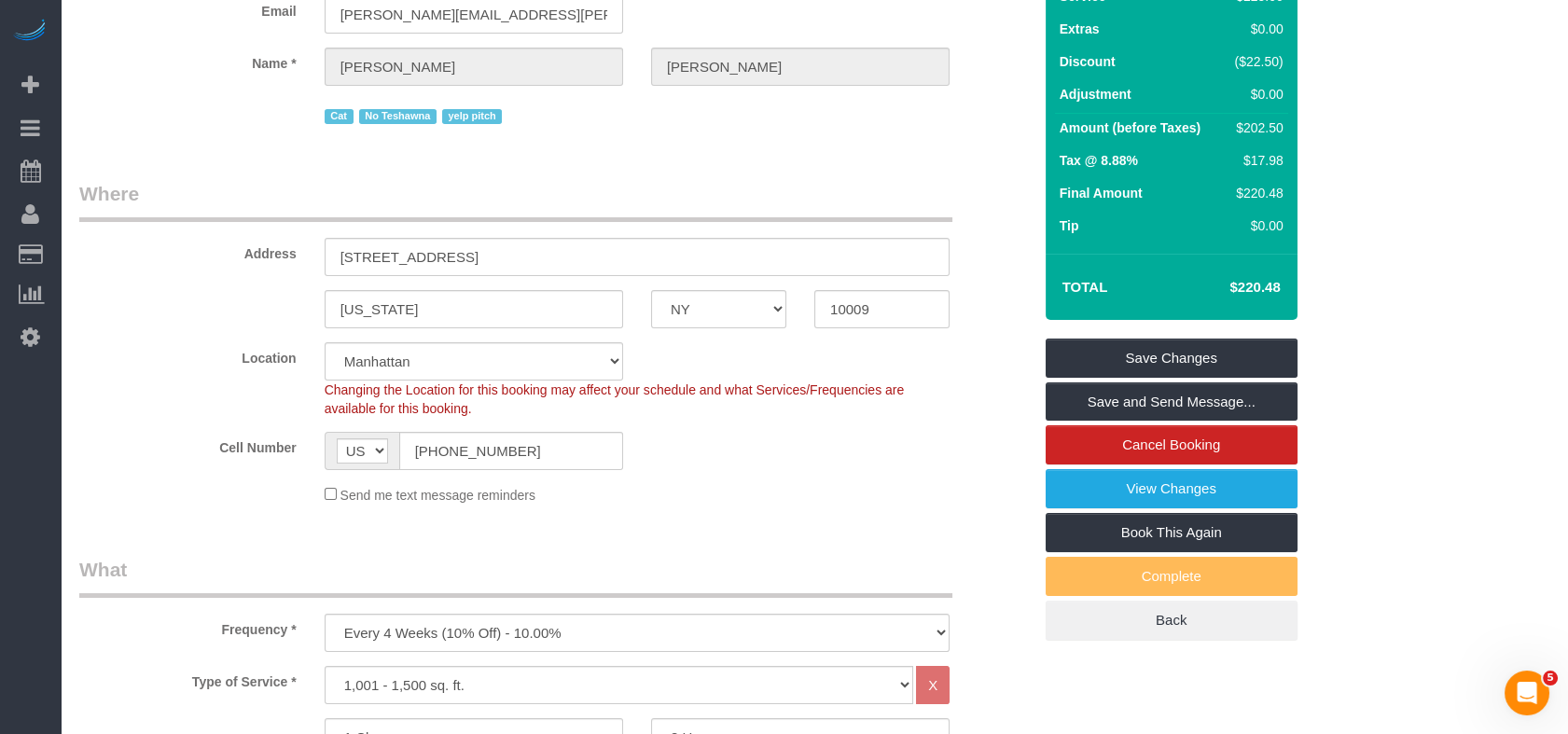
scroll to position [148, 0]
click at [1158, 357] on link "Save Changes" at bounding box center [1172, 359] width 252 height 39
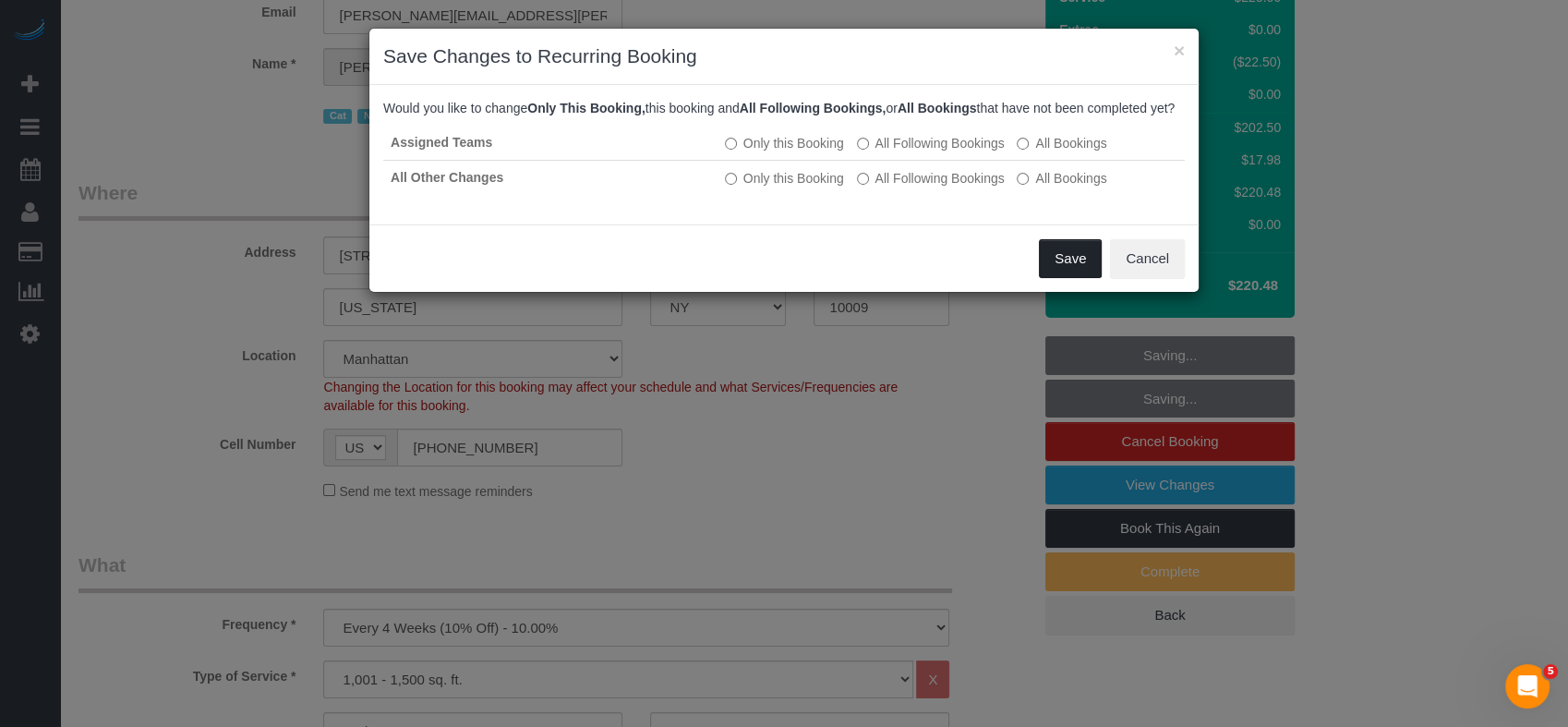
click at [1068, 274] on button "Save" at bounding box center [1070, 258] width 62 height 39
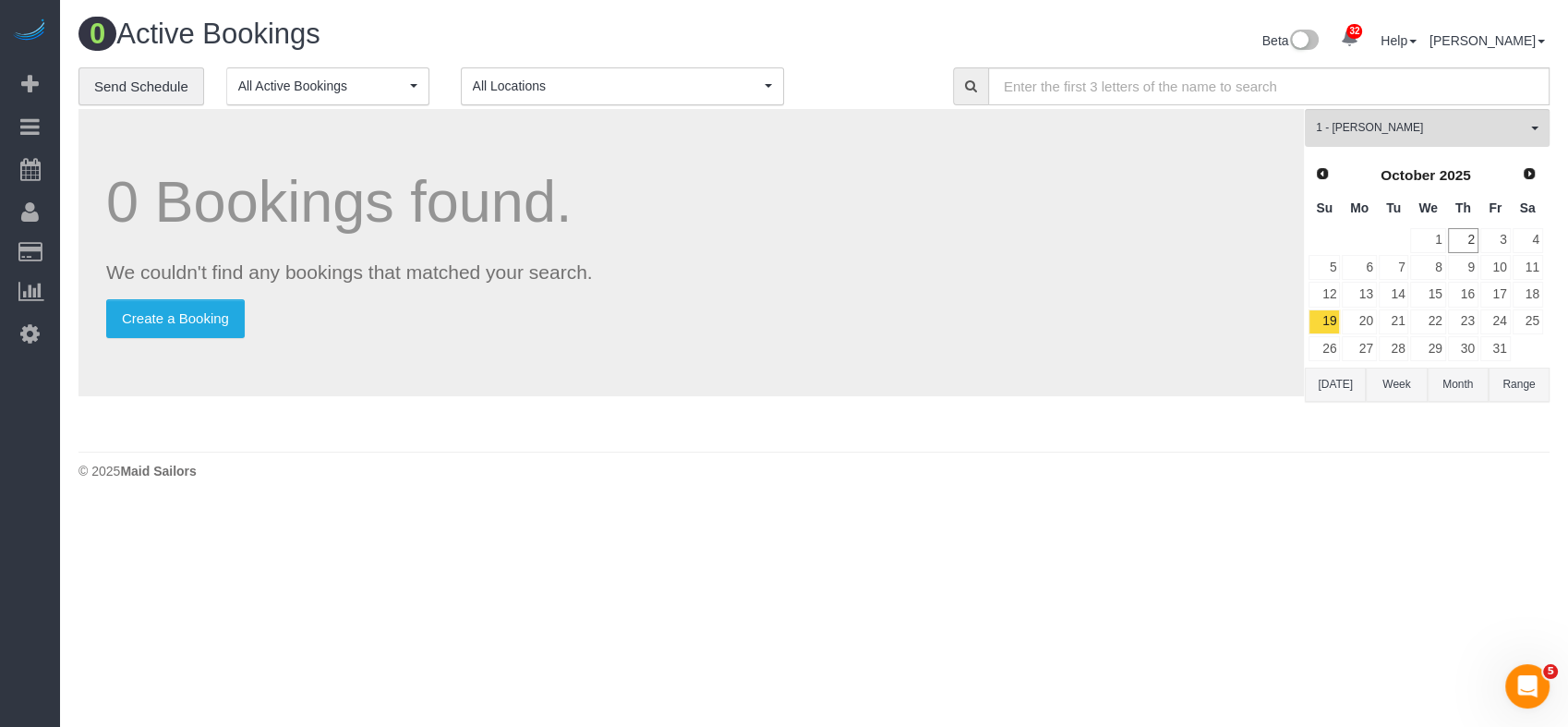
drag, startPoint x: 831, startPoint y: 524, endPoint x: 848, endPoint y: 458, distance: 68.2
click at [831, 524] on body "32 Beta Your Notifications You have 0 alerts × You have 1 to charge for [DATE] …" at bounding box center [784, 363] width 1568 height 727
